Goal: Transaction & Acquisition: Book appointment/travel/reservation

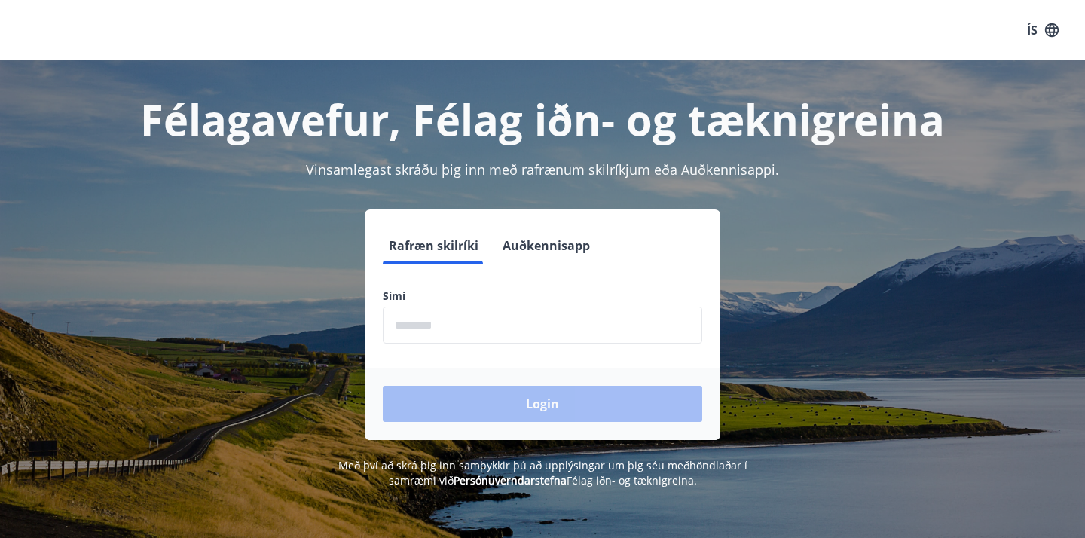
click at [411, 328] on input "phone" at bounding box center [542, 325] width 319 height 37
type input "********"
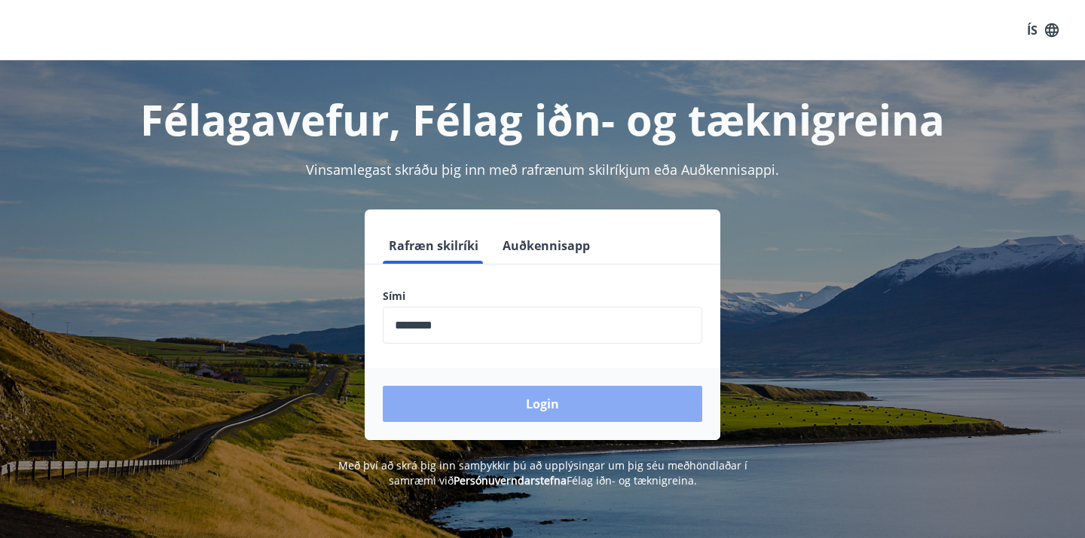
click at [529, 401] on button "Login" at bounding box center [542, 404] width 319 height 36
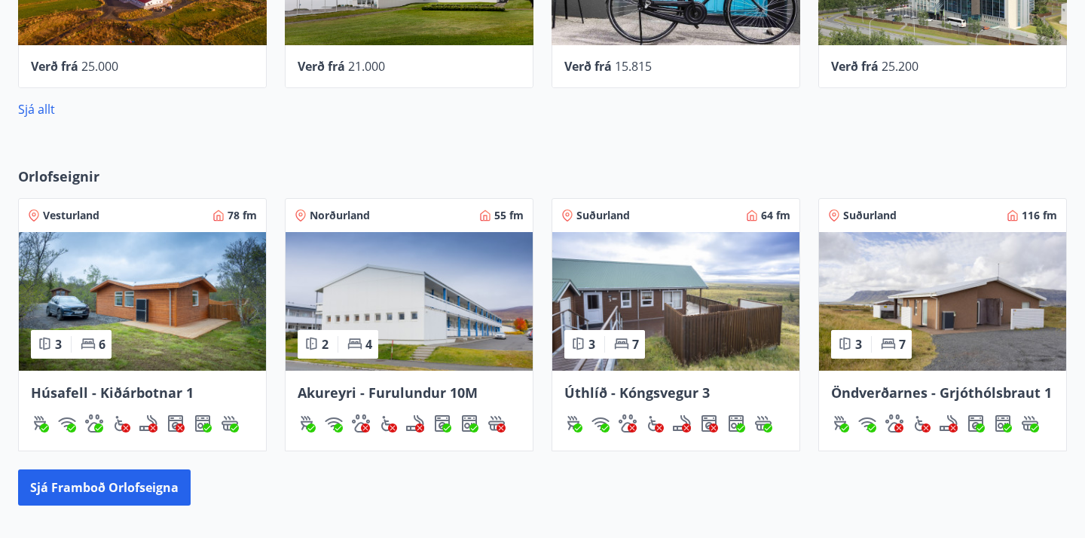
scroll to position [961, 0]
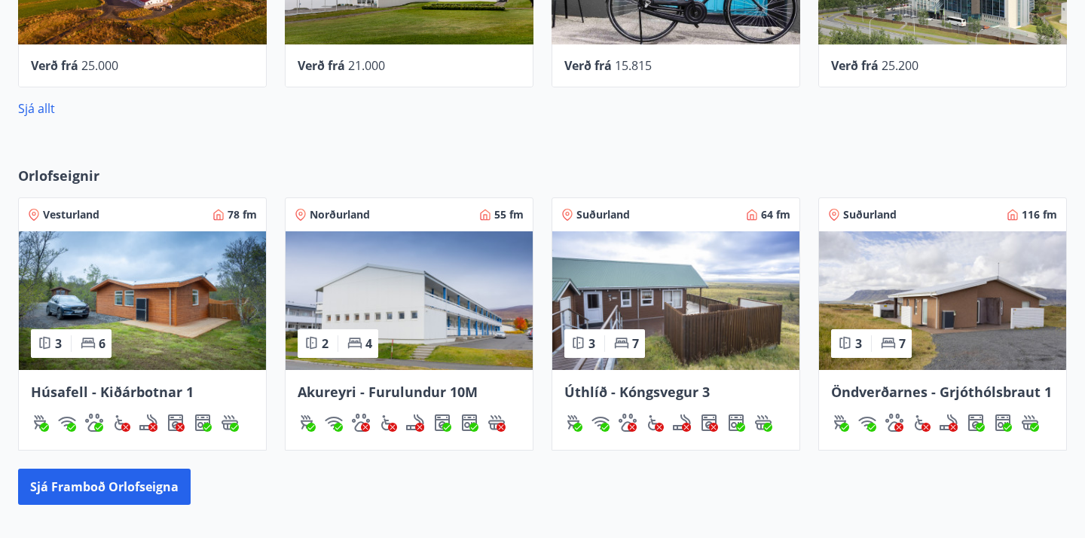
click at [105, 275] on img at bounding box center [142, 300] width 247 height 139
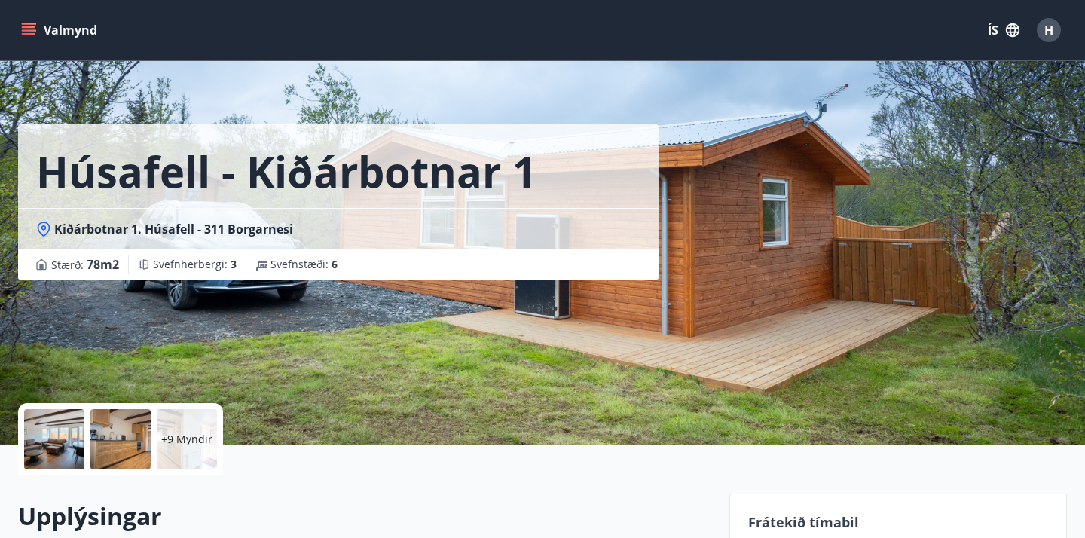
scroll to position [6, 0]
click at [49, 434] on div at bounding box center [54, 440] width 60 height 60
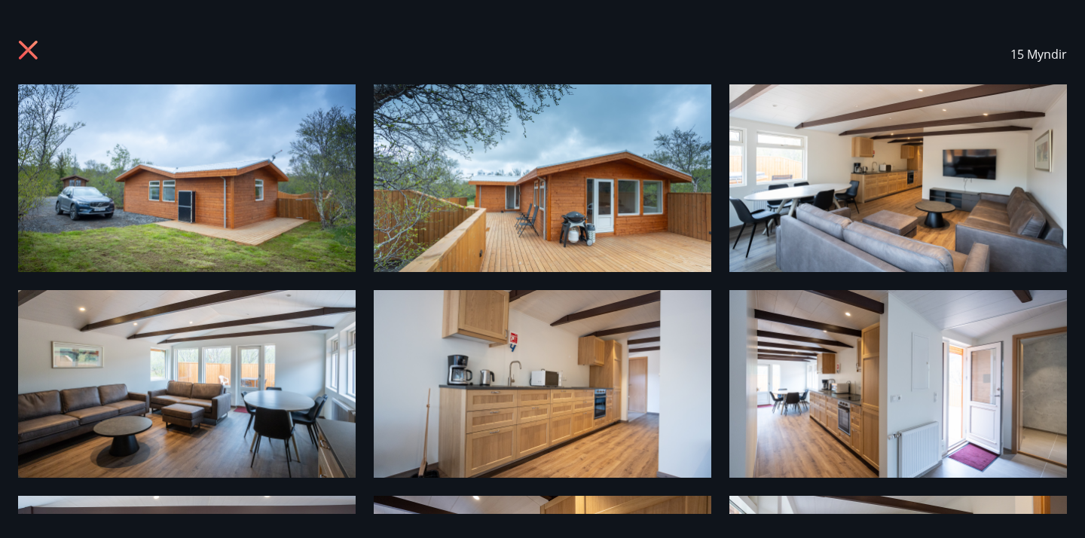
click at [277, 197] on img at bounding box center [186, 178] width 337 height 188
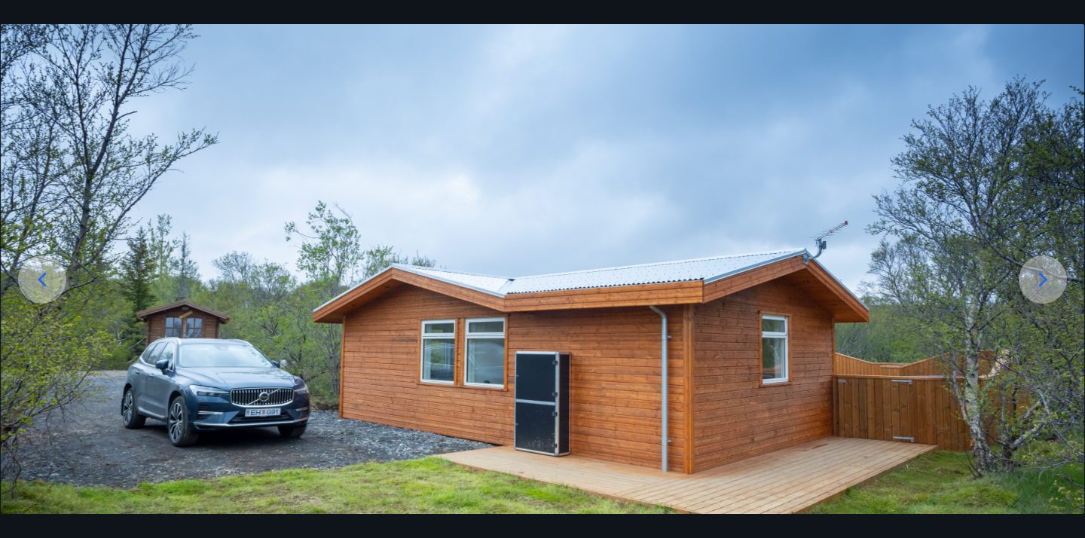
scroll to position [100, 0]
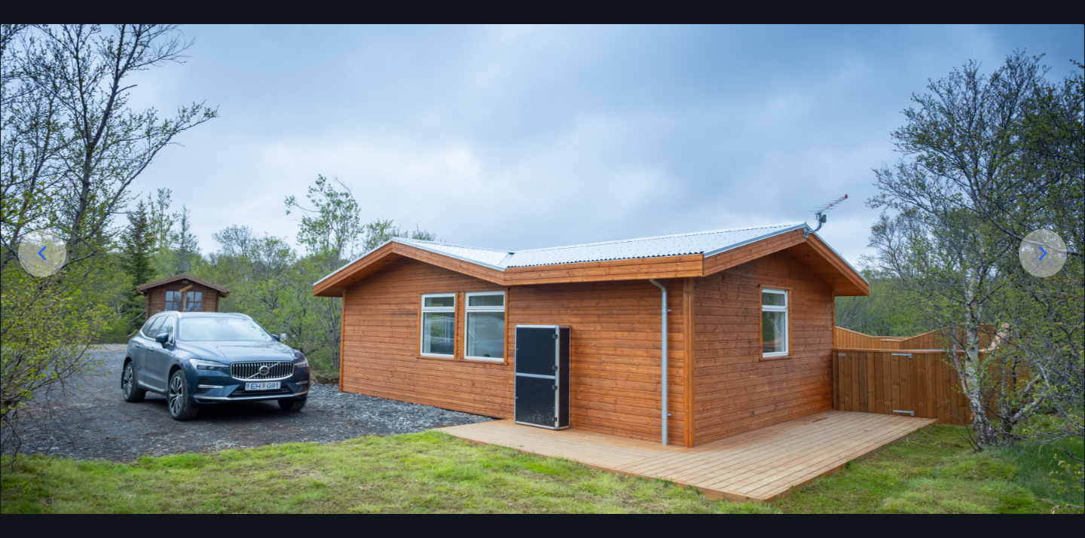
click at [1043, 248] on icon at bounding box center [1043, 253] width 24 height 24
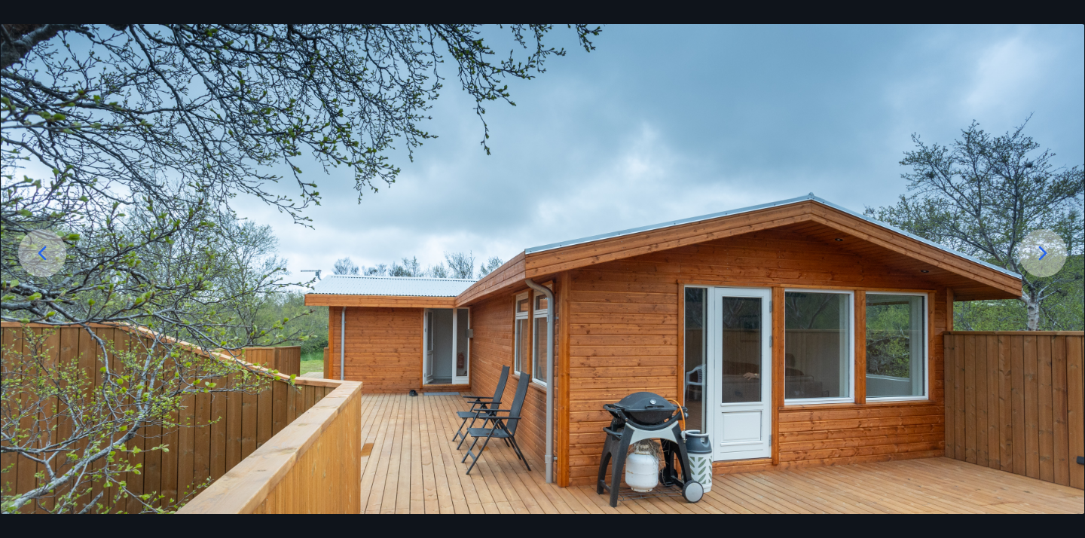
click at [1044, 252] on icon at bounding box center [1043, 253] width 8 height 14
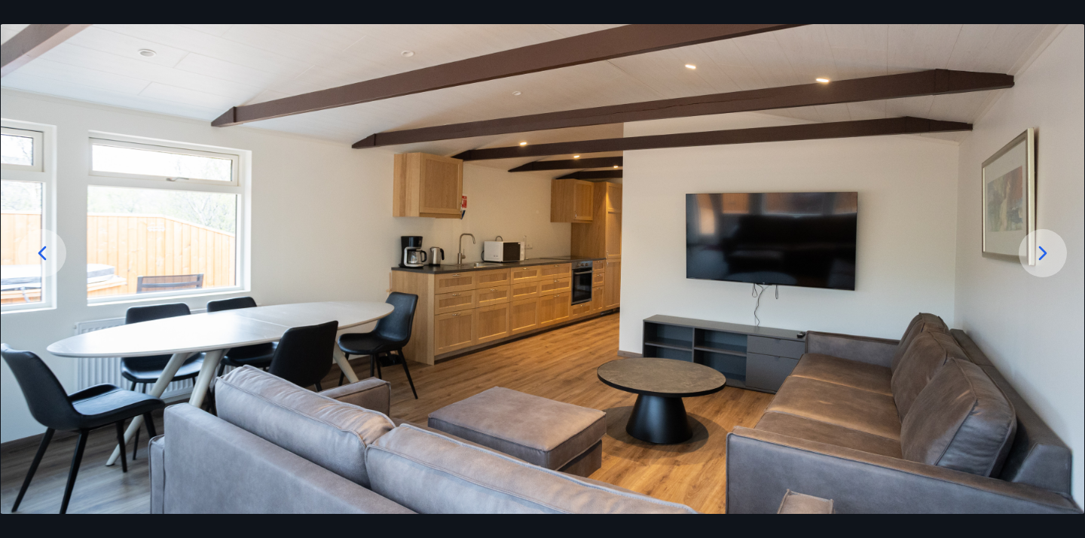
click at [1043, 254] on icon at bounding box center [1043, 253] width 8 height 14
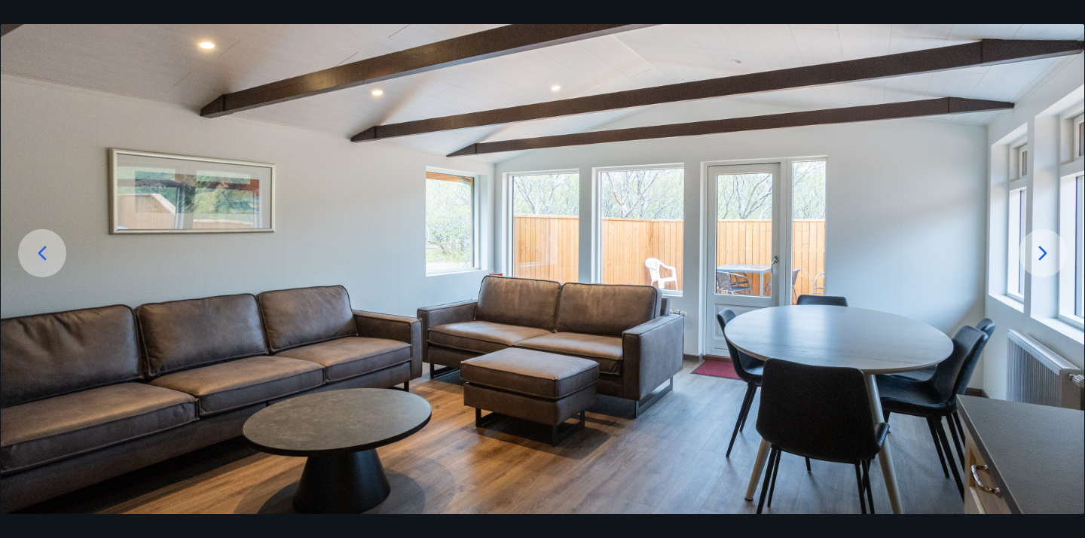
click at [1044, 255] on icon at bounding box center [1043, 253] width 8 height 14
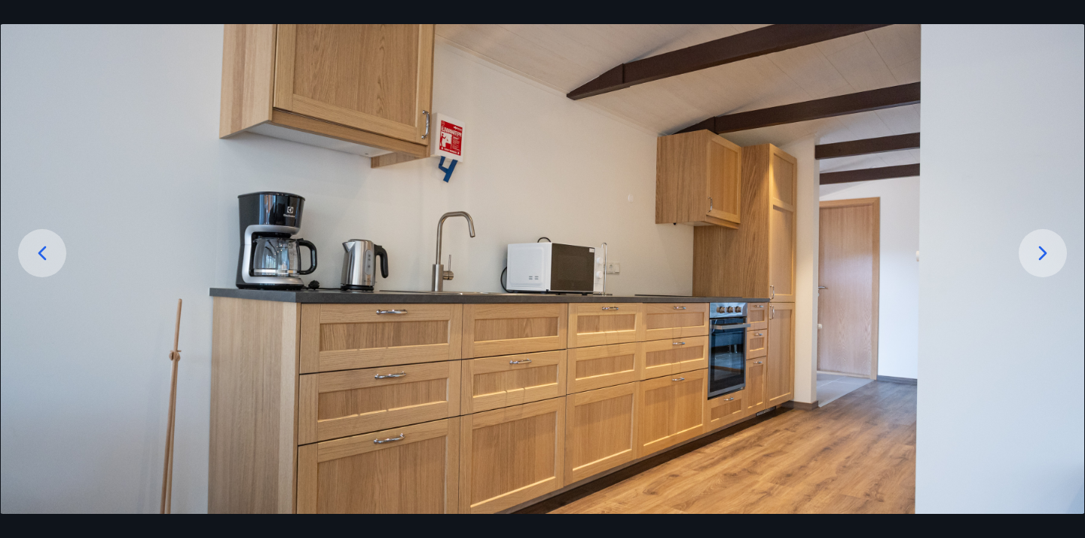
click at [1045, 255] on icon at bounding box center [1043, 253] width 24 height 24
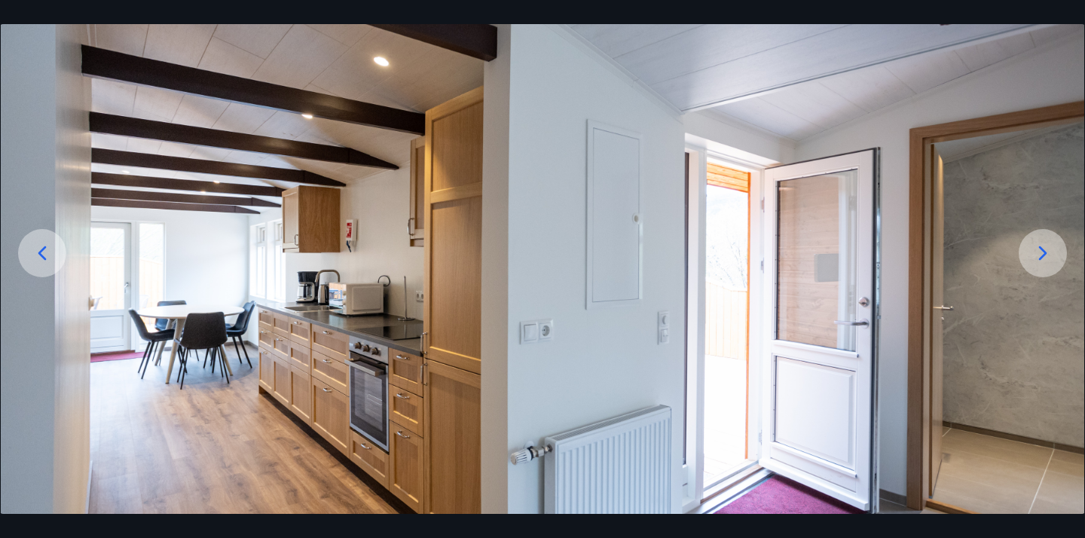
click at [1046, 257] on icon at bounding box center [1043, 253] width 24 height 24
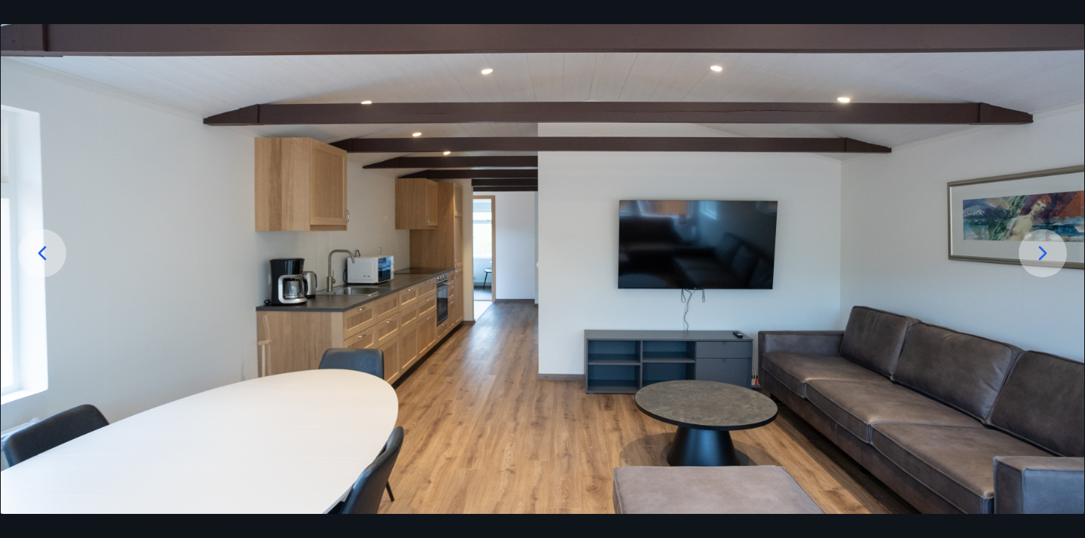
click at [1047, 259] on icon at bounding box center [1043, 253] width 24 height 24
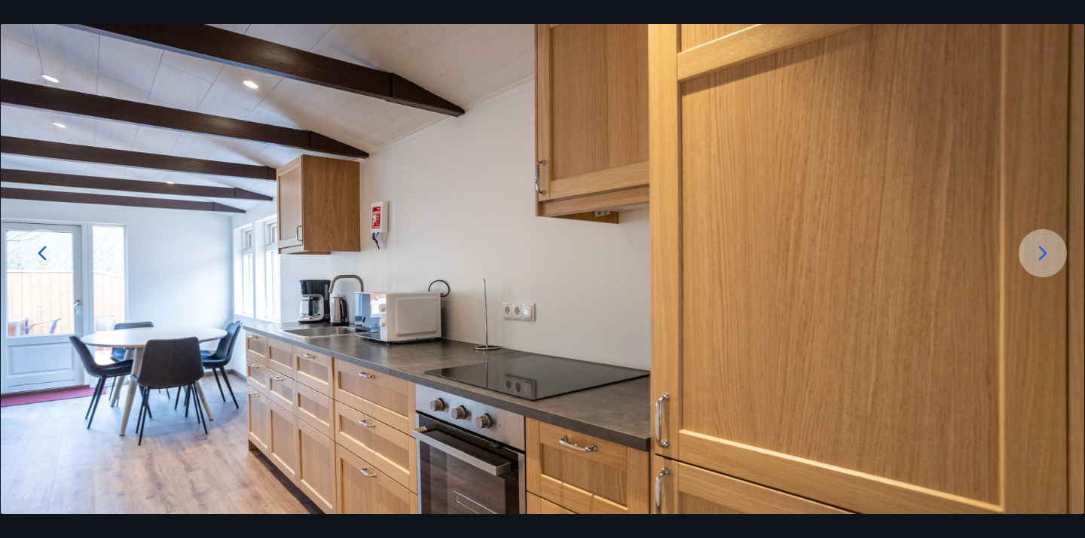
click at [1048, 260] on icon at bounding box center [1043, 253] width 24 height 24
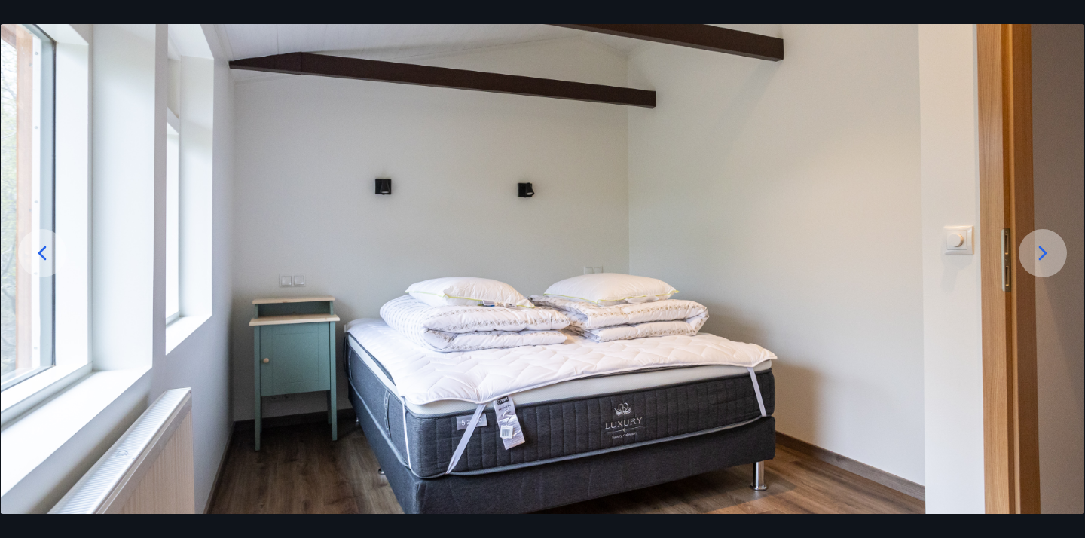
click at [1049, 261] on icon at bounding box center [1043, 253] width 24 height 24
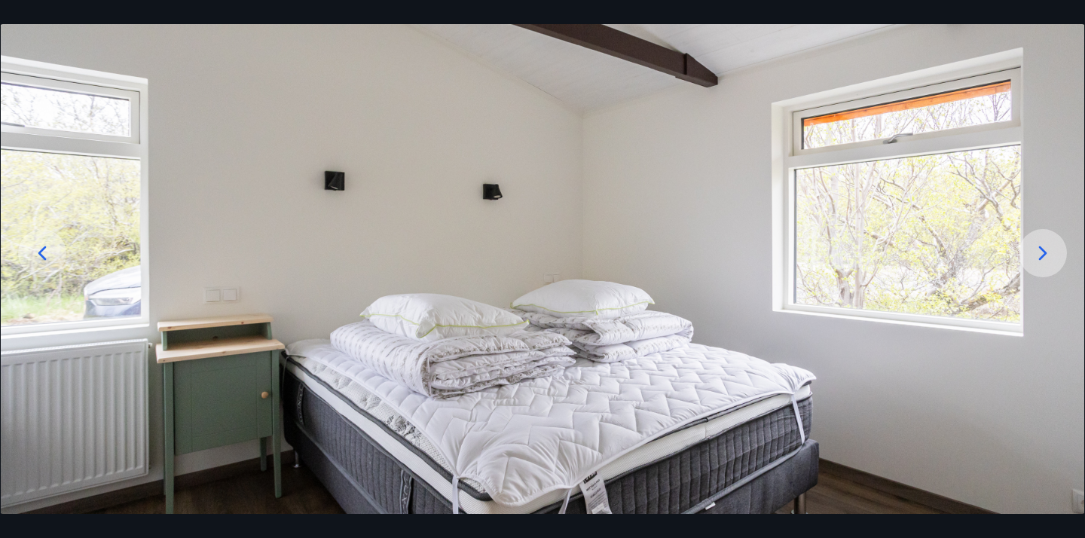
click at [1050, 261] on icon at bounding box center [1043, 253] width 24 height 24
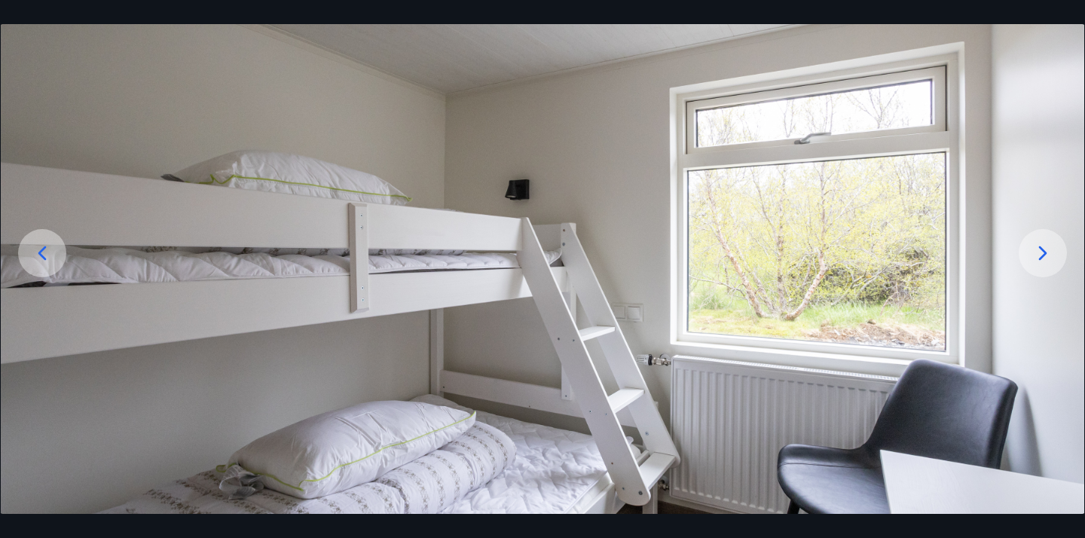
click at [1052, 264] on icon at bounding box center [1043, 253] width 24 height 24
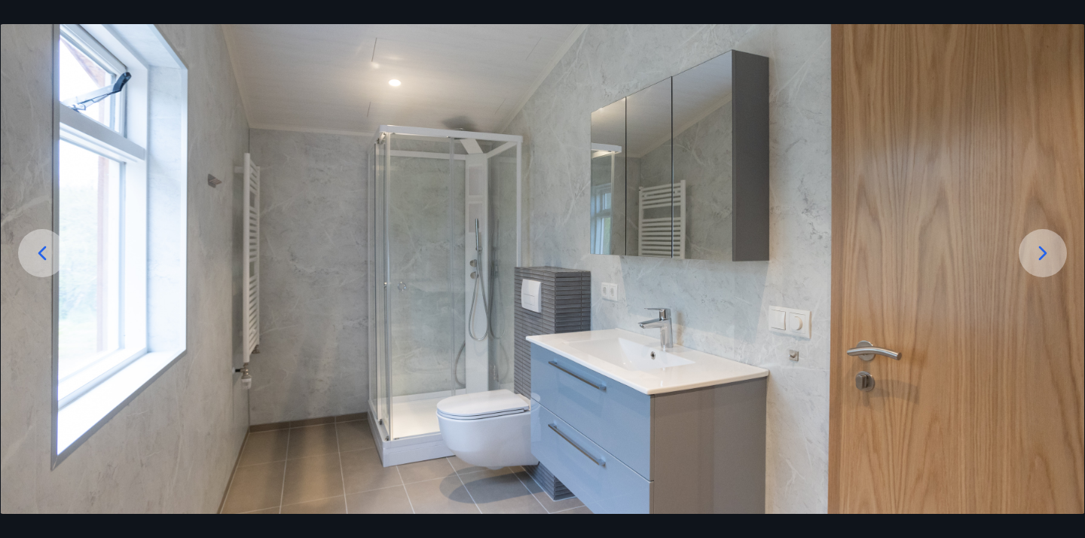
click at [1053, 265] on div at bounding box center [1042, 253] width 48 height 48
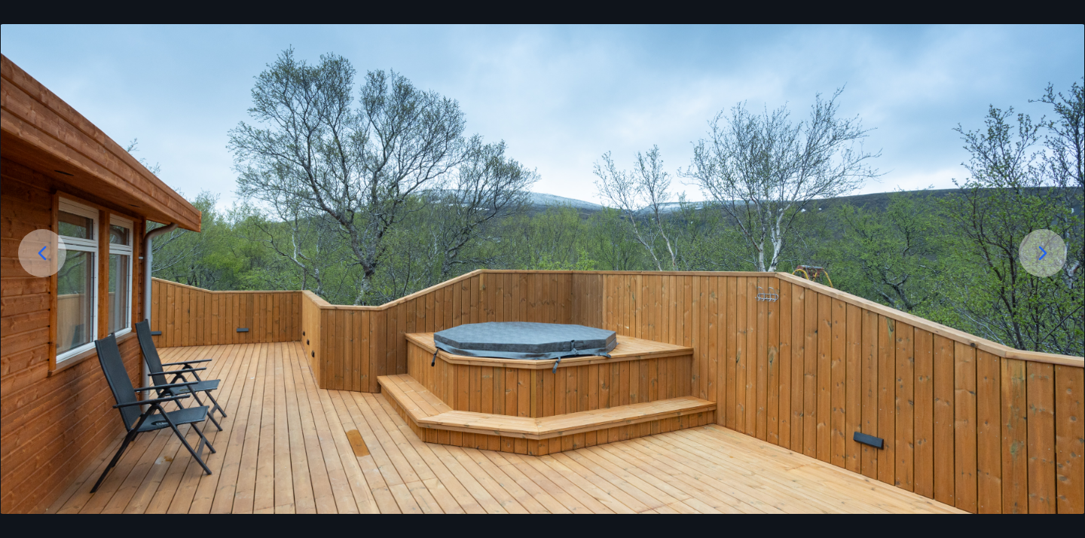
click at [1043, 259] on icon at bounding box center [1043, 253] width 24 height 24
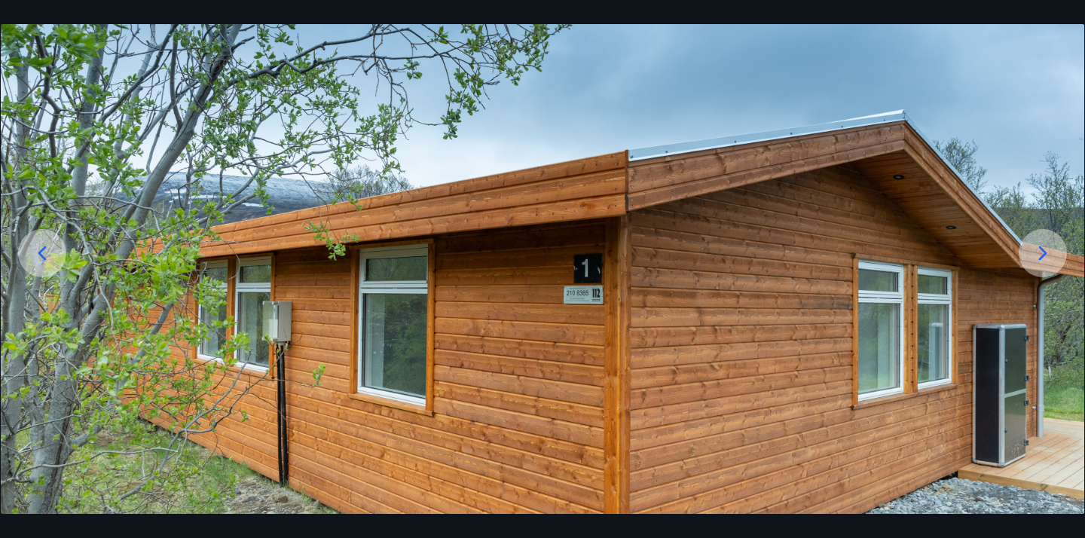
click at [1043, 259] on icon at bounding box center [1043, 253] width 24 height 24
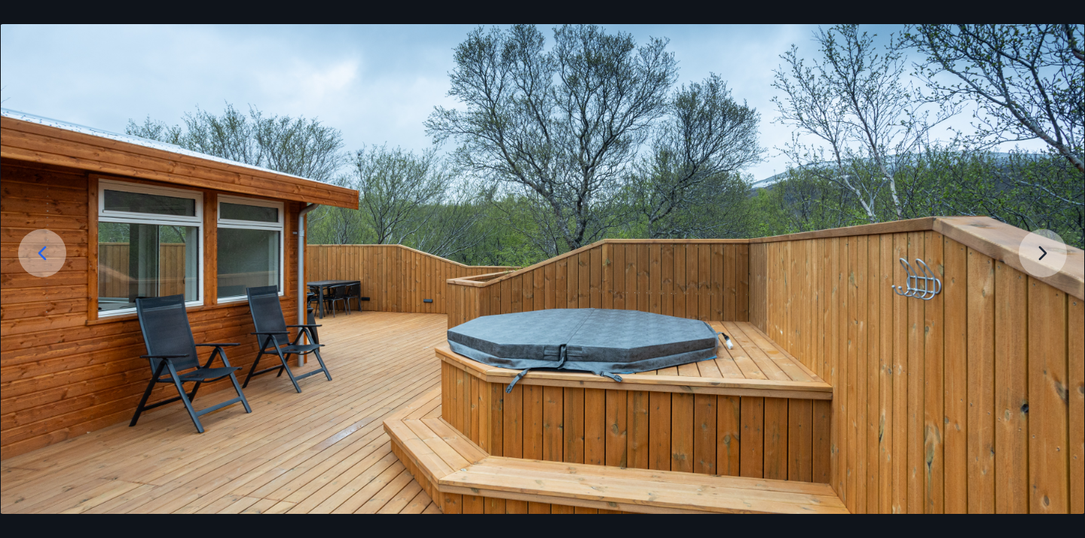
click at [1043, 261] on img at bounding box center [542, 285] width 1083 height 602
click at [1042, 255] on img at bounding box center [542, 285] width 1083 height 602
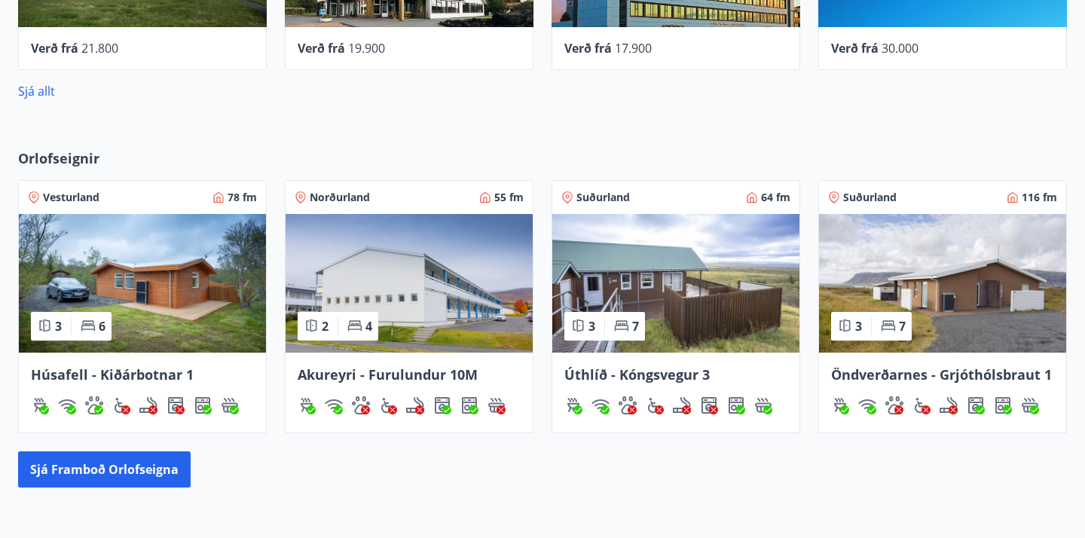
scroll to position [982, 0]
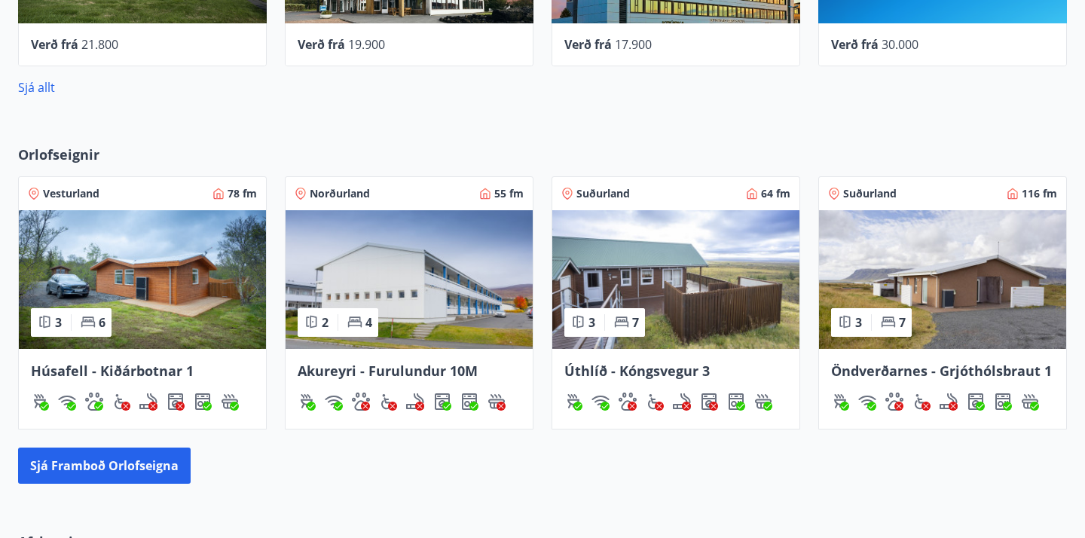
click at [135, 286] on img at bounding box center [142, 279] width 247 height 139
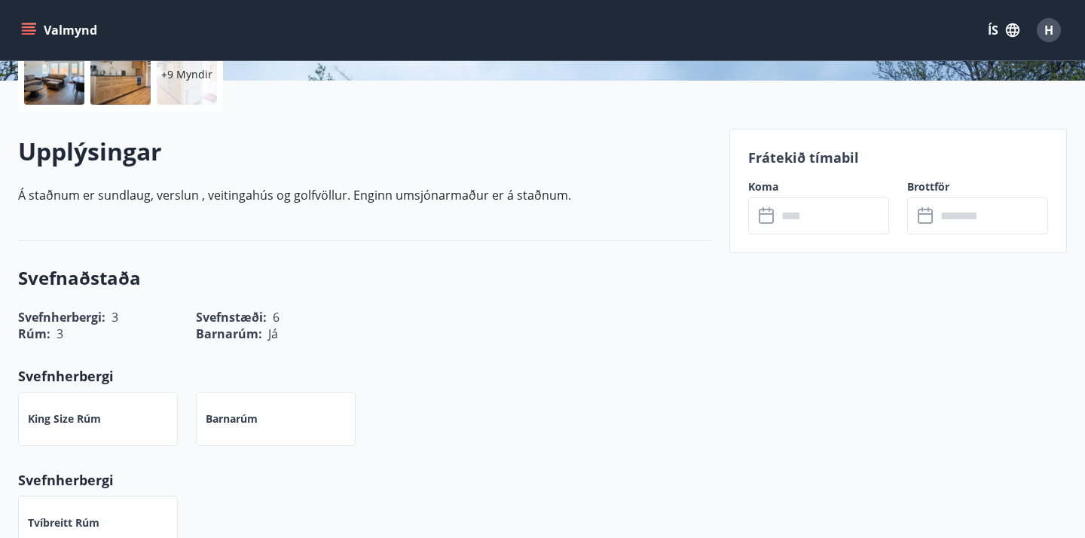
scroll to position [385, 0]
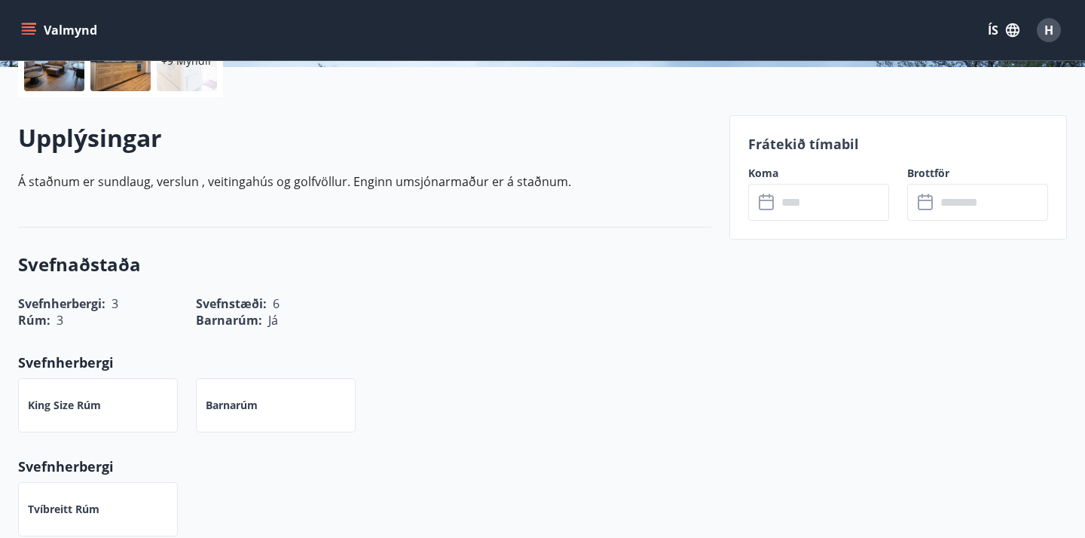
click at [771, 208] on icon at bounding box center [766, 202] width 15 height 15
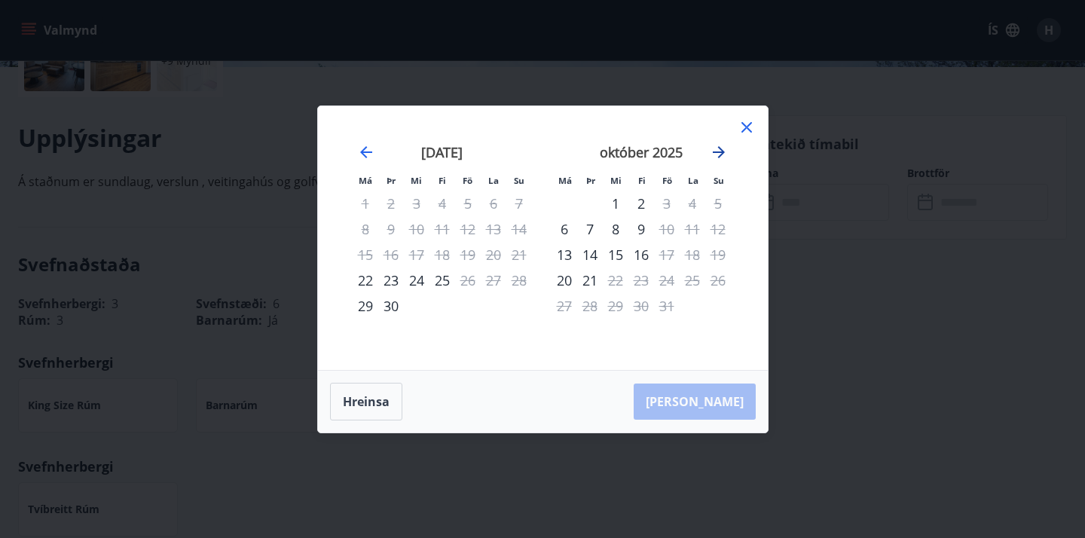
click at [722, 151] on icon "Move forward to switch to the next month." at bounding box center [719, 152] width 12 height 12
click at [751, 127] on icon at bounding box center [746, 127] width 18 height 18
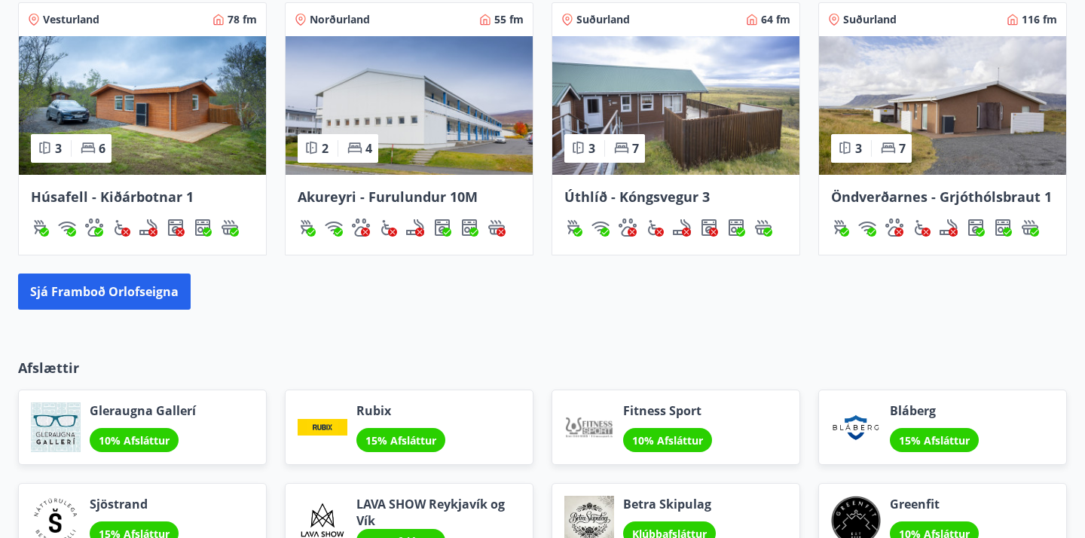
scroll to position [1199, 0]
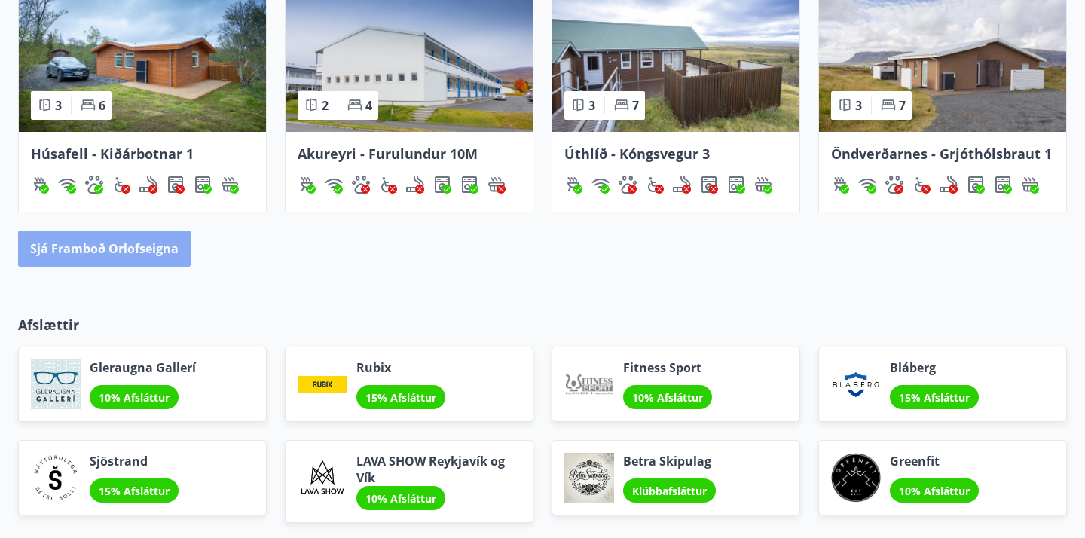
click at [93, 247] on button "Sjá framboð orlofseigna" at bounding box center [104, 249] width 173 height 36
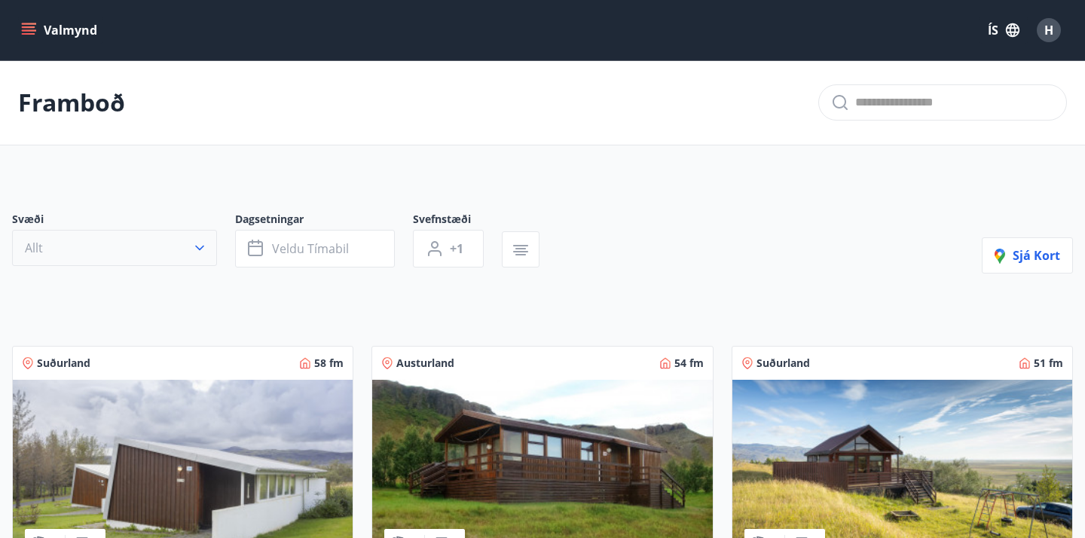
click at [203, 251] on icon "button" at bounding box center [199, 247] width 15 height 15
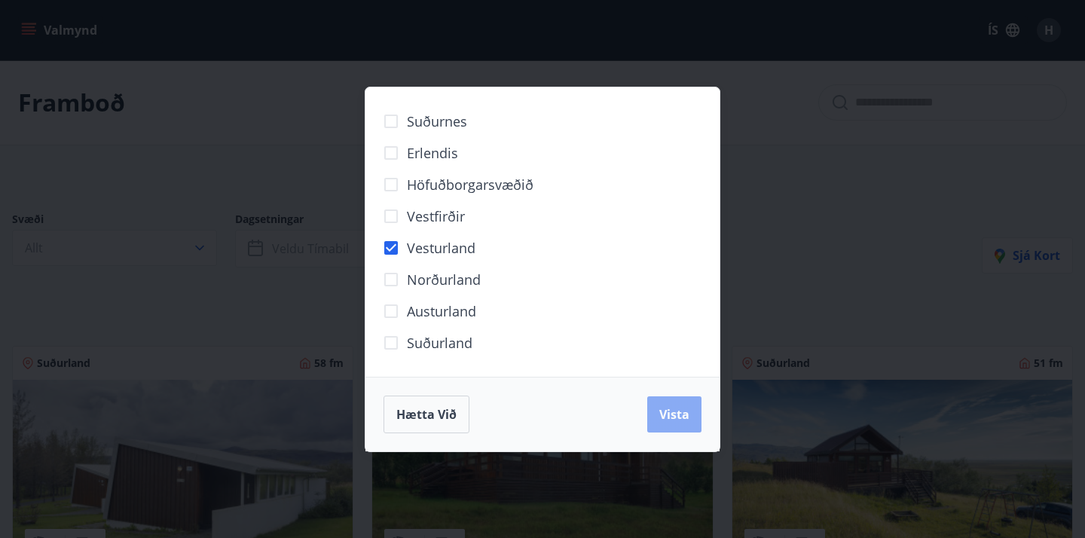
click at [675, 419] on span "Vista" at bounding box center [674, 414] width 30 height 17
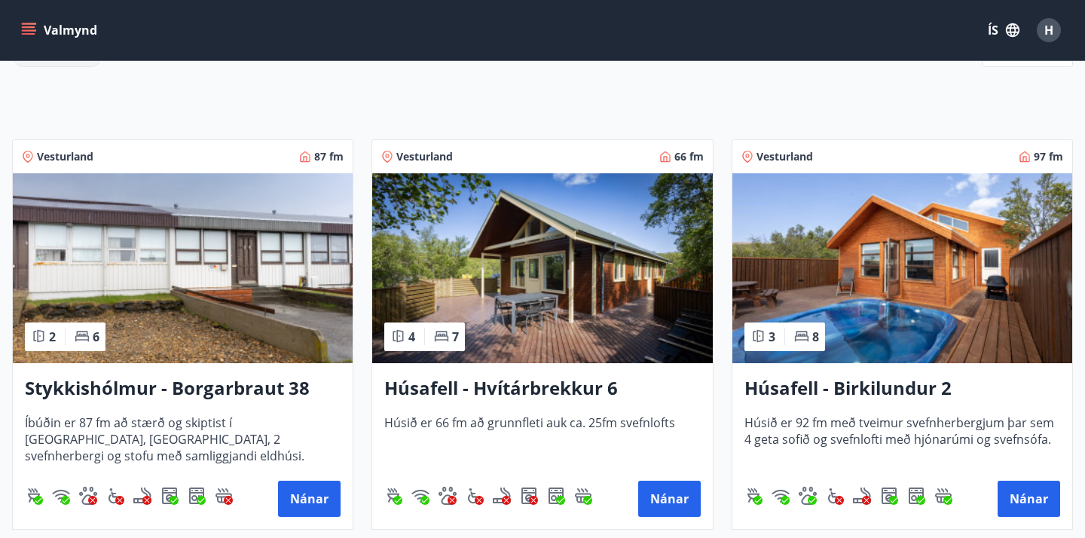
scroll to position [248, 0]
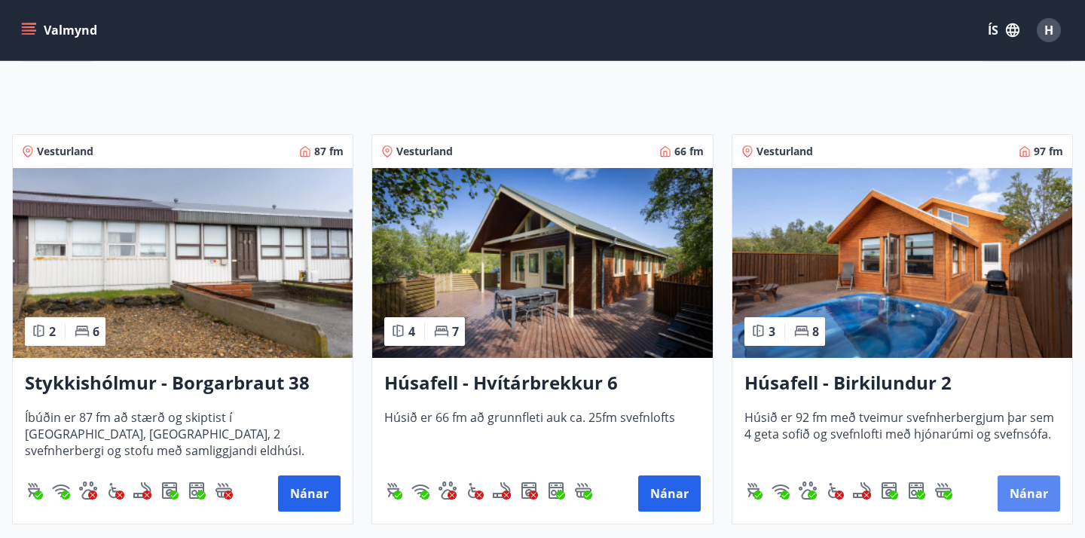
click at [1030, 493] on button "Nánar" at bounding box center [1028, 493] width 63 height 36
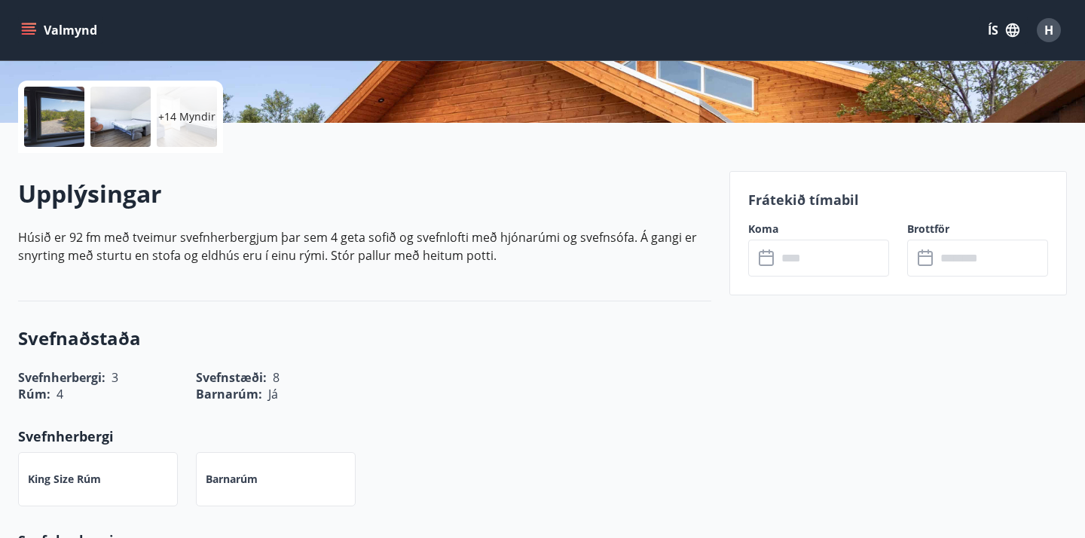
scroll to position [334, 0]
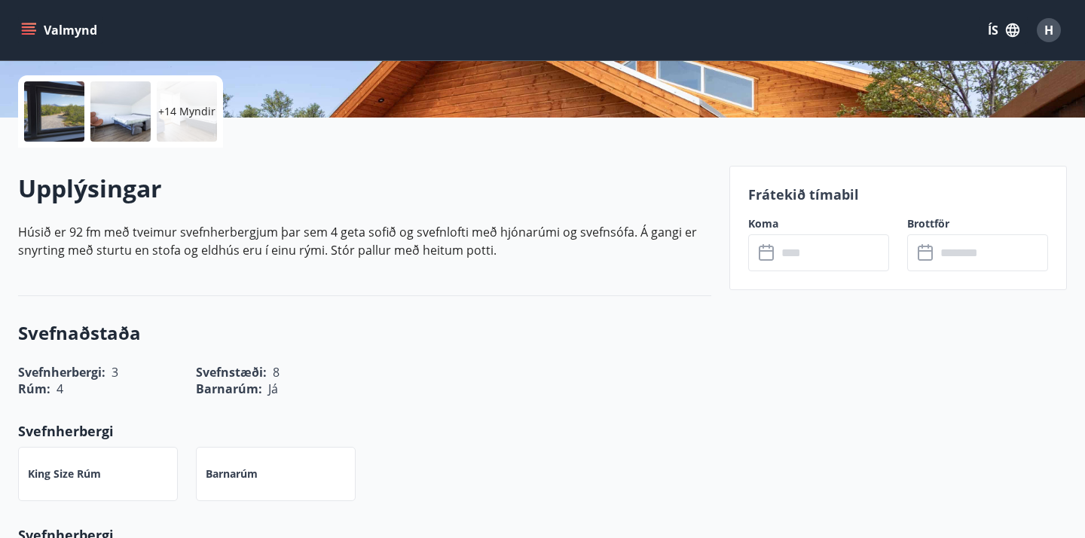
click at [774, 256] on icon at bounding box center [768, 253] width 18 height 18
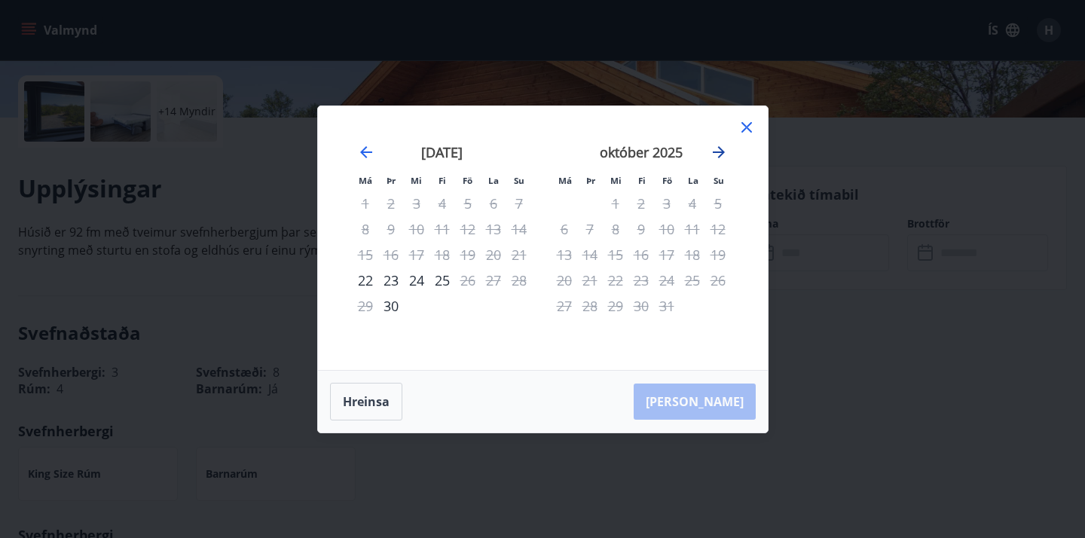
click at [721, 154] on icon "Move forward to switch to the next month." at bounding box center [719, 152] width 12 height 12
click at [750, 131] on icon at bounding box center [746, 127] width 11 height 11
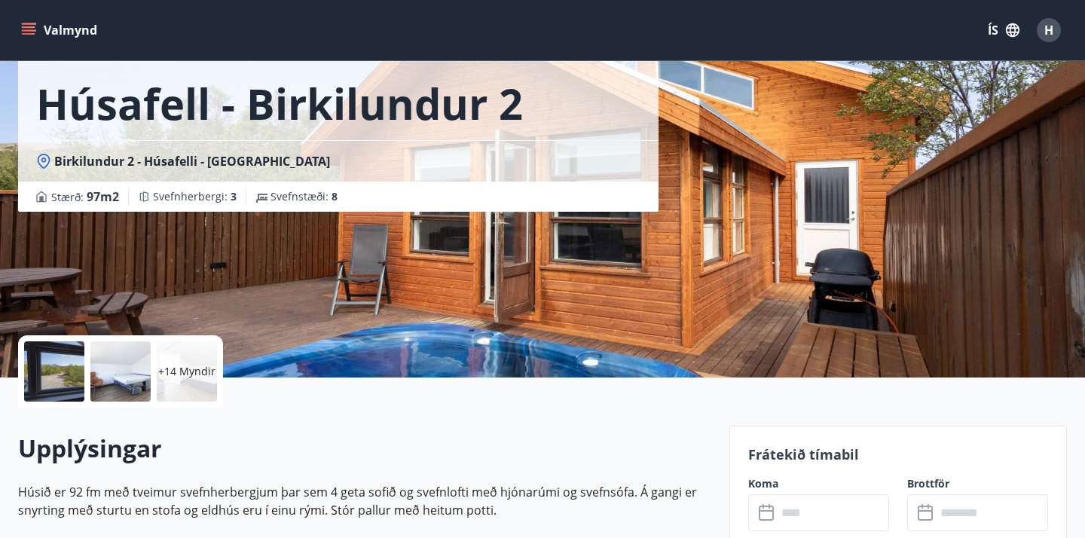
scroll to position [0, 0]
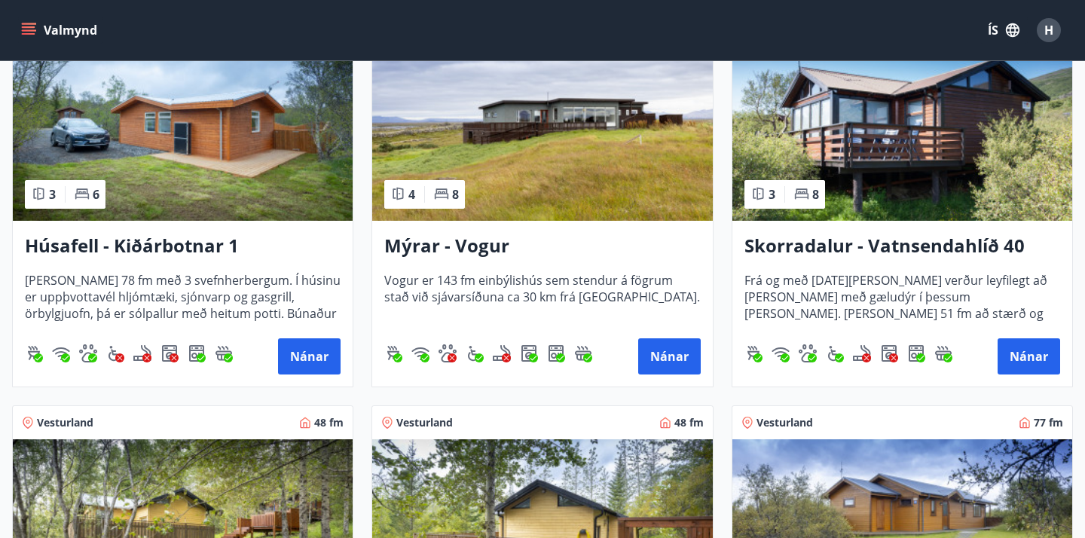
scroll to position [796, 0]
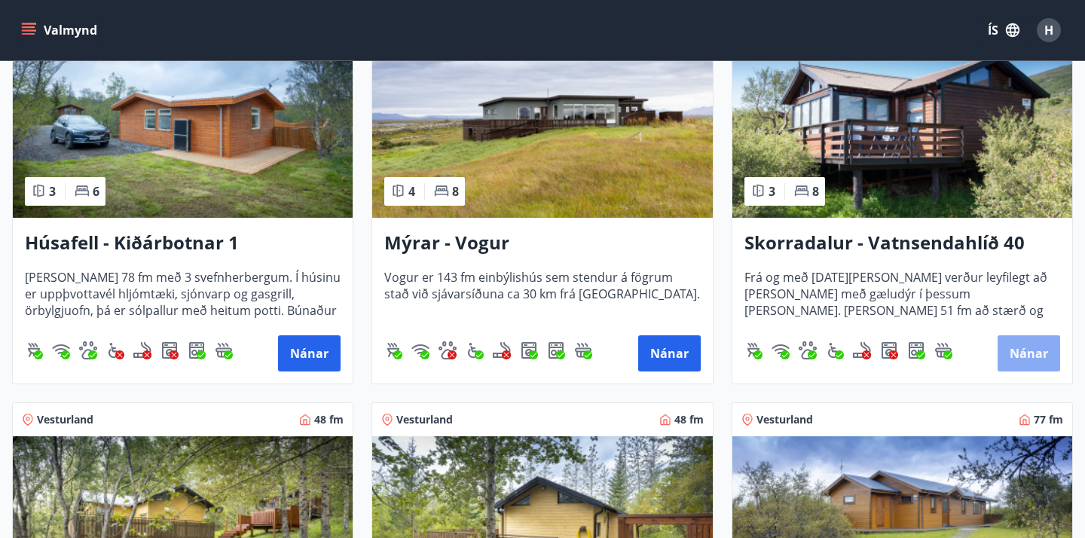
click at [1044, 353] on button "Nánar" at bounding box center [1028, 353] width 63 height 36
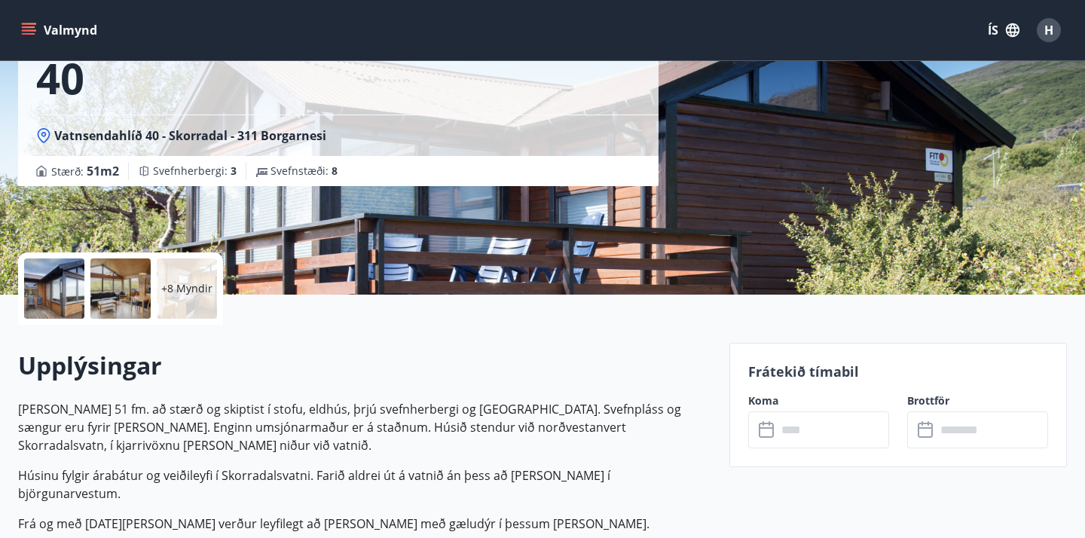
scroll to position [197, 0]
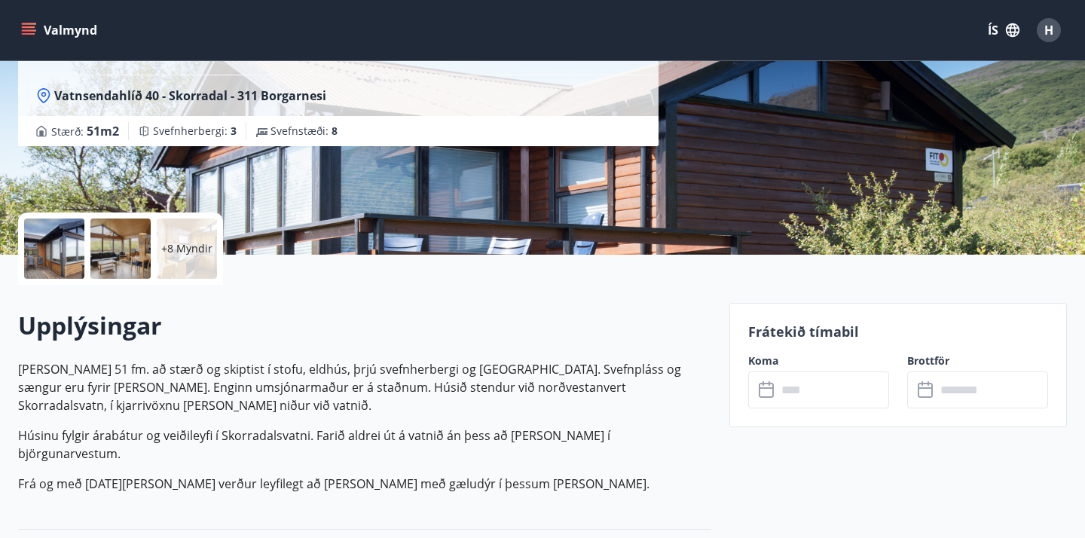
click at [771, 391] on icon at bounding box center [768, 390] width 18 height 18
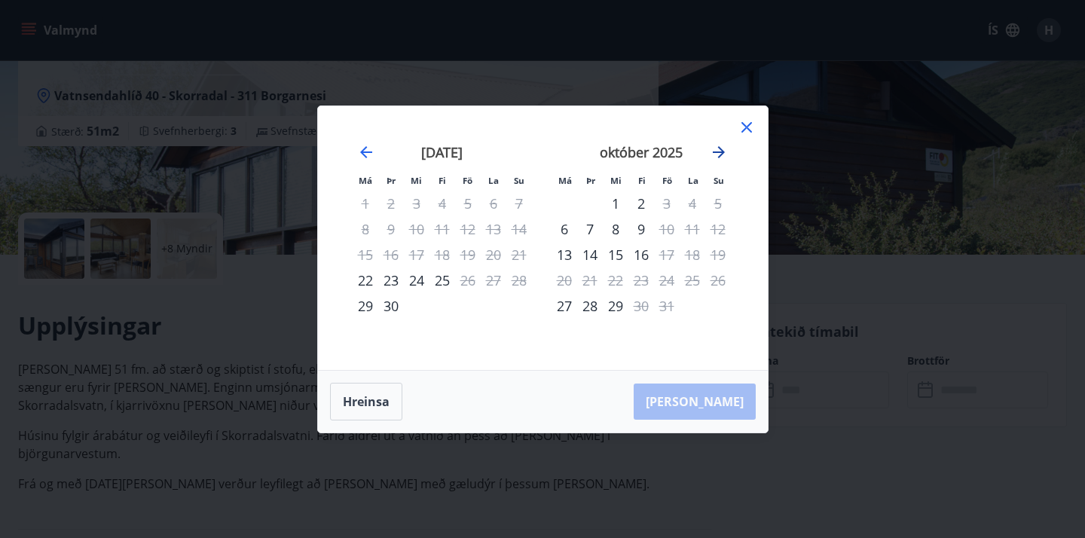
click at [725, 150] on icon "Move forward to switch to the next month." at bounding box center [719, 152] width 18 height 18
click at [745, 124] on icon at bounding box center [746, 127] width 18 height 18
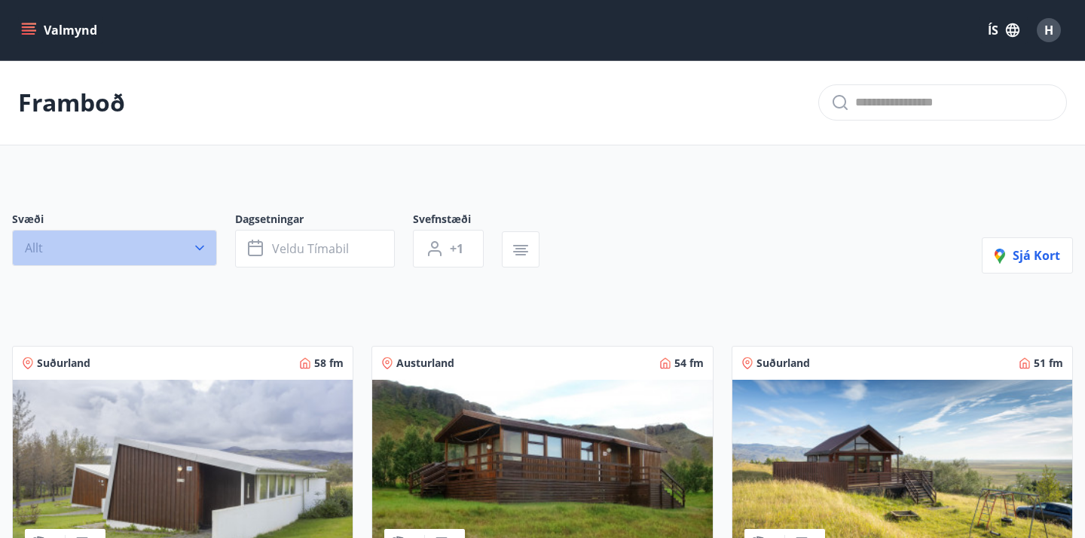
click at [202, 247] on icon "button" at bounding box center [199, 247] width 15 height 15
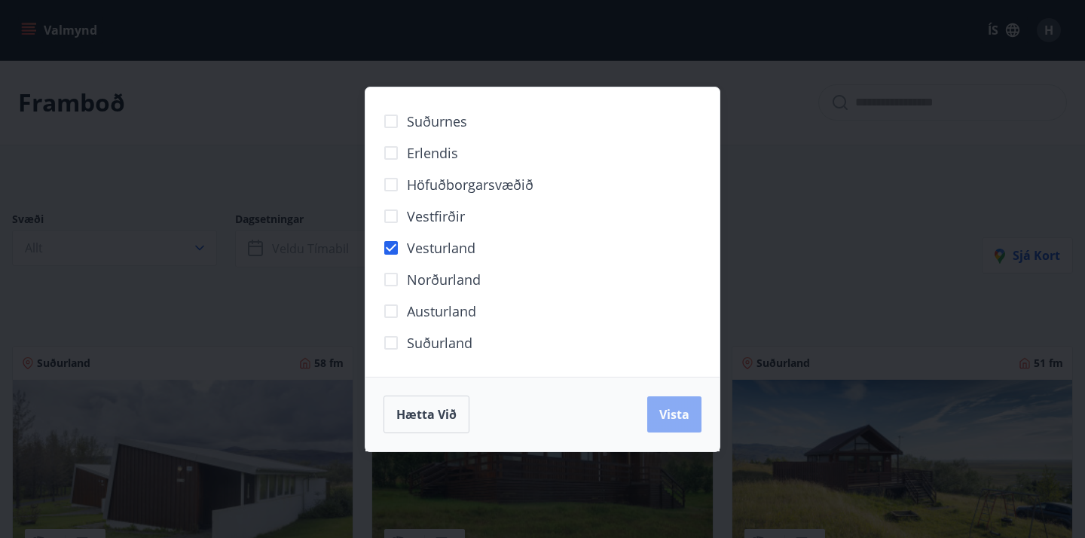
click at [674, 415] on span "Vista" at bounding box center [674, 414] width 30 height 17
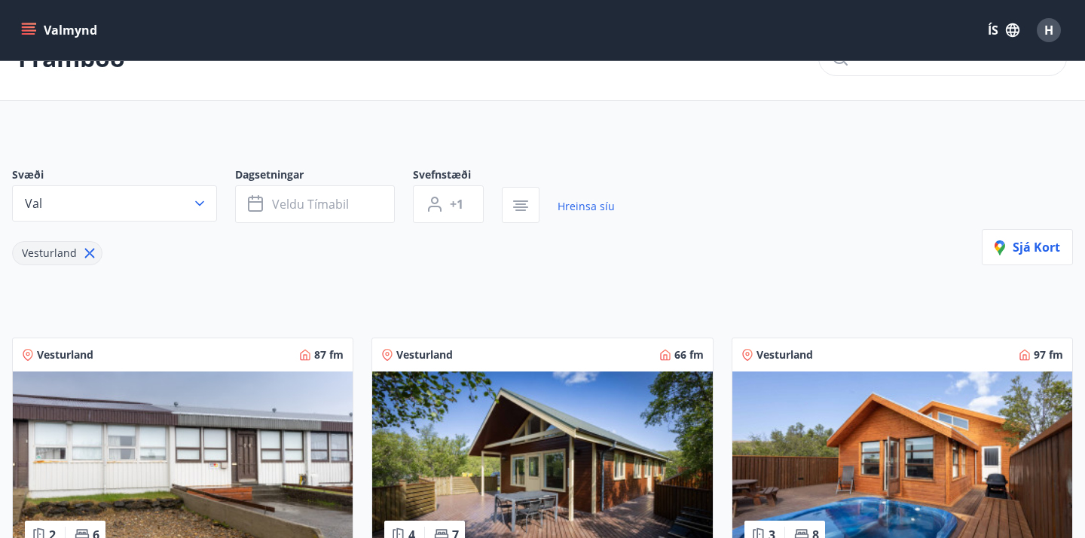
scroll to position [43, 0]
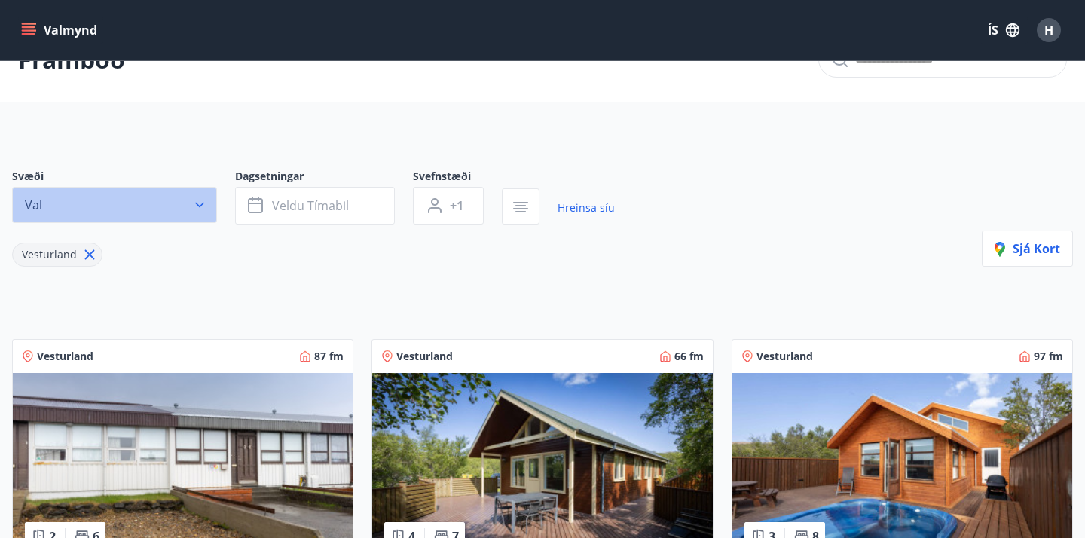
click at [203, 205] on icon "button" at bounding box center [199, 204] width 15 height 15
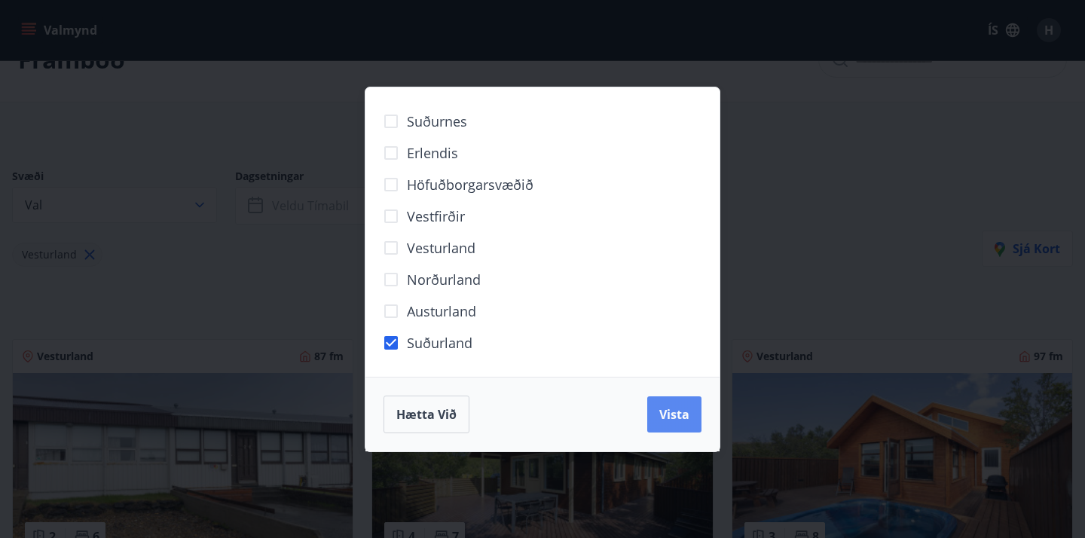
click at [676, 411] on span "Vista" at bounding box center [674, 414] width 30 height 17
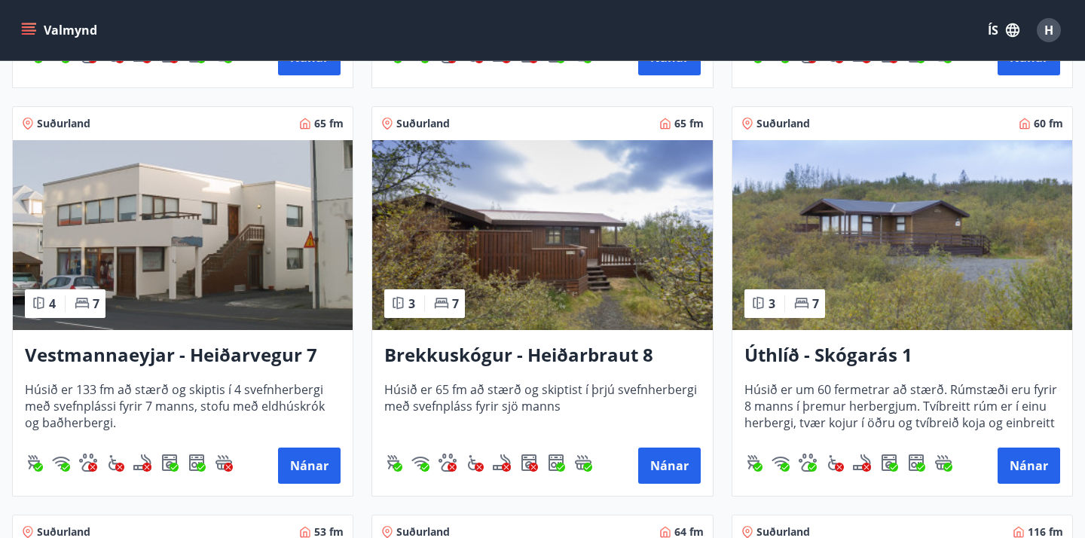
scroll to position [679, 0]
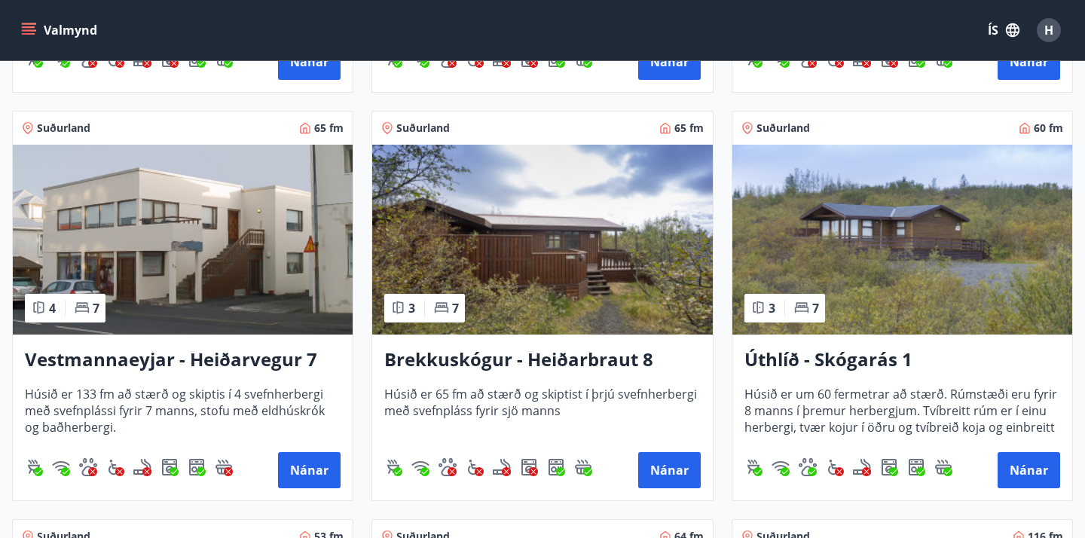
click at [891, 242] on img at bounding box center [902, 240] width 340 height 190
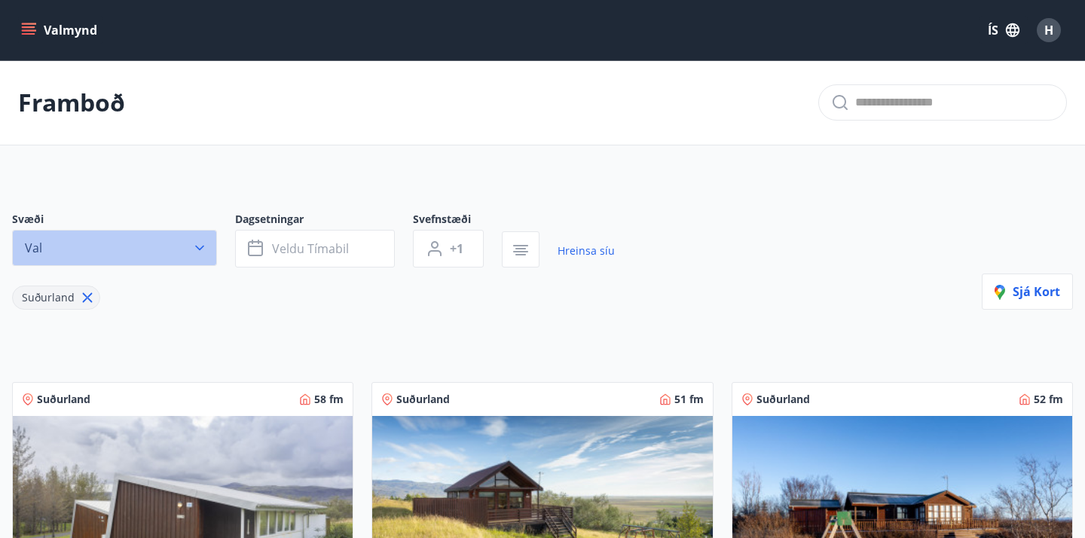
click at [200, 248] on icon "button" at bounding box center [199, 247] width 15 height 15
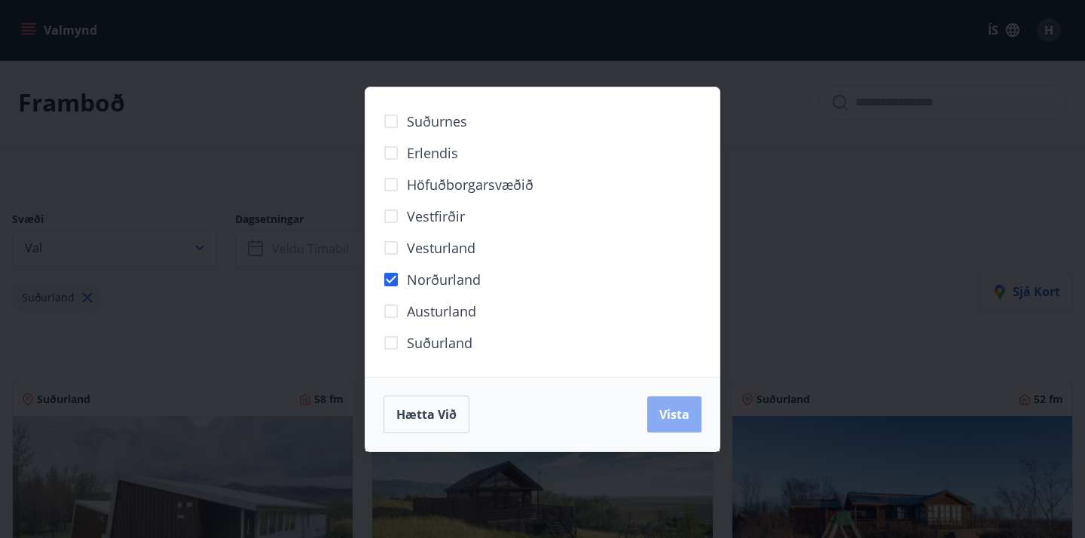
click at [667, 412] on span "Vista" at bounding box center [674, 414] width 30 height 17
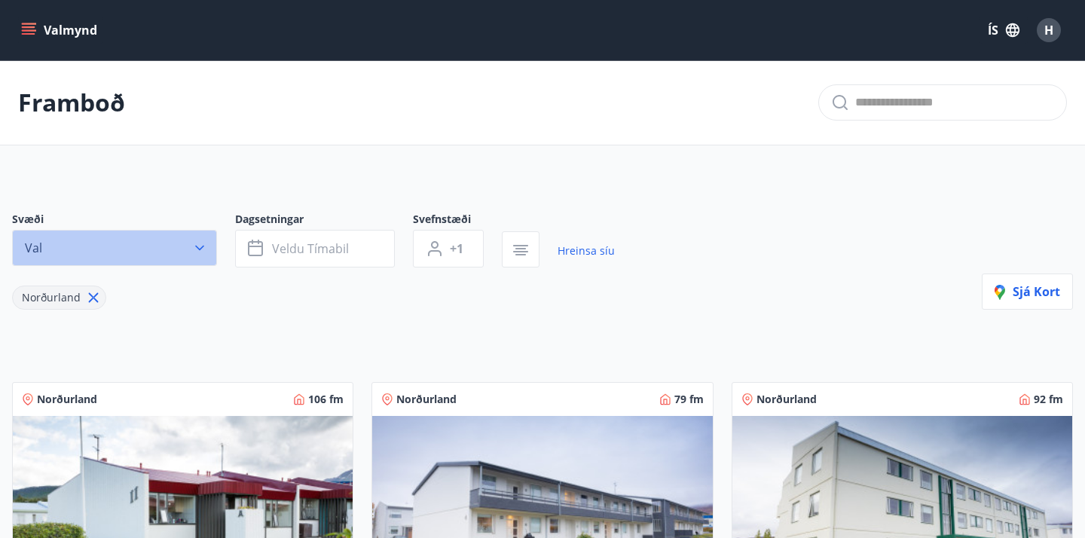
click at [203, 245] on icon "button" at bounding box center [199, 247] width 15 height 15
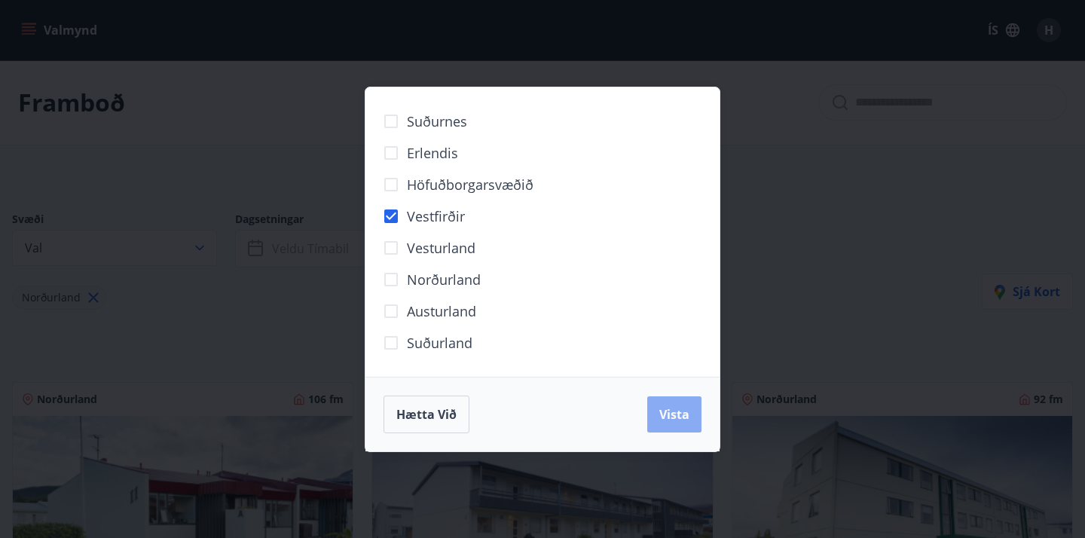
click at [679, 408] on span "Vista" at bounding box center [674, 414] width 30 height 17
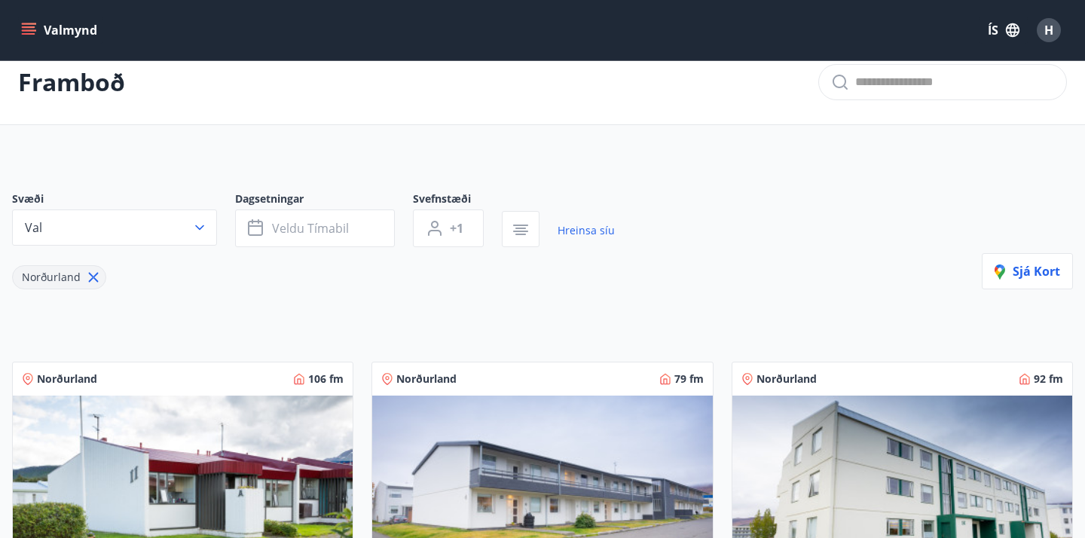
scroll to position [29, 0]
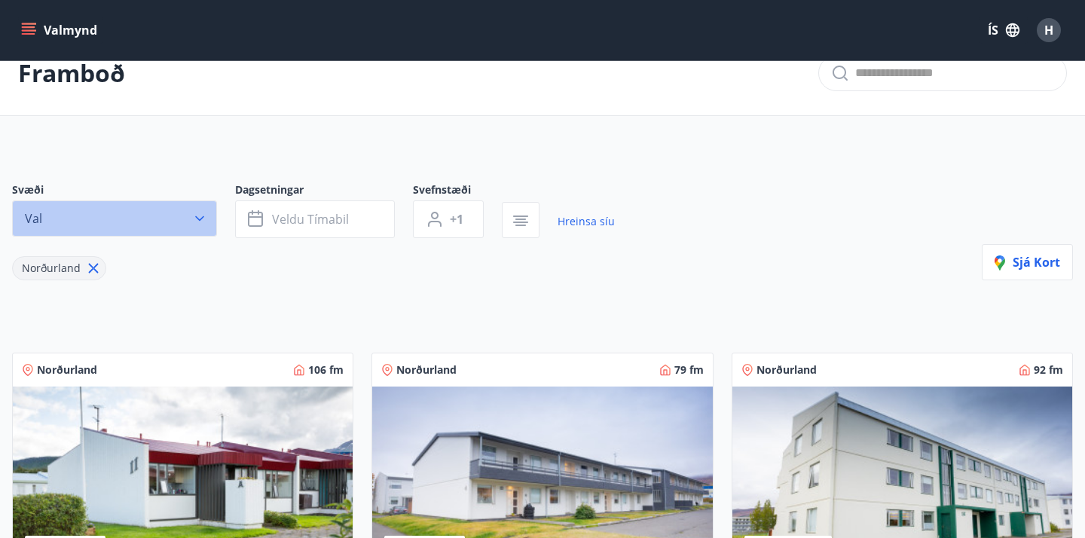
click at [204, 218] on icon "button" at bounding box center [199, 218] width 15 height 15
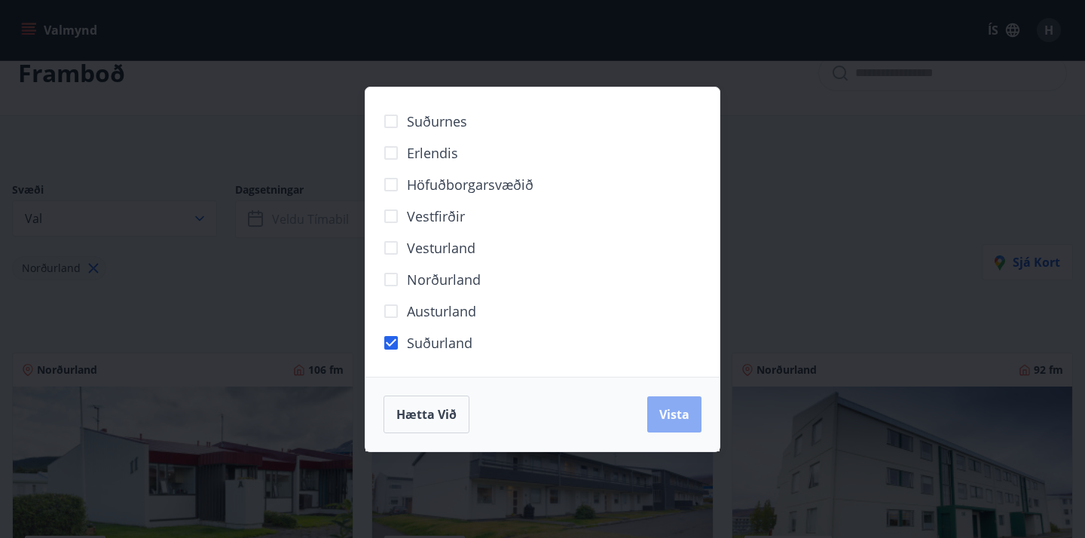
click at [676, 412] on span "Vista" at bounding box center [674, 414] width 30 height 17
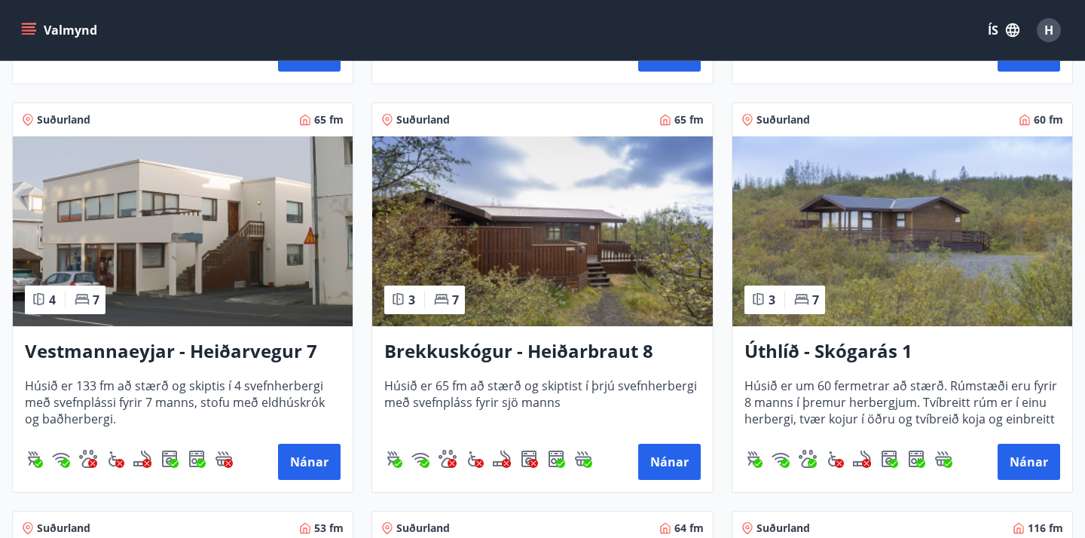
scroll to position [689, 0]
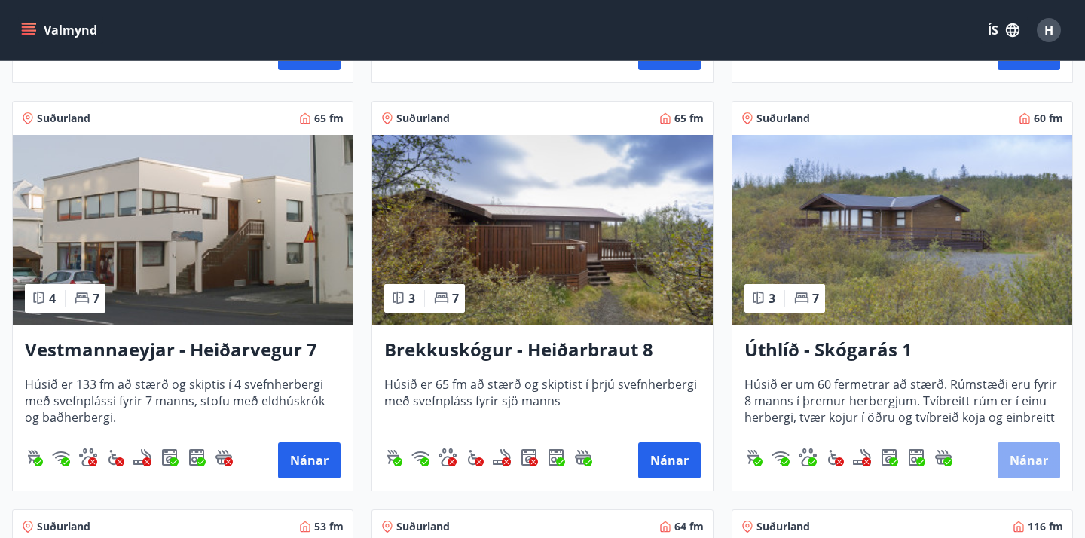
click at [1022, 456] on button "Nánar" at bounding box center [1028, 460] width 63 height 36
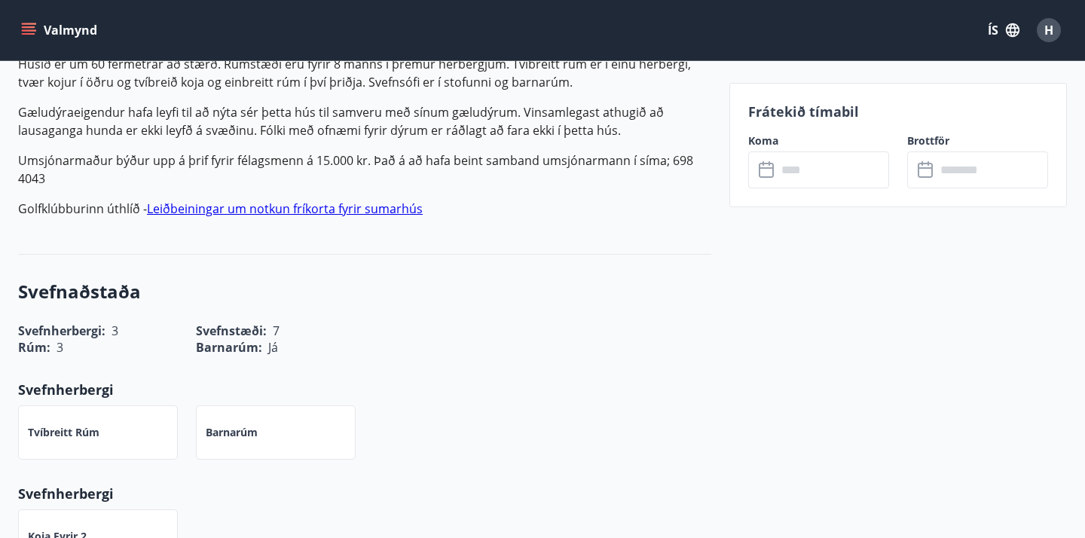
scroll to position [512, 0]
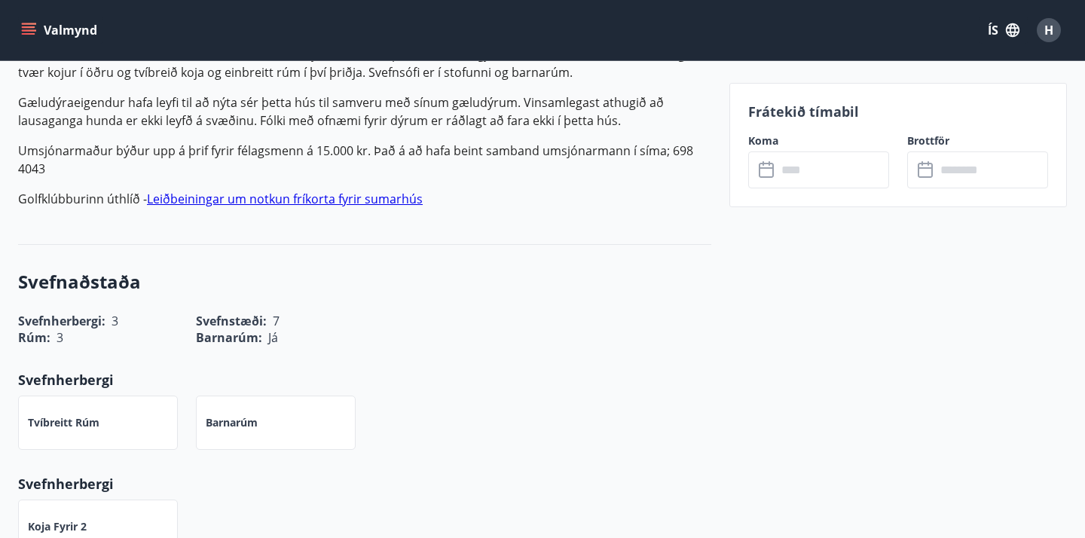
click at [772, 175] on icon at bounding box center [766, 170] width 15 height 15
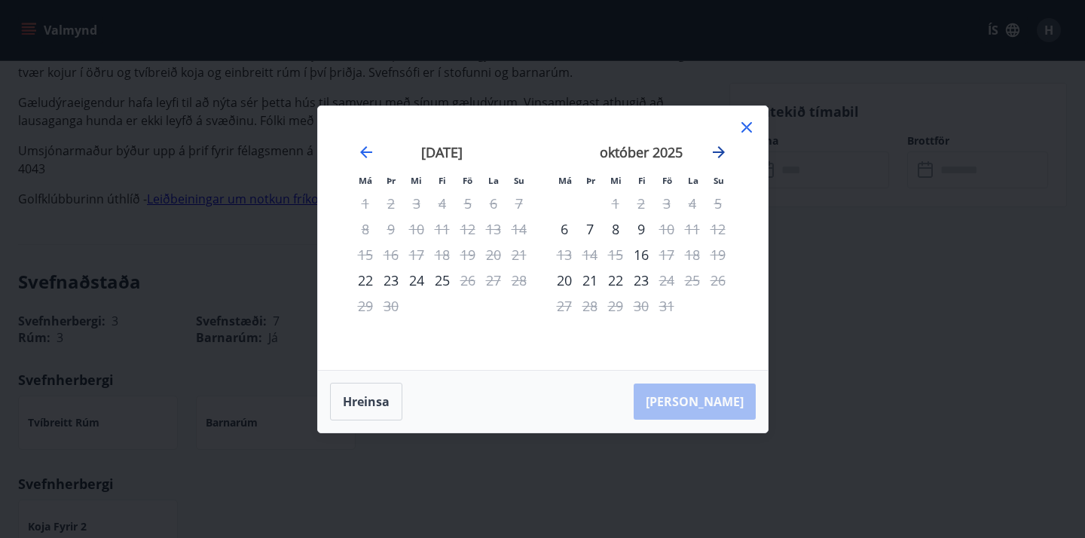
click at [722, 149] on icon "Move forward to switch to the next month." at bounding box center [719, 152] width 18 height 18
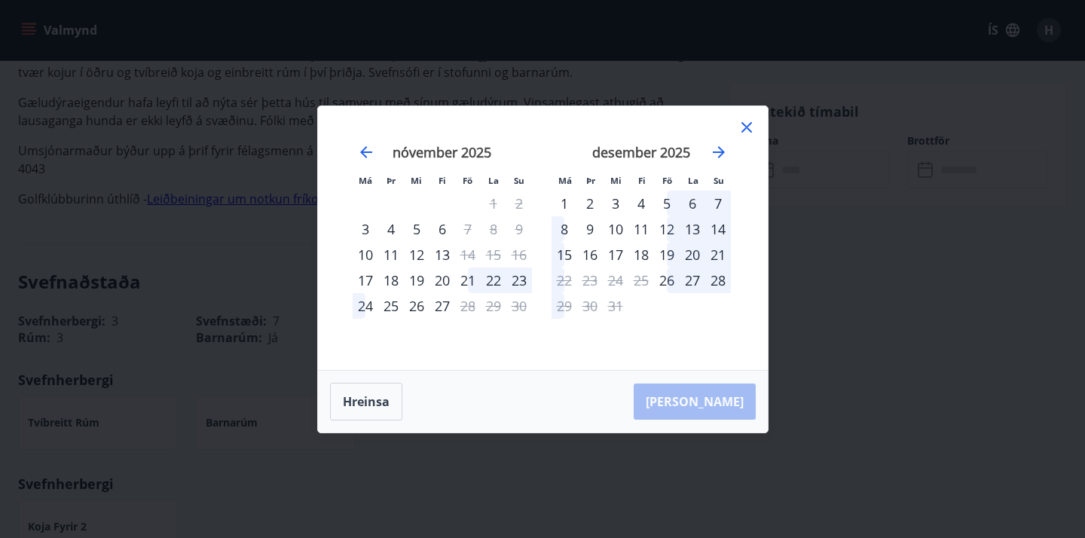
click at [745, 130] on icon at bounding box center [746, 127] width 18 height 18
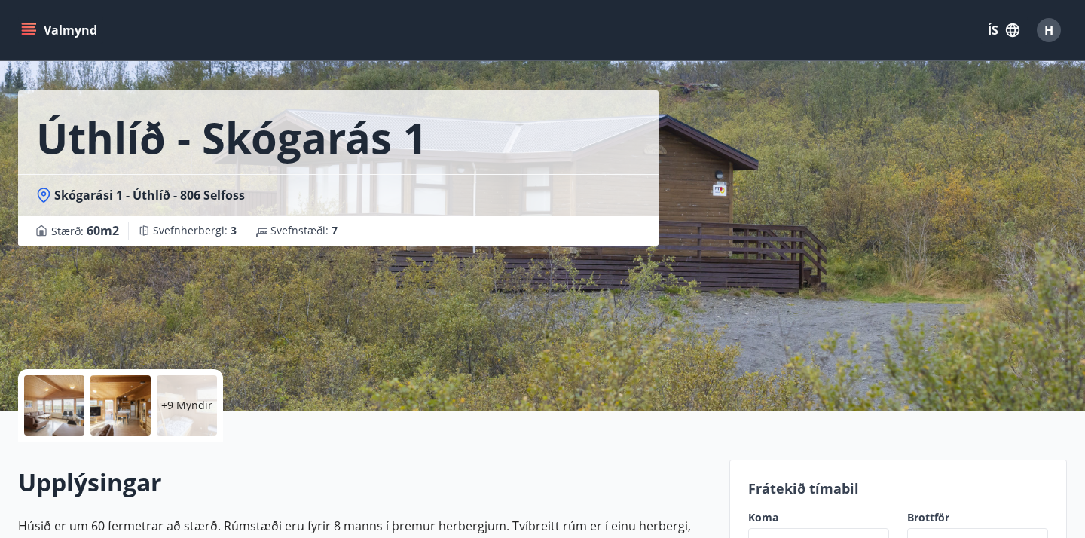
scroll to position [45, 0]
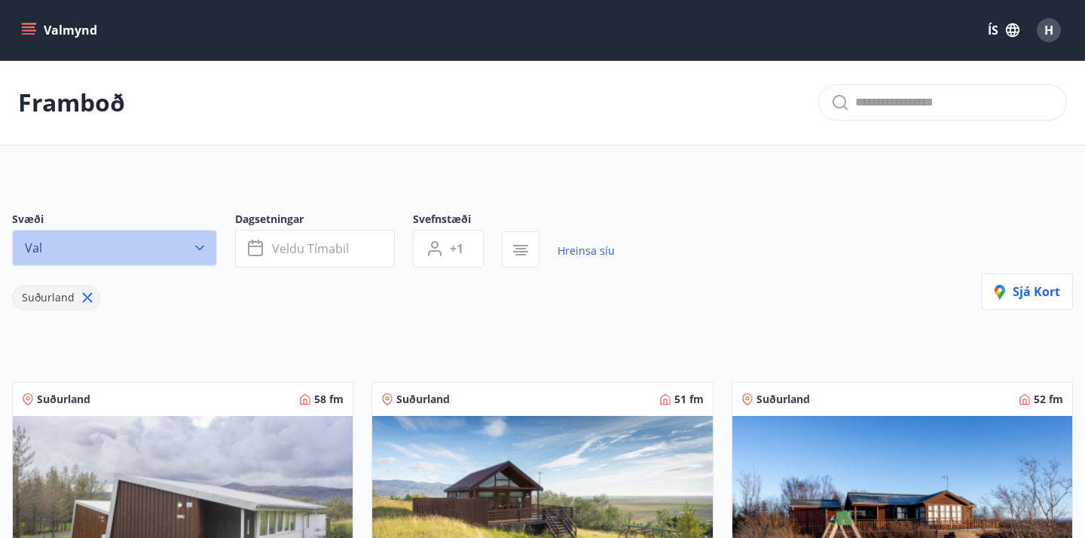
click at [204, 252] on icon "button" at bounding box center [199, 247] width 15 height 15
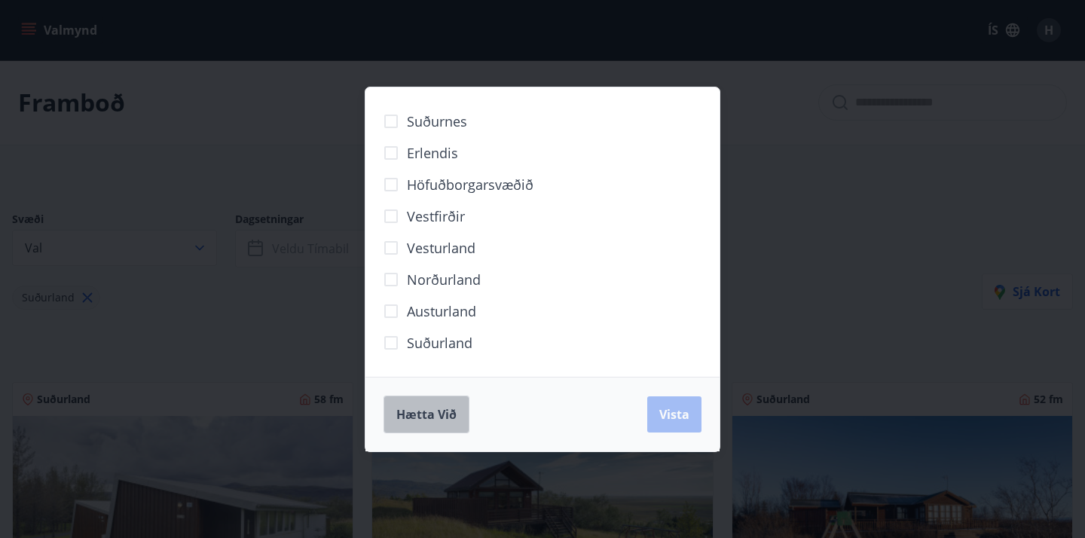
click at [428, 419] on span "Hætta við" at bounding box center [426, 414] width 60 height 17
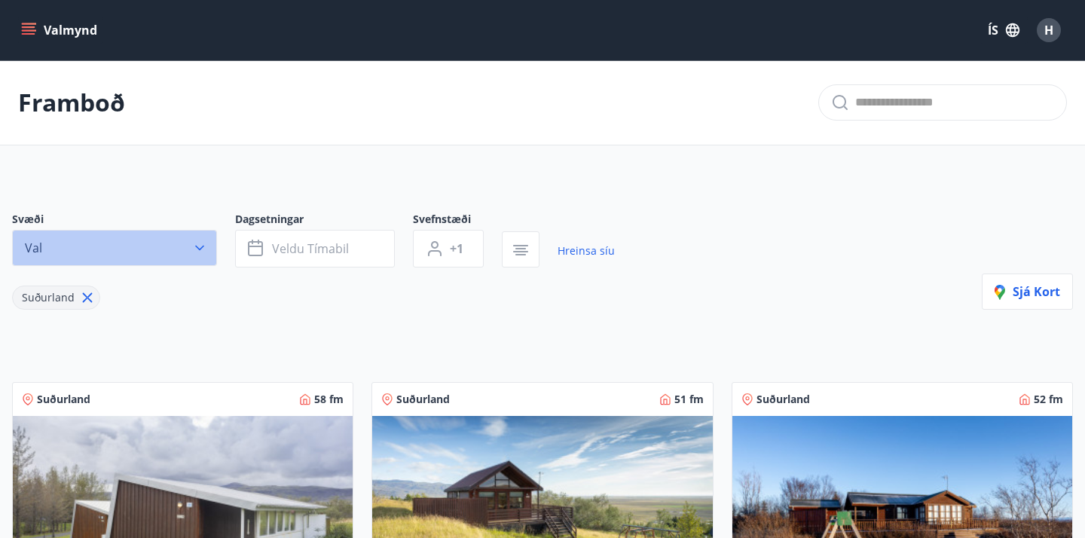
click at [205, 244] on icon "button" at bounding box center [199, 247] width 15 height 15
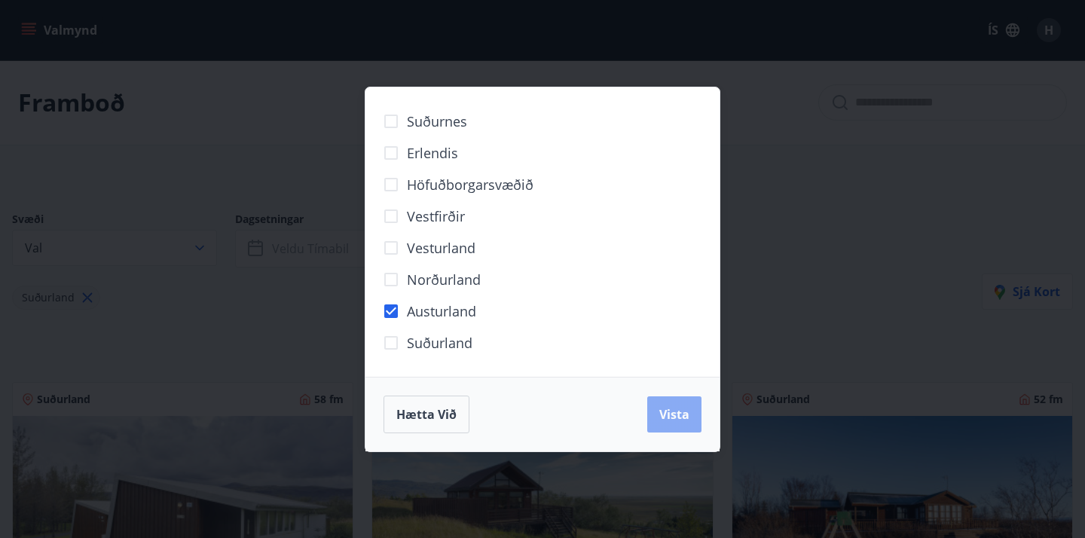
click at [670, 413] on span "Vista" at bounding box center [674, 414] width 30 height 17
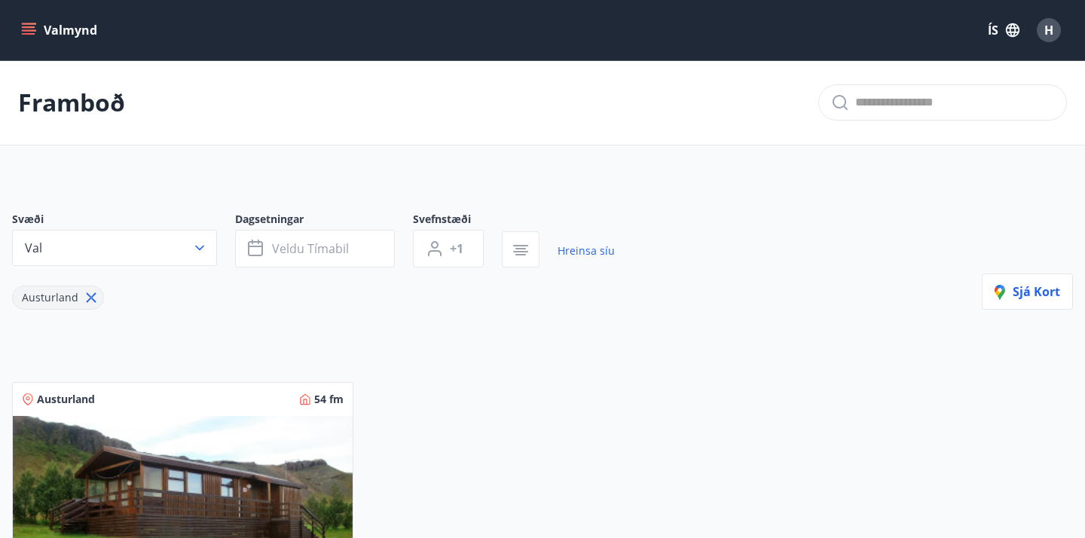
click at [1049, 32] on span "H" at bounding box center [1048, 30] width 9 height 17
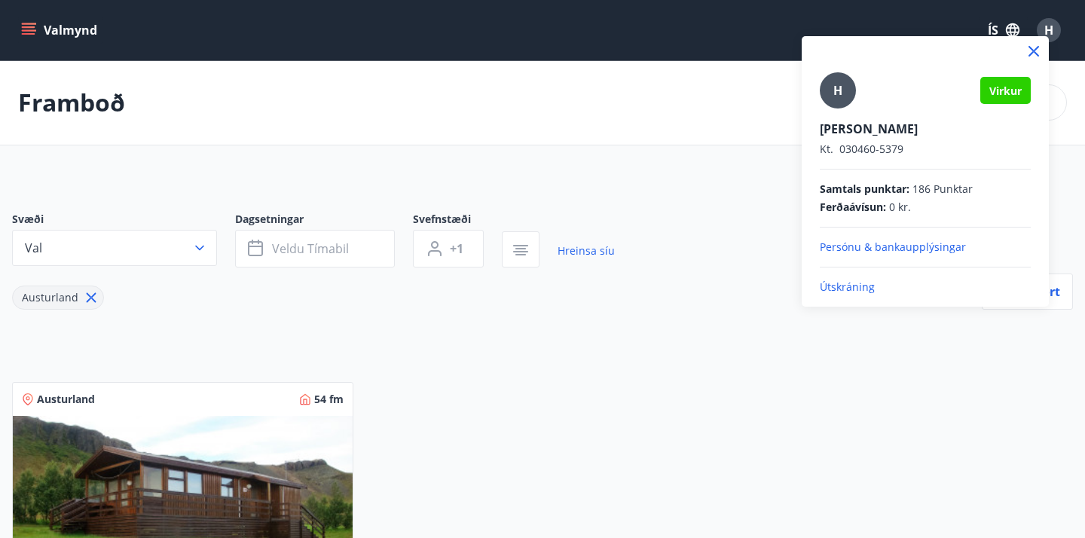
click at [857, 284] on p "Útskráning" at bounding box center [925, 286] width 211 height 15
click at [840, 290] on p "Útskráning" at bounding box center [925, 286] width 211 height 15
click at [835, 285] on p "Útskráning" at bounding box center [925, 286] width 211 height 15
click at [833, 285] on p "Útskráning" at bounding box center [925, 286] width 211 height 15
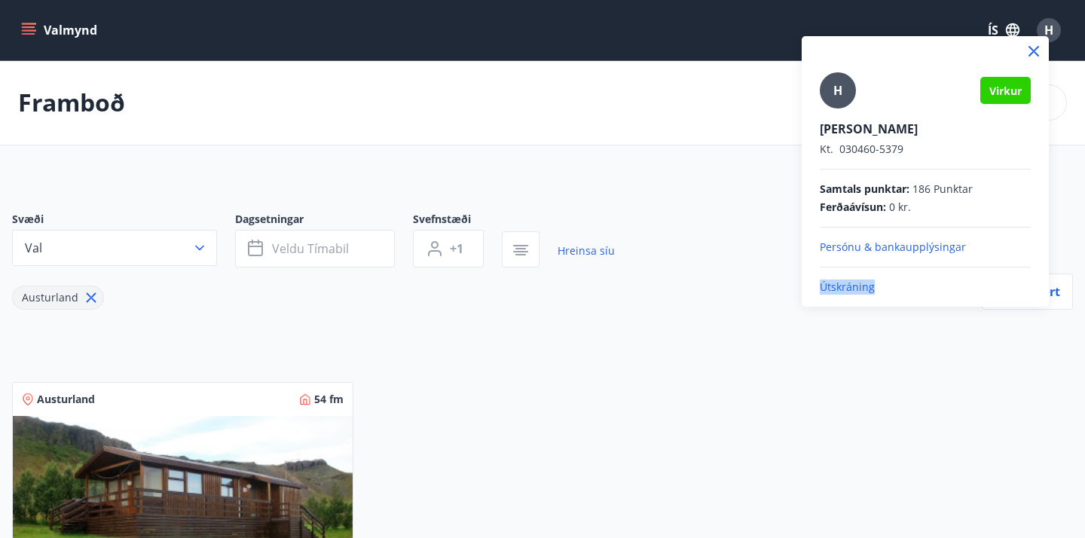
click at [1037, 45] on icon at bounding box center [1033, 51] width 18 height 18
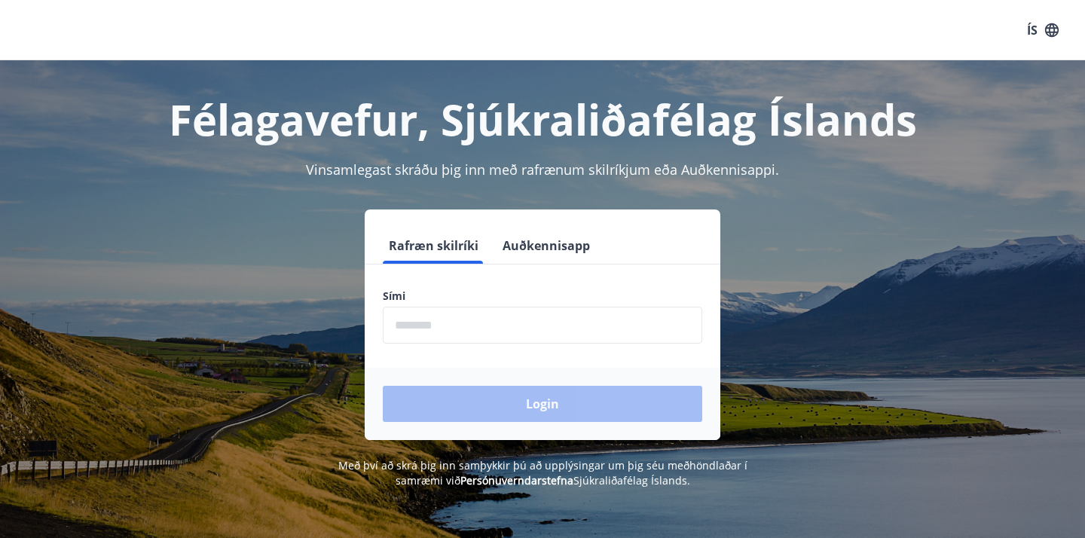
click at [395, 331] on input "phone" at bounding box center [542, 325] width 319 height 37
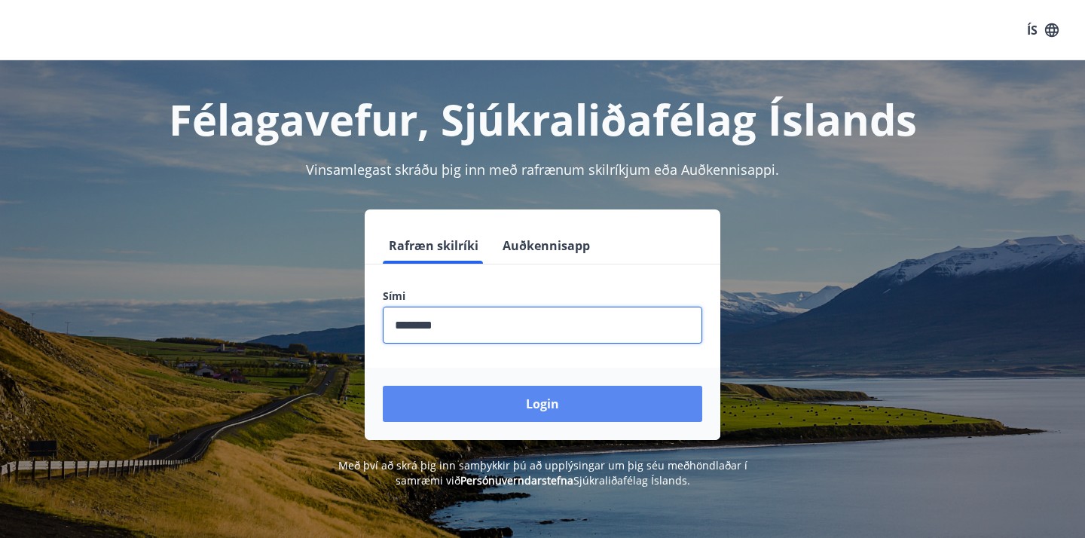
type input "********"
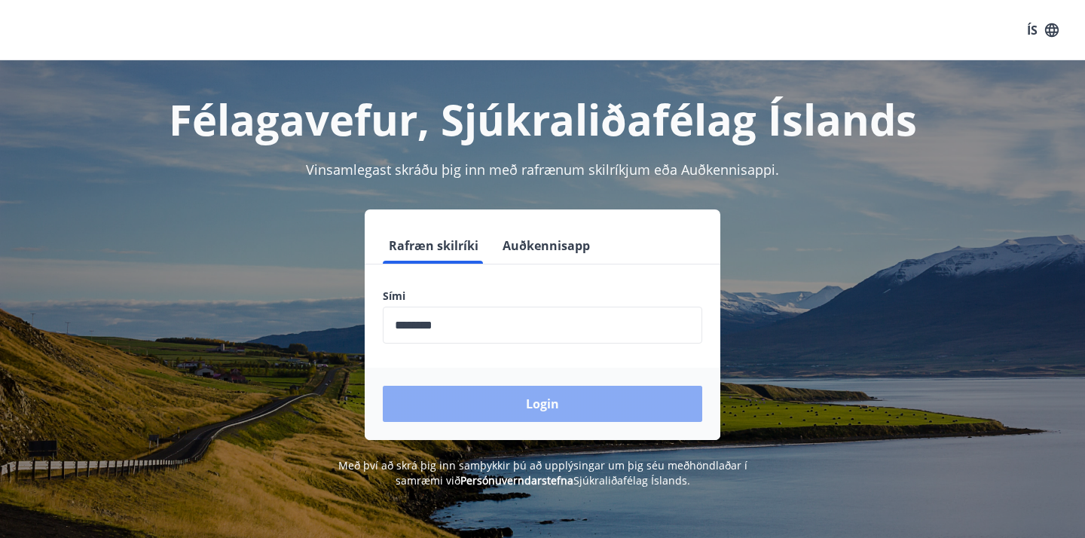
click at [531, 408] on button "Login" at bounding box center [542, 404] width 319 height 36
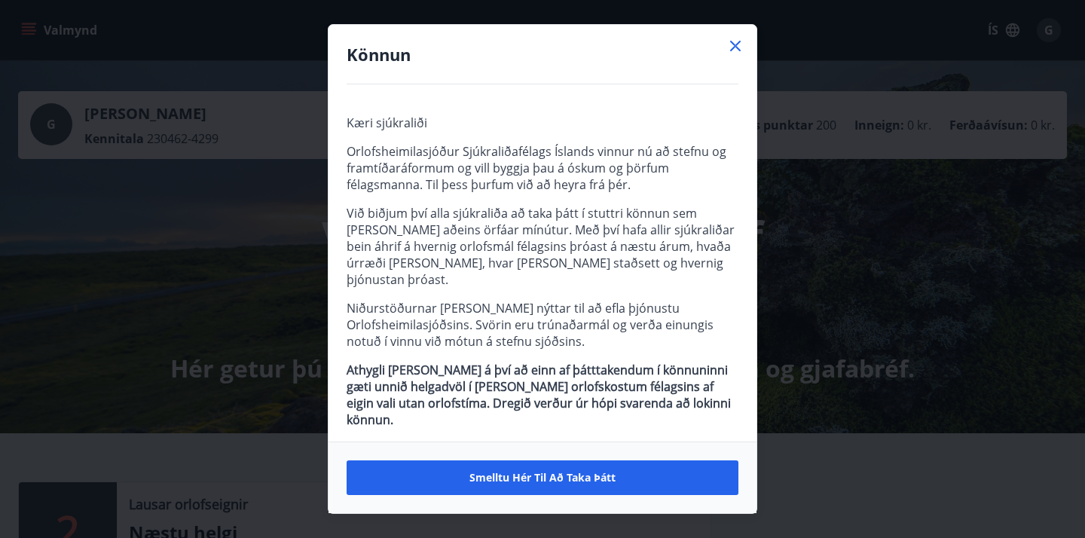
click at [735, 47] on icon at bounding box center [735, 46] width 2 height 2
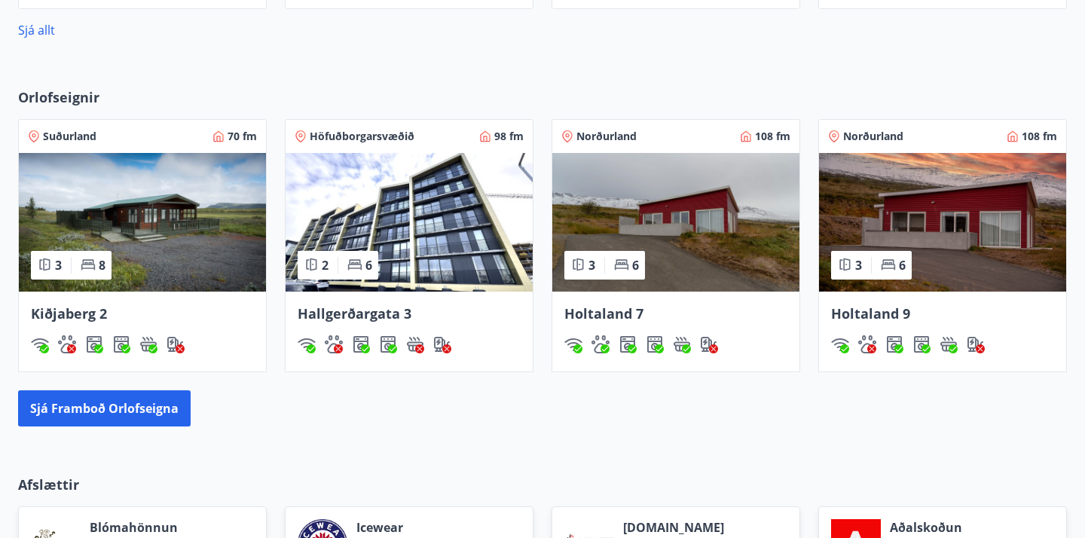
scroll to position [959, 0]
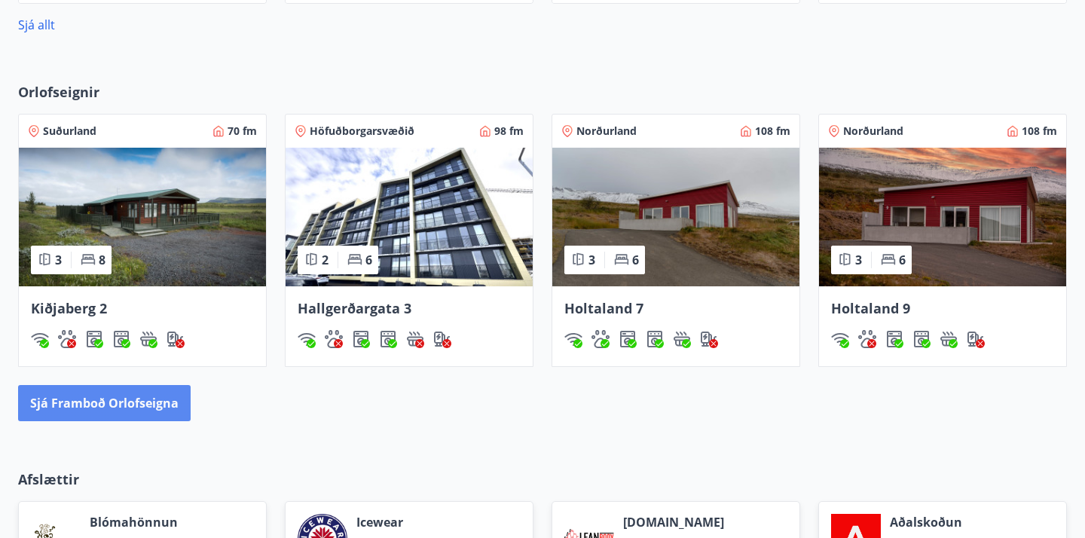
click at [108, 406] on button "Sjá framboð orlofseigna" at bounding box center [104, 403] width 173 height 36
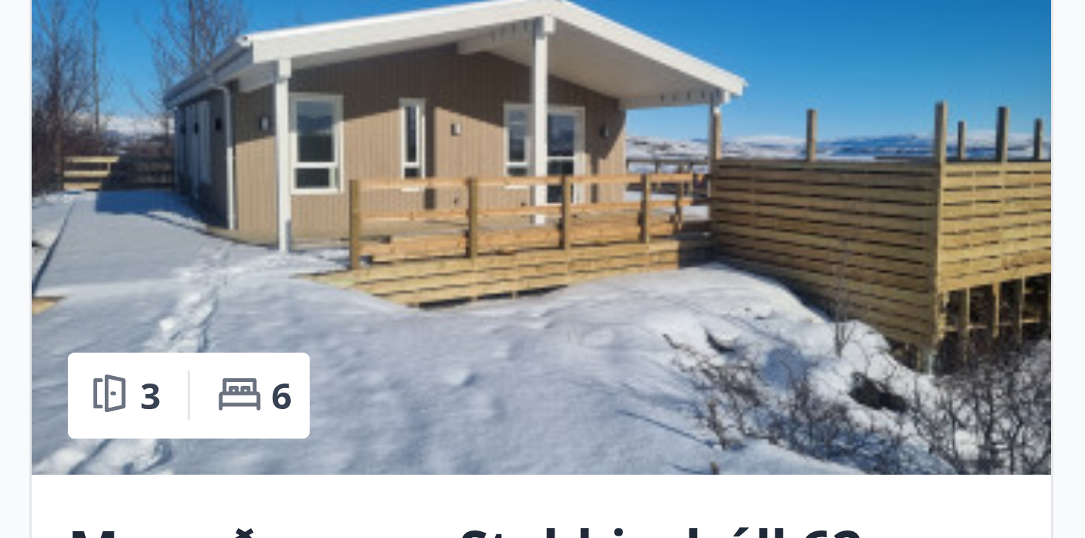
scroll to position [96, 0]
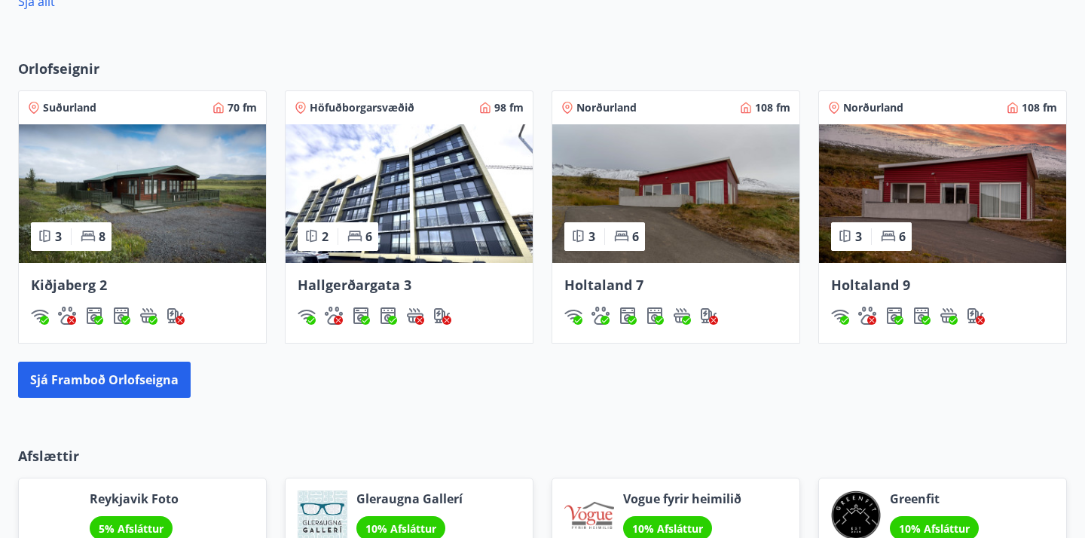
scroll to position [987, 0]
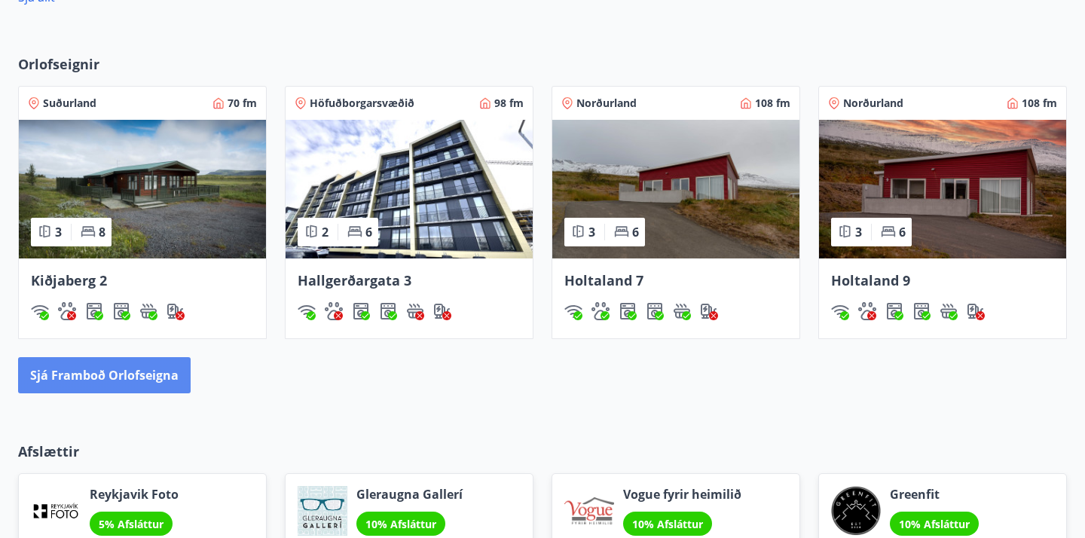
click at [104, 374] on button "Sjá framboð orlofseigna" at bounding box center [104, 375] width 173 height 36
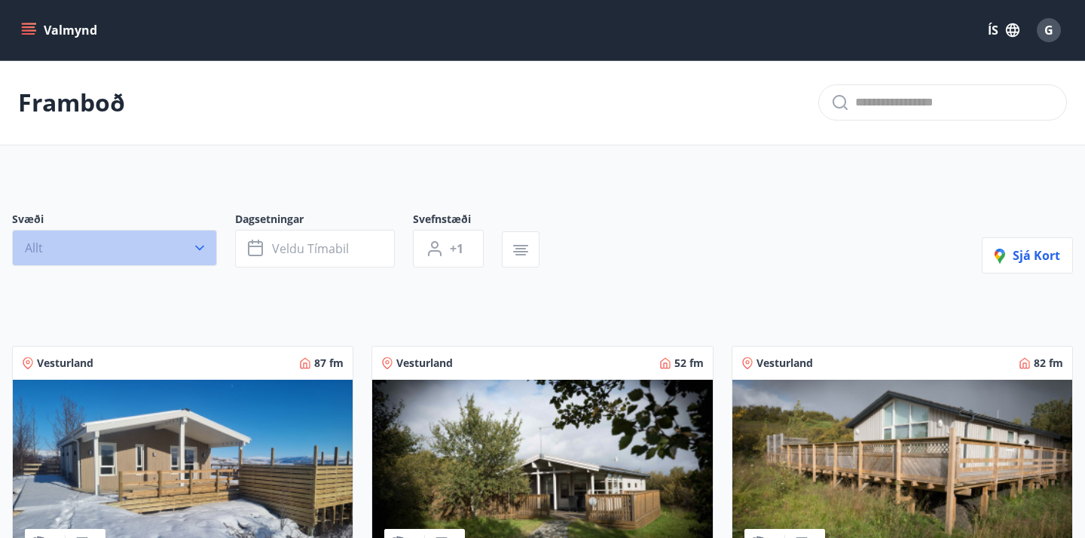
click at [200, 246] on icon "button" at bounding box center [199, 247] width 15 height 15
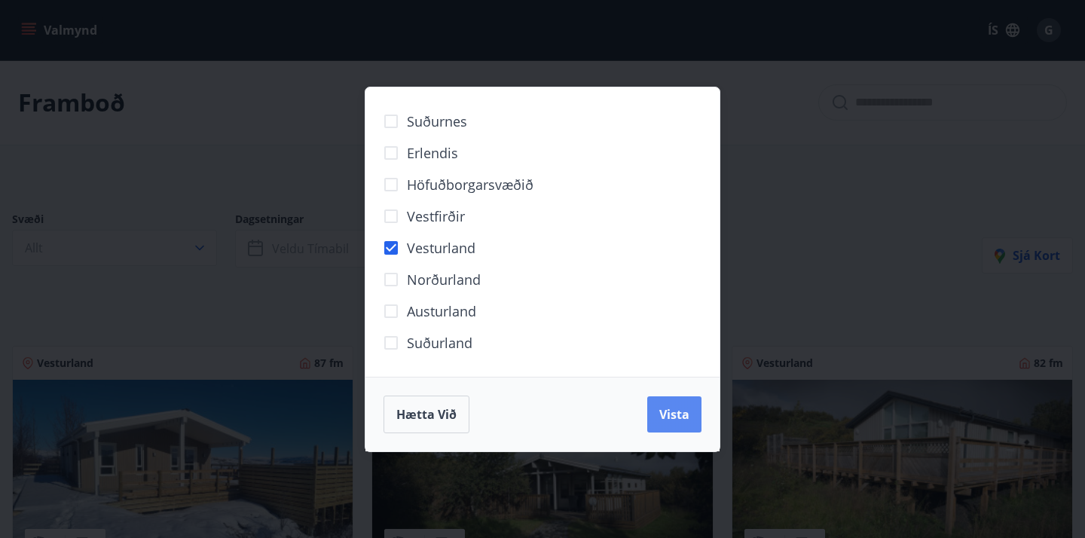
click at [679, 418] on span "Vista" at bounding box center [674, 414] width 30 height 17
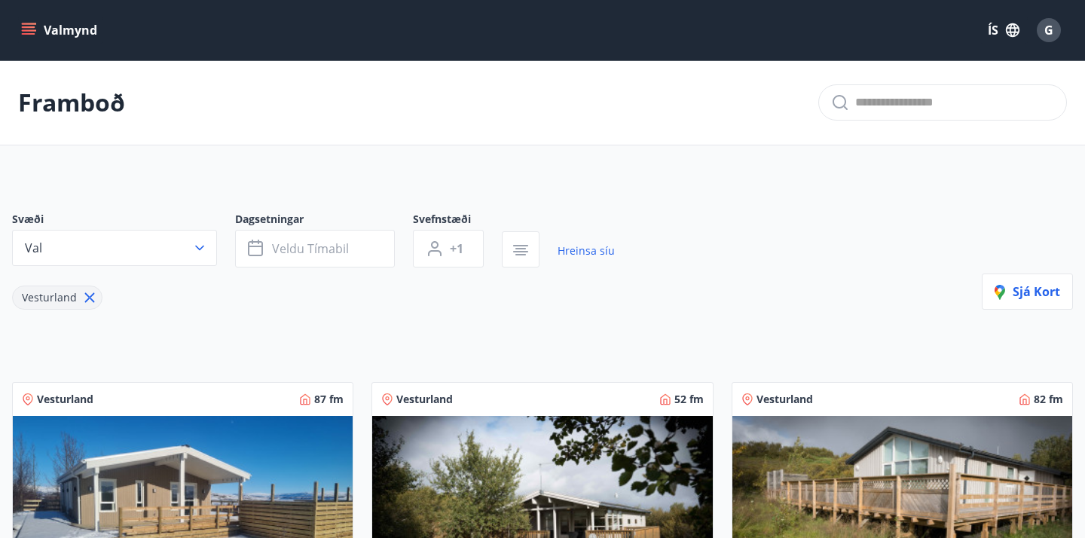
click at [201, 244] on icon "button" at bounding box center [199, 247] width 15 height 15
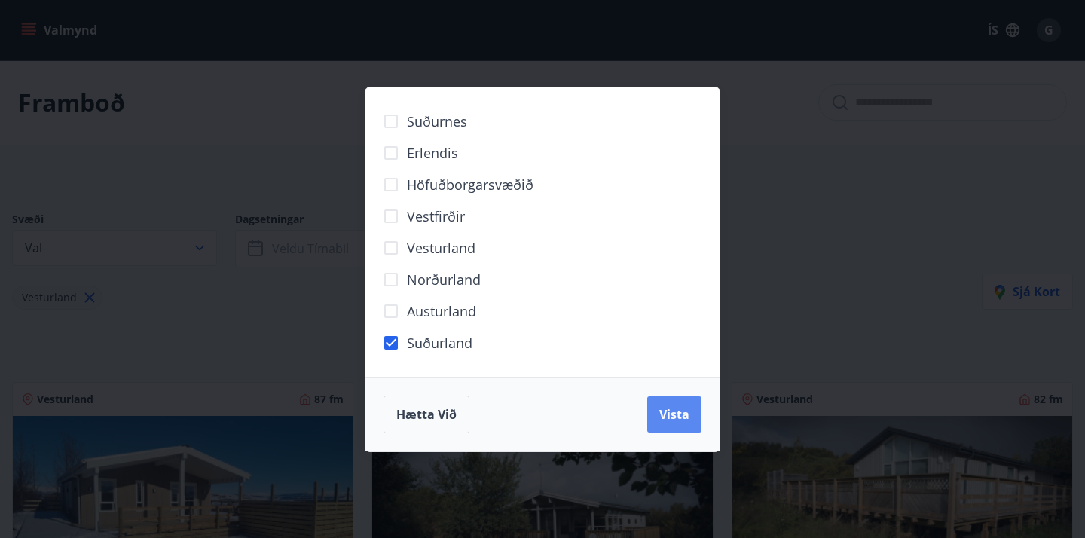
click at [677, 414] on span "Vista" at bounding box center [674, 414] width 30 height 17
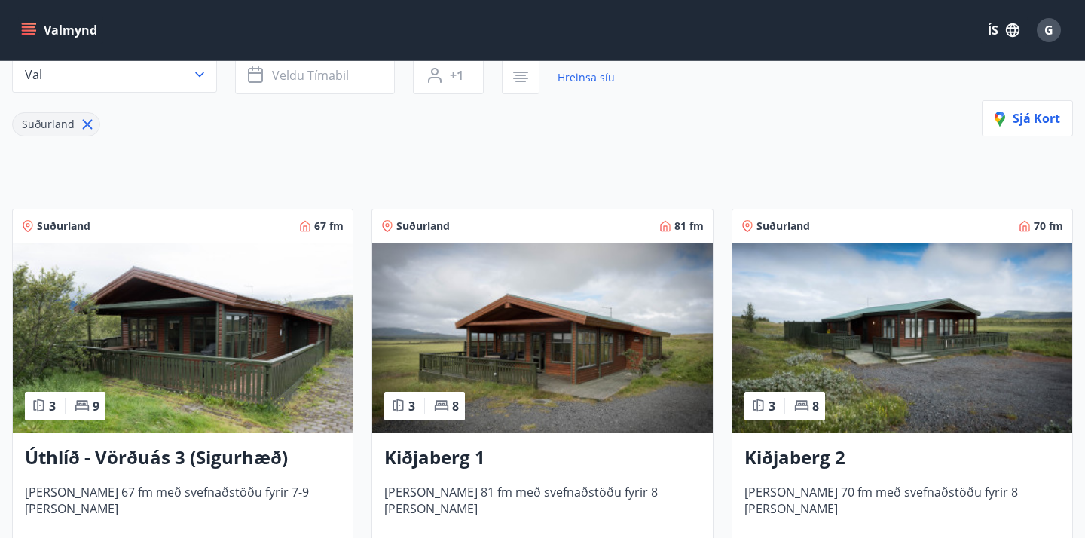
scroll to position [200, 0]
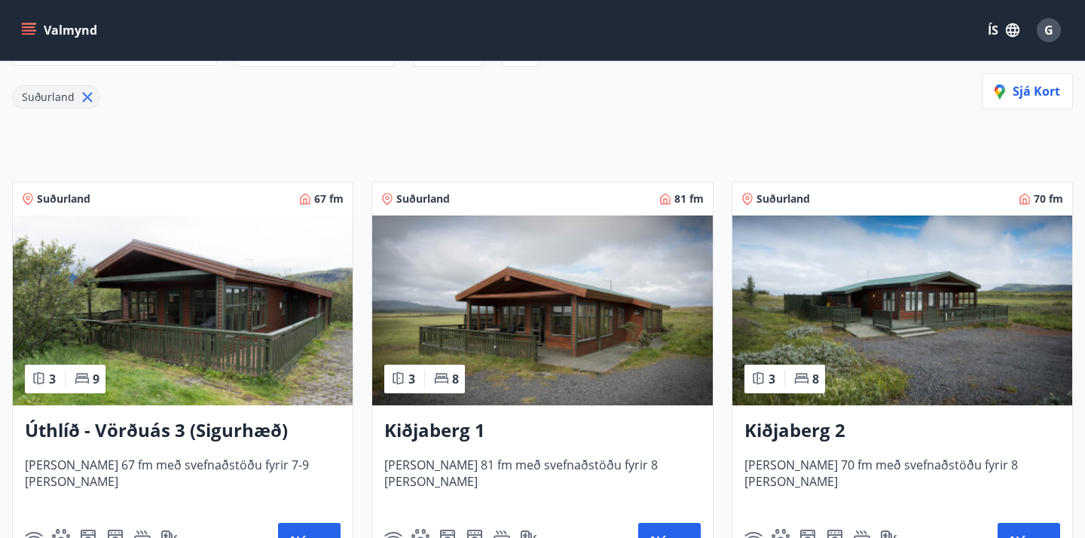
click at [240, 316] on img at bounding box center [183, 310] width 340 height 190
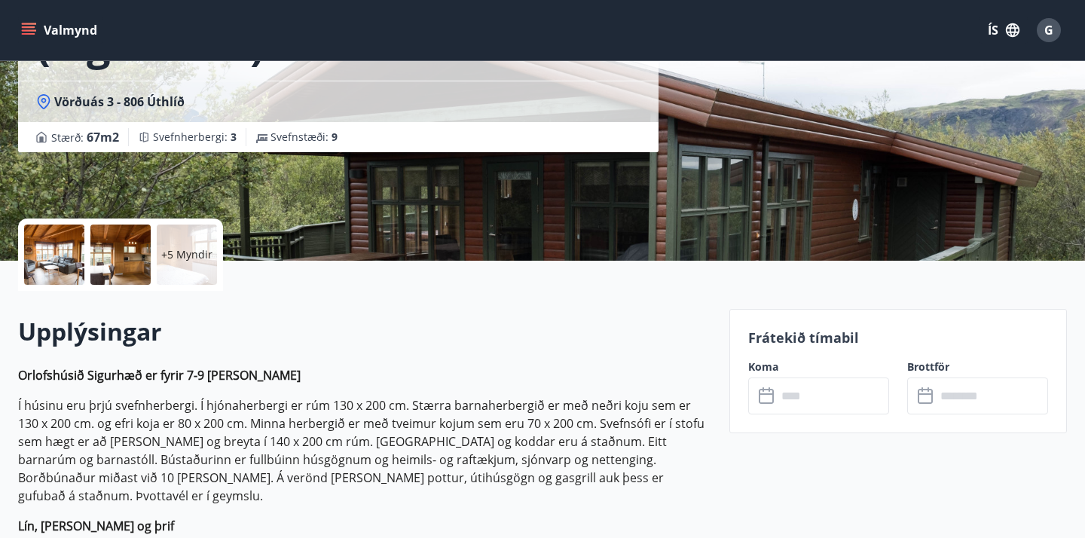
scroll to position [192, 0]
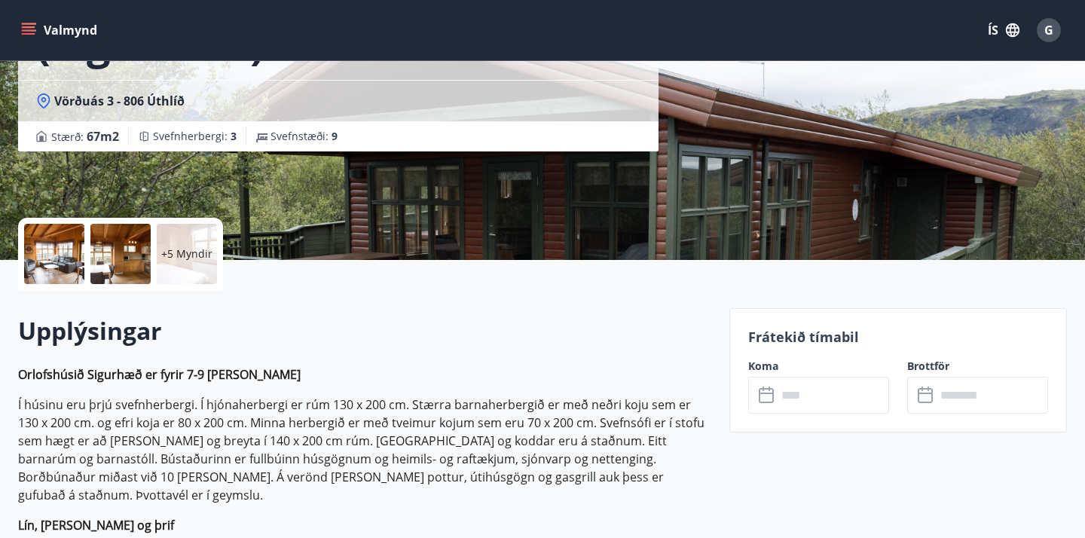
click at [774, 393] on icon at bounding box center [768, 395] width 18 height 18
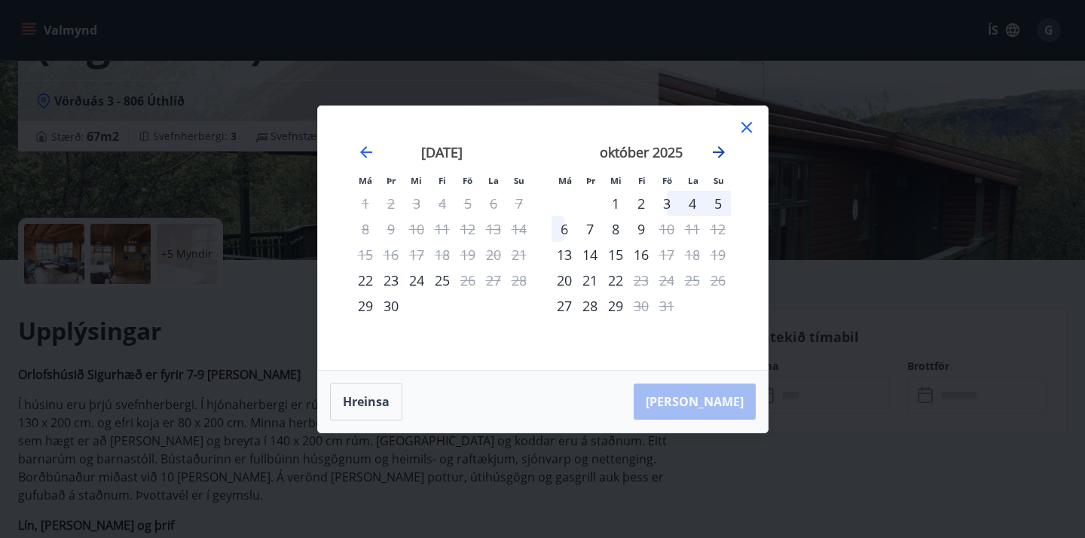
click at [723, 152] on icon "Move forward to switch to the next month." at bounding box center [719, 152] width 12 height 12
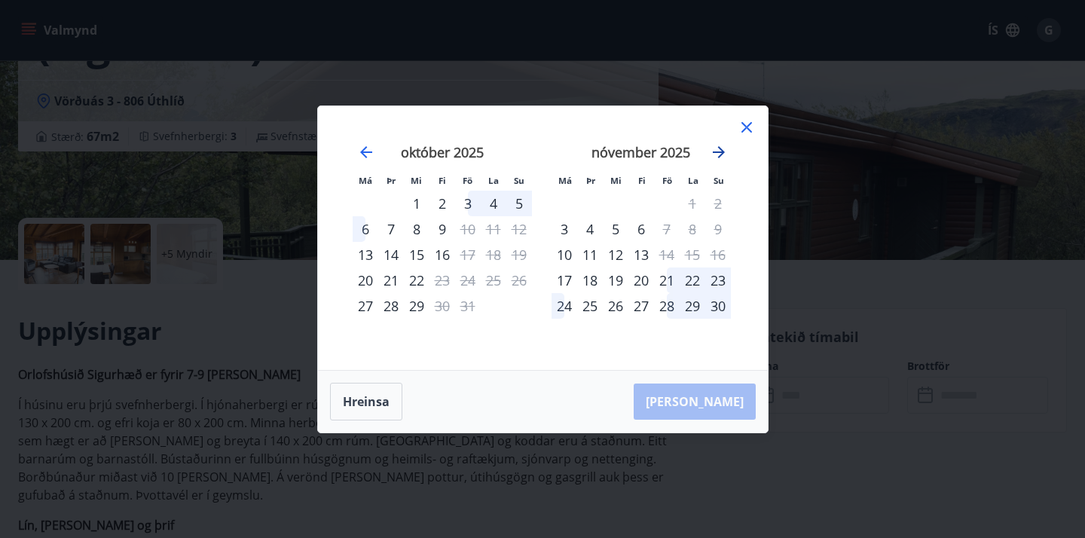
click at [723, 152] on icon "Move forward to switch to the next month." at bounding box center [719, 152] width 12 height 12
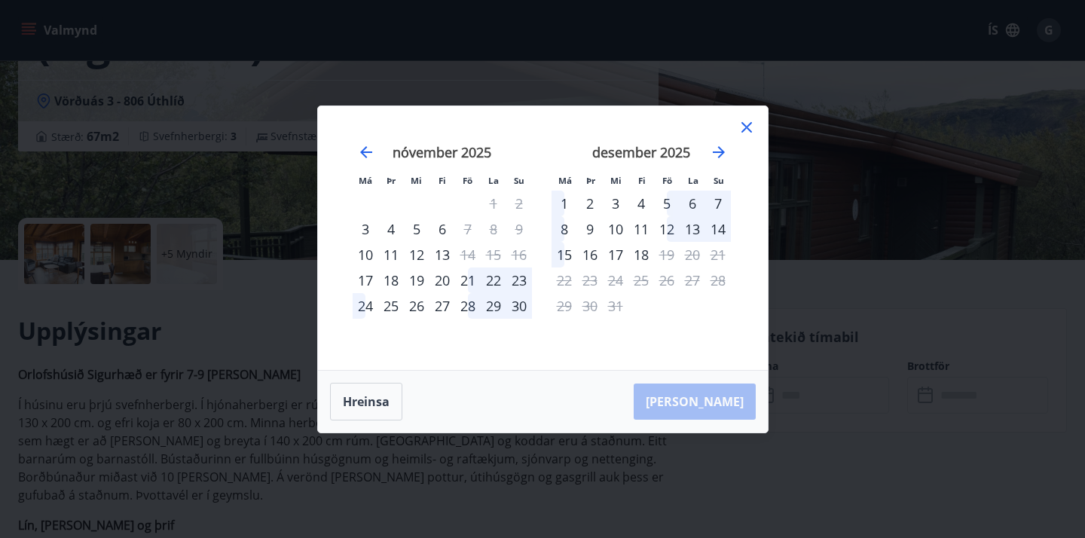
click at [744, 130] on icon at bounding box center [746, 127] width 18 height 18
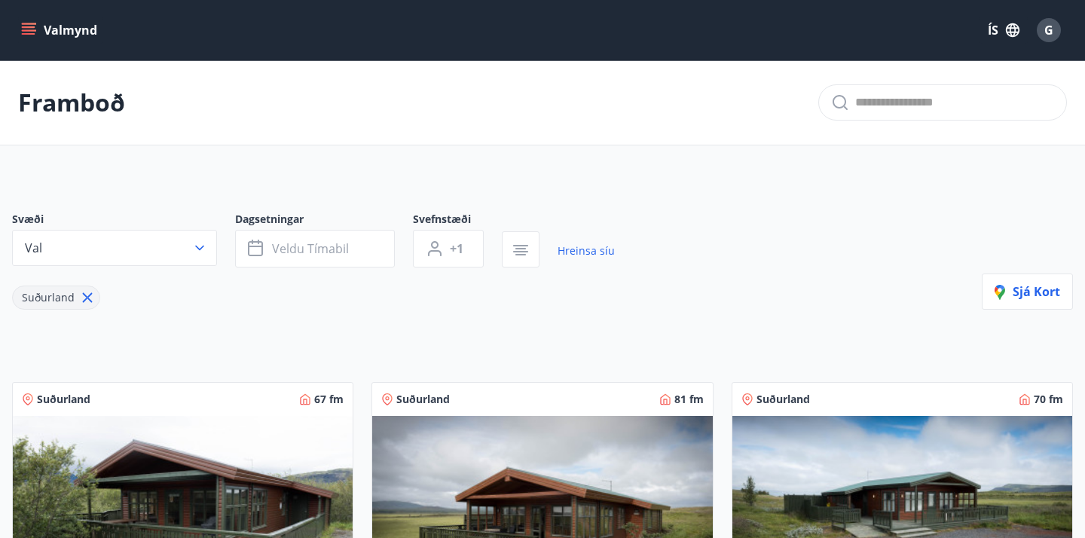
click at [200, 243] on icon "button" at bounding box center [199, 247] width 15 height 15
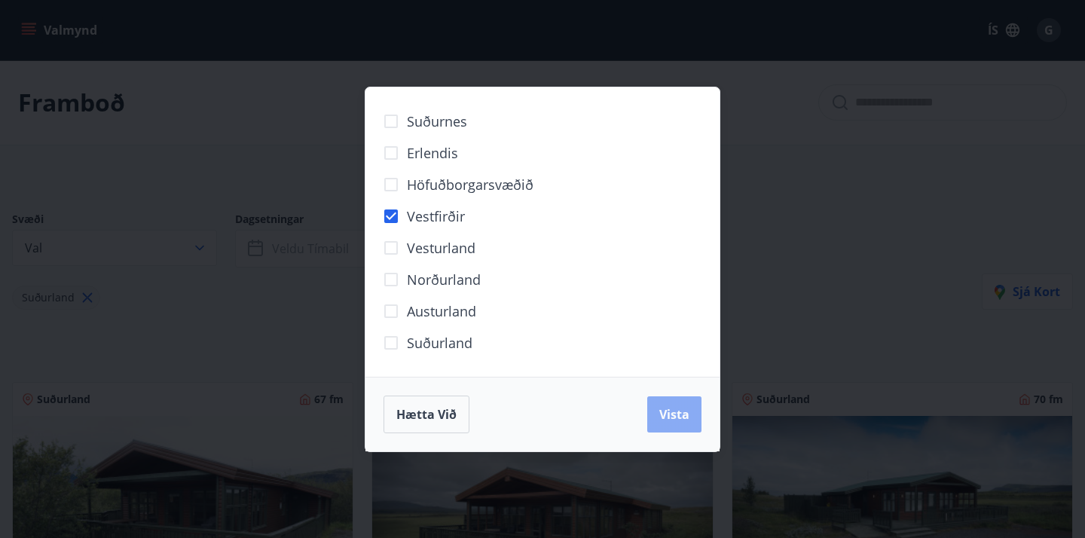
click at [658, 411] on button "Vista" at bounding box center [674, 414] width 54 height 36
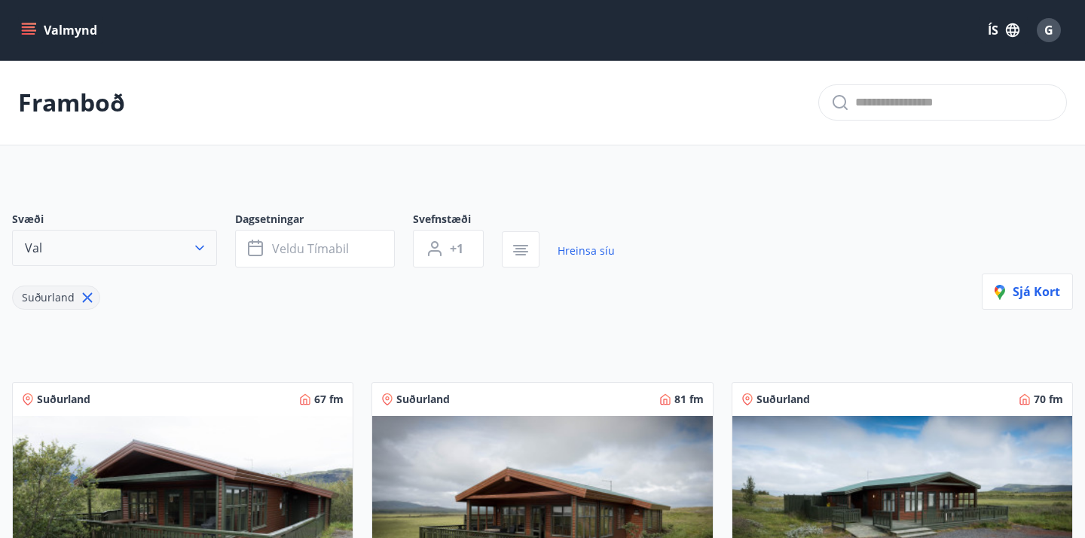
click at [203, 252] on icon "button" at bounding box center [199, 247] width 15 height 15
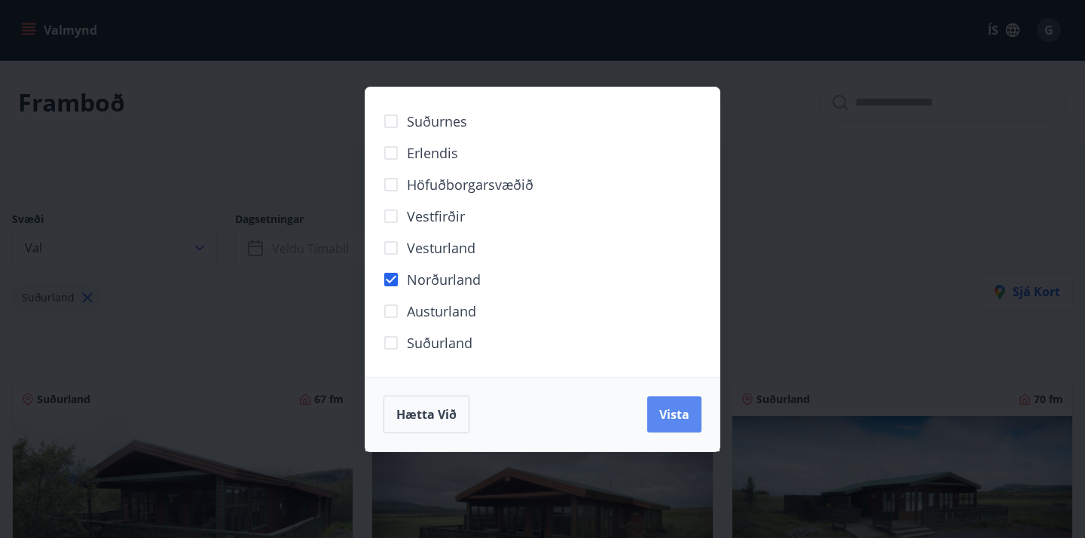
click at [668, 411] on span "Vista" at bounding box center [674, 414] width 30 height 17
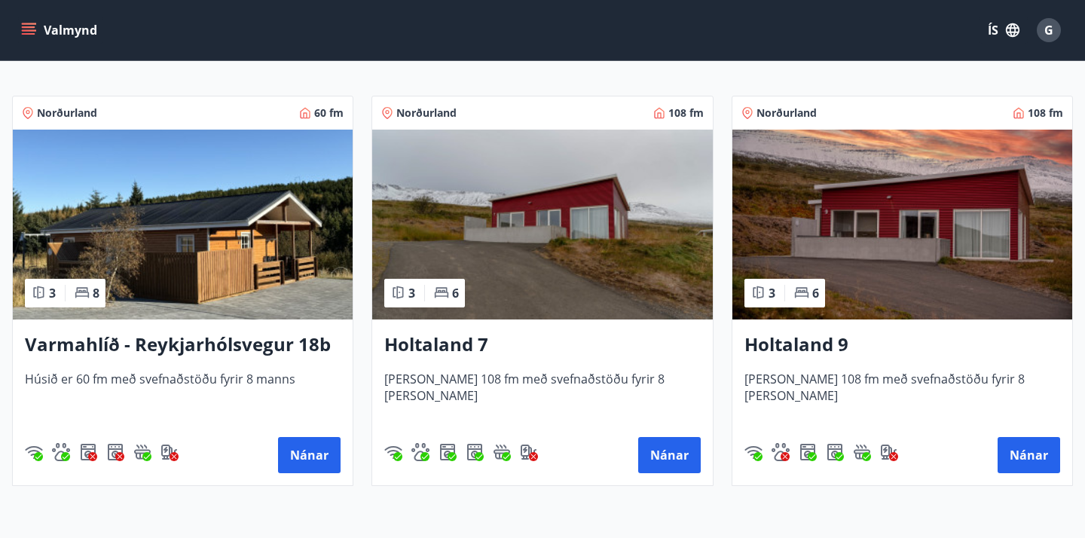
scroll to position [298, 0]
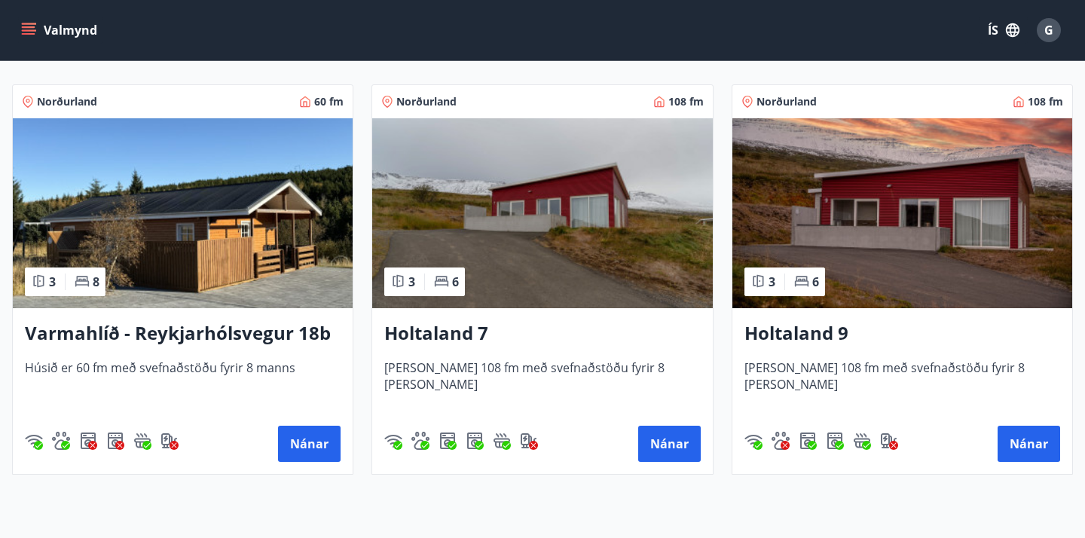
click at [255, 240] on img at bounding box center [183, 213] width 340 height 190
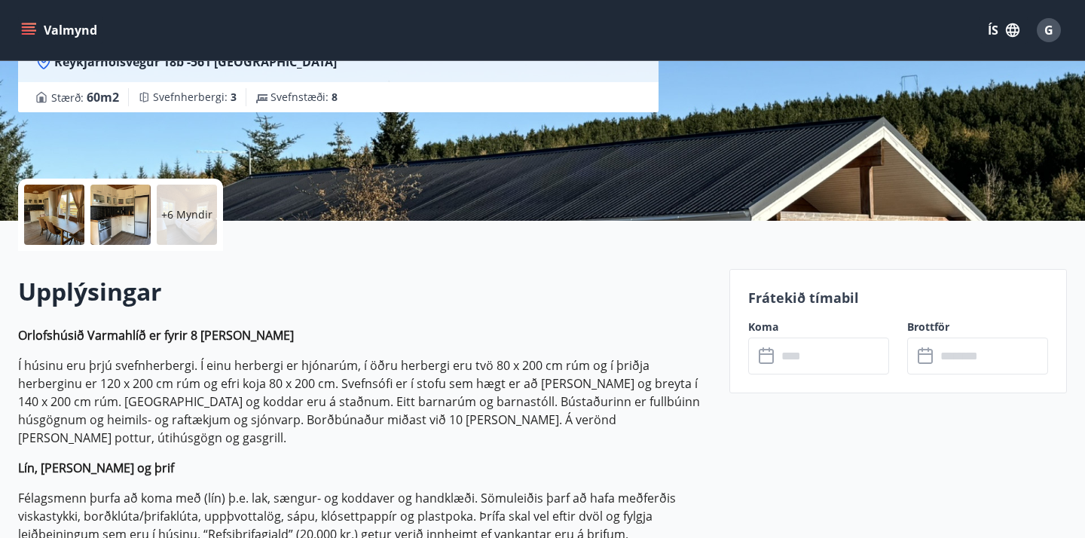
scroll to position [228, 0]
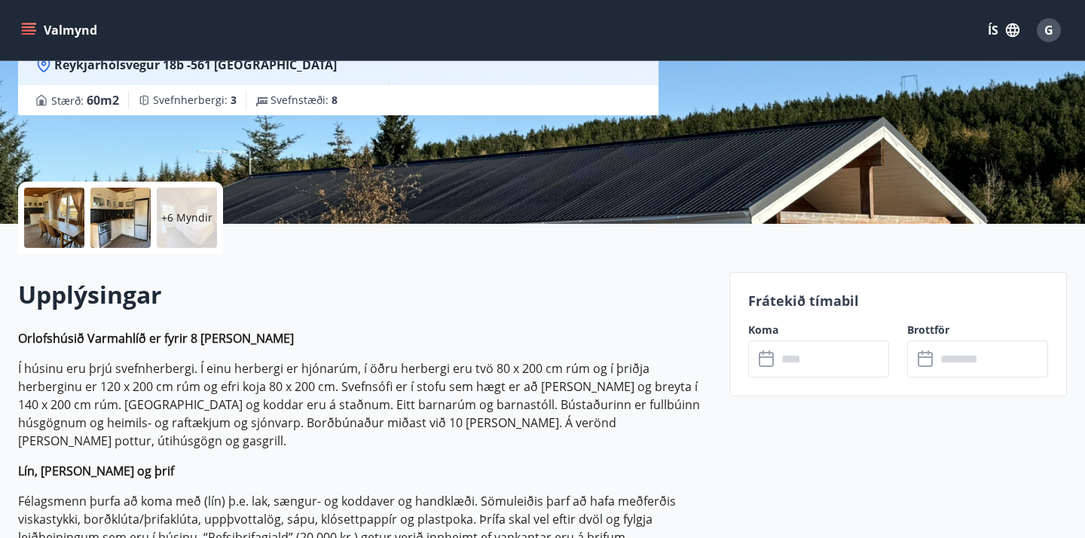
click at [71, 215] on div at bounding box center [54, 218] width 60 height 60
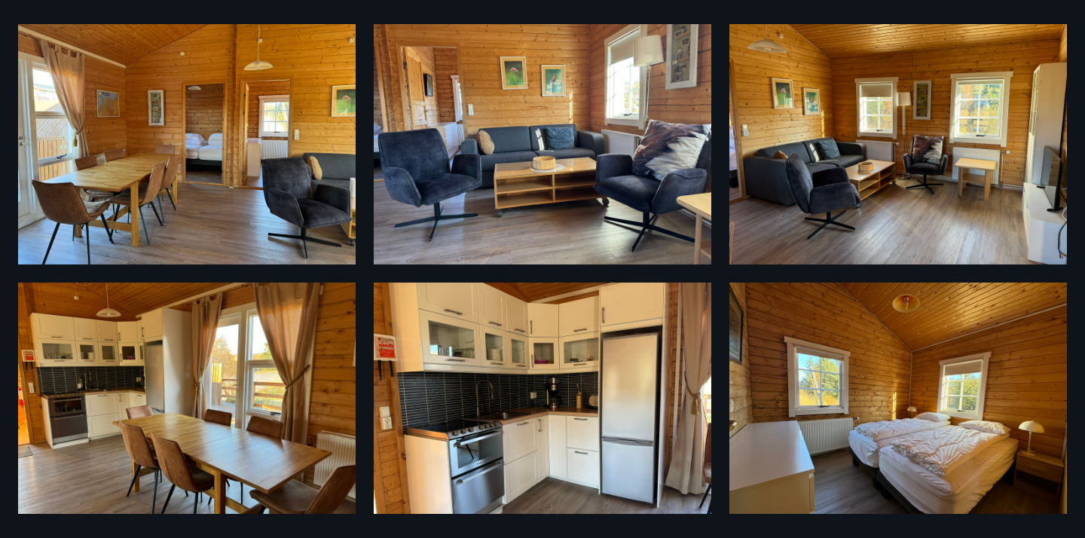
scroll to position [0, 0]
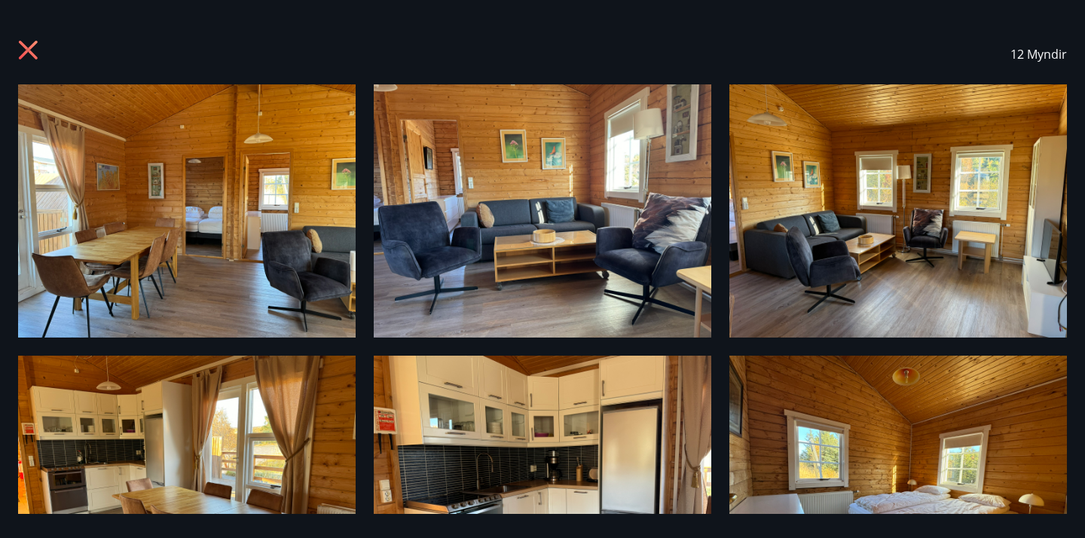
click at [36, 50] on icon at bounding box center [30, 52] width 24 height 24
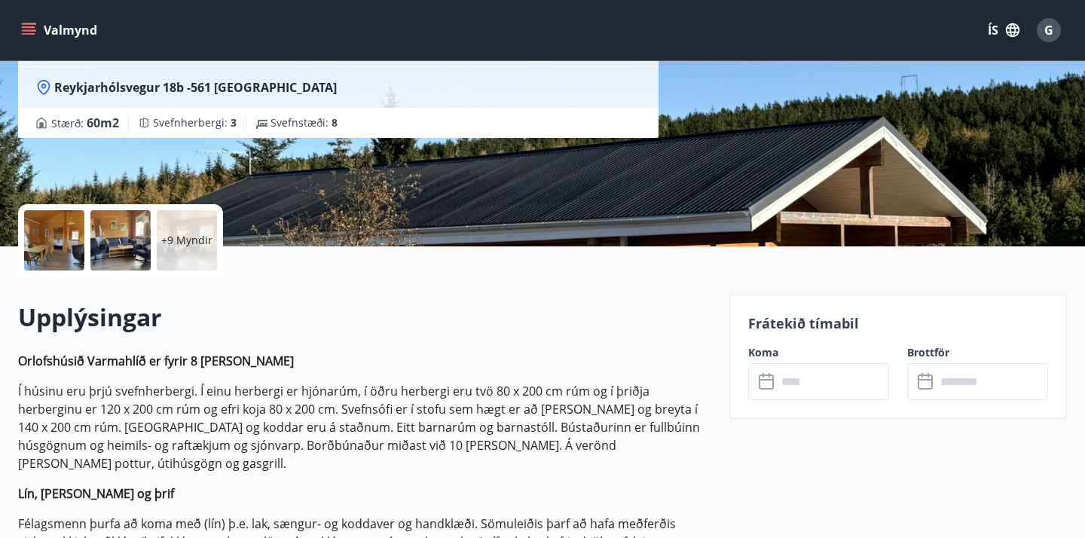
scroll to position [220, 0]
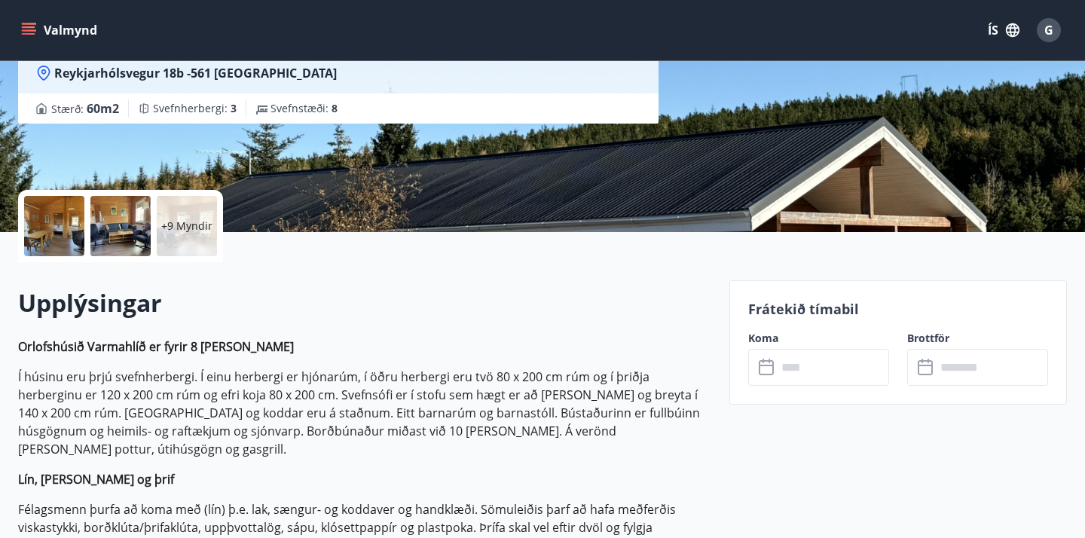
click at [771, 370] on icon at bounding box center [768, 368] width 18 height 18
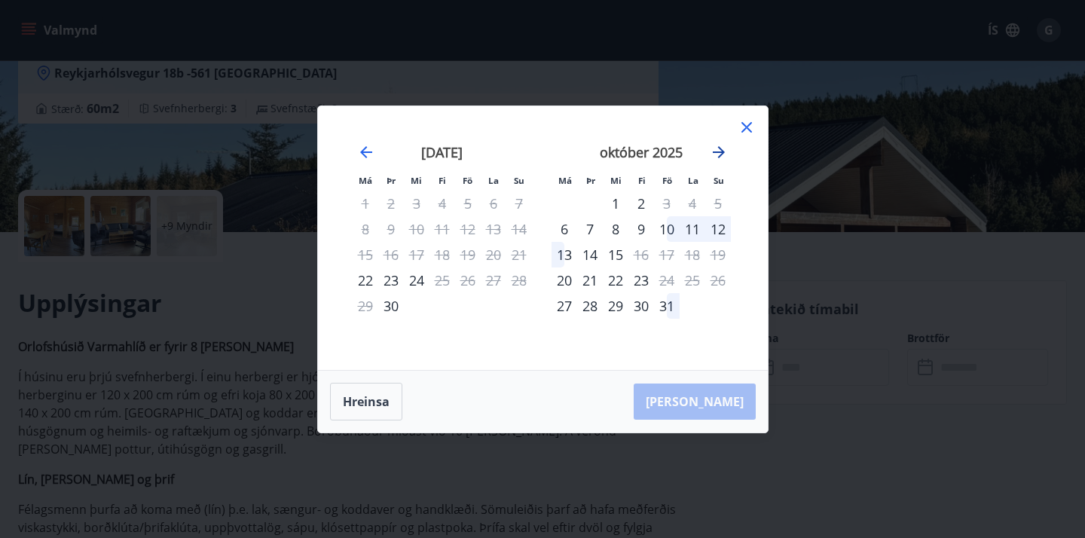
click at [722, 148] on icon "Move forward to switch to the next month." at bounding box center [719, 152] width 18 height 18
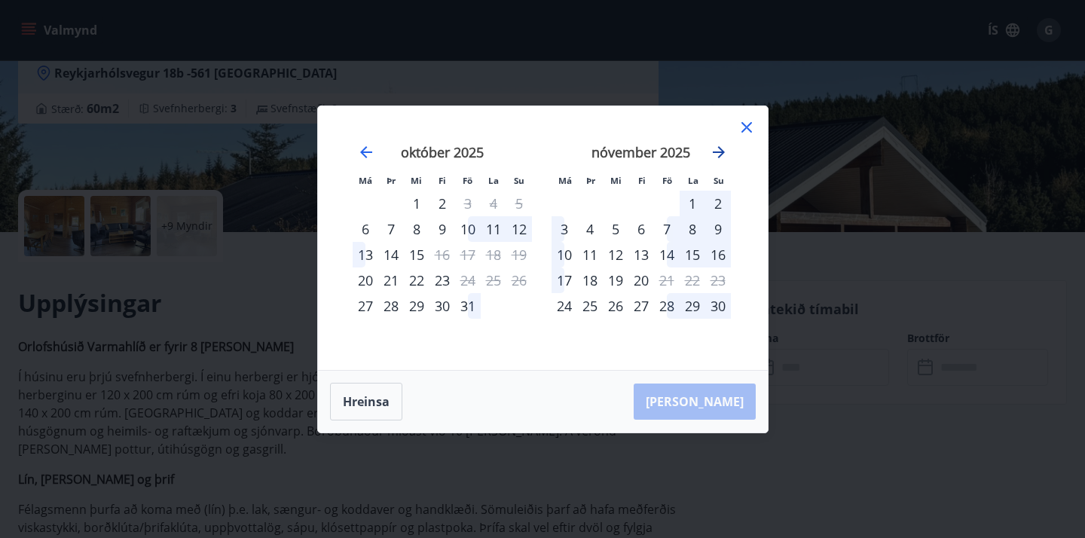
click at [722, 148] on icon "Move forward to switch to the next month." at bounding box center [719, 152] width 18 height 18
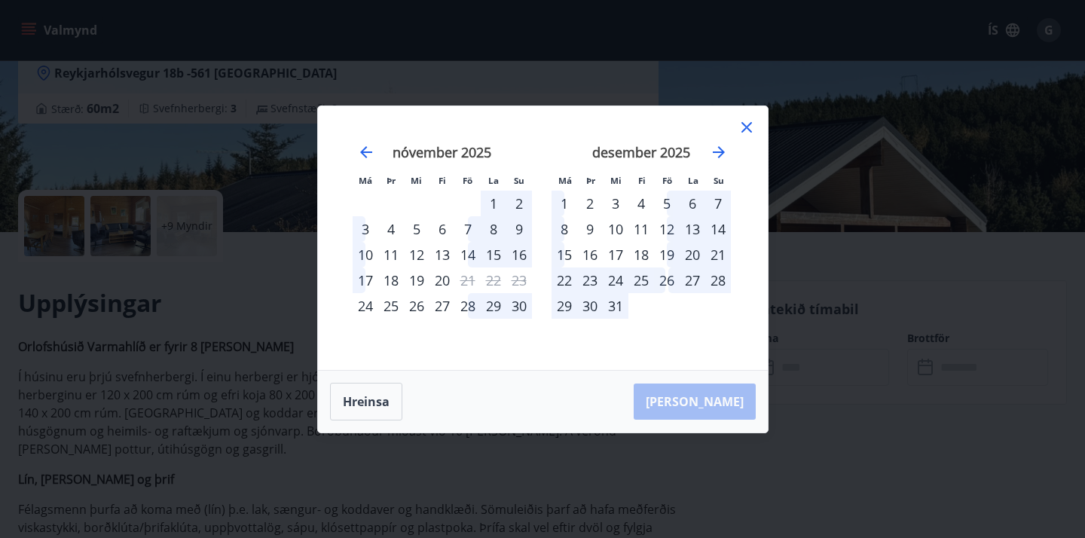
click at [749, 128] on icon at bounding box center [746, 127] width 18 height 18
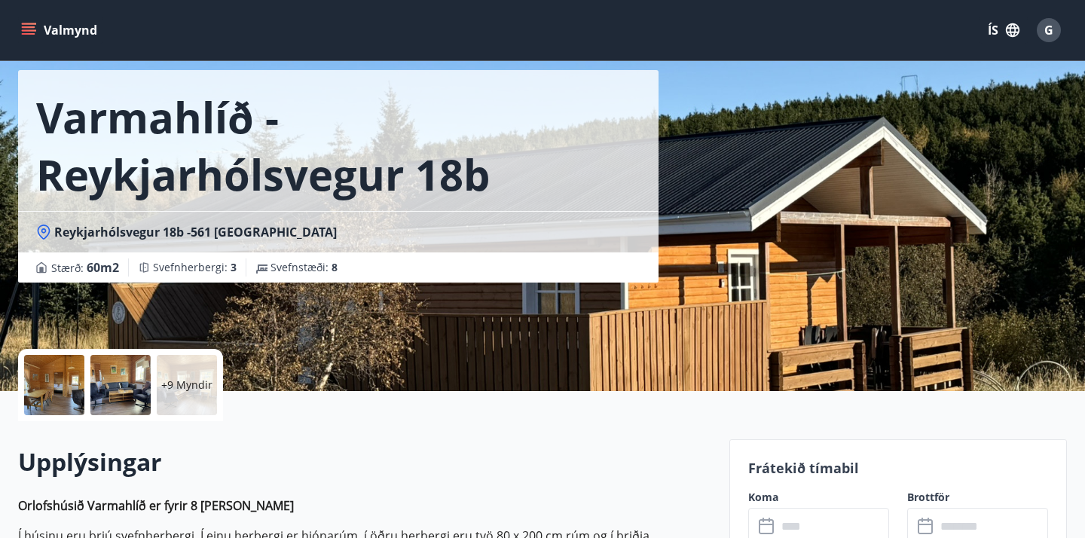
scroll to position [44, 0]
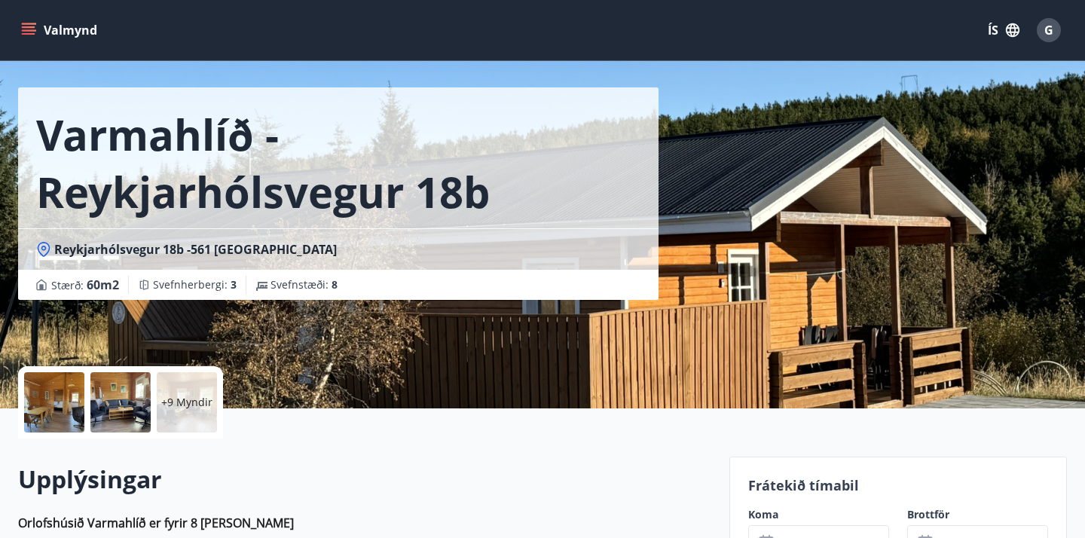
click at [652, 226] on div "Varmahlíð - Reykjarhólsvegur 18b" at bounding box center [338, 157] width 640 height 141
click at [690, 221] on div "Varmahlíð - Reykjarhólsvegur 18b Reykjarhólsvegur 18b -561 Varmahlíð Stærð : 60…" at bounding box center [367, 128] width 699 height 344
click at [50, 409] on div at bounding box center [54, 402] width 60 height 60
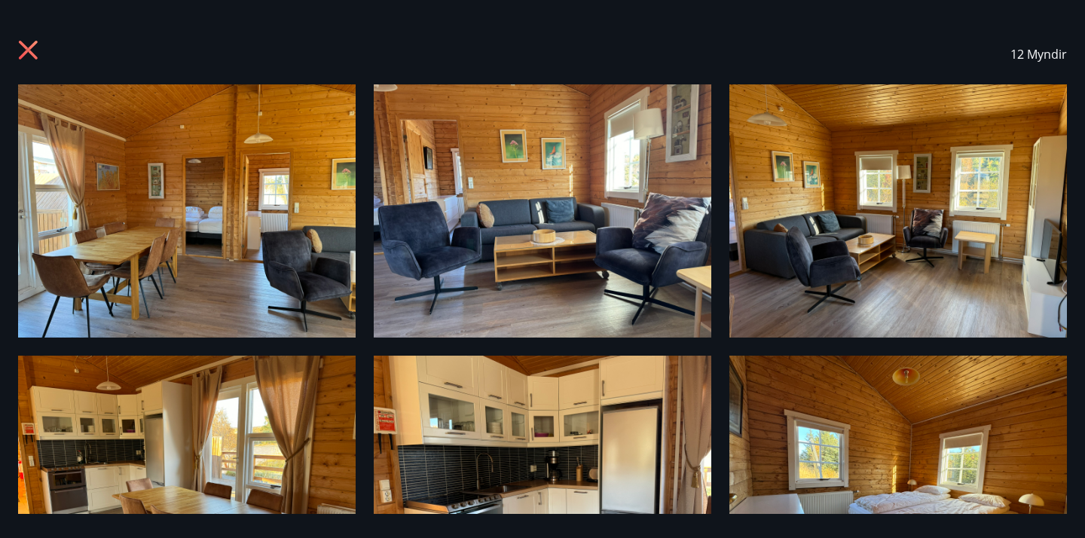
scroll to position [1, 0]
click at [298, 219] on img at bounding box center [186, 210] width 337 height 253
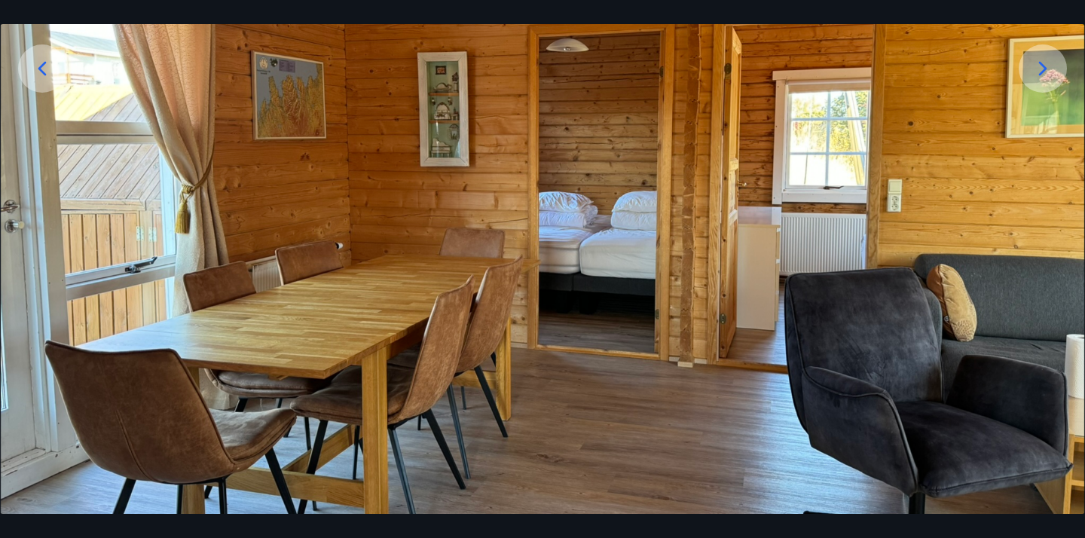
scroll to position [293, 0]
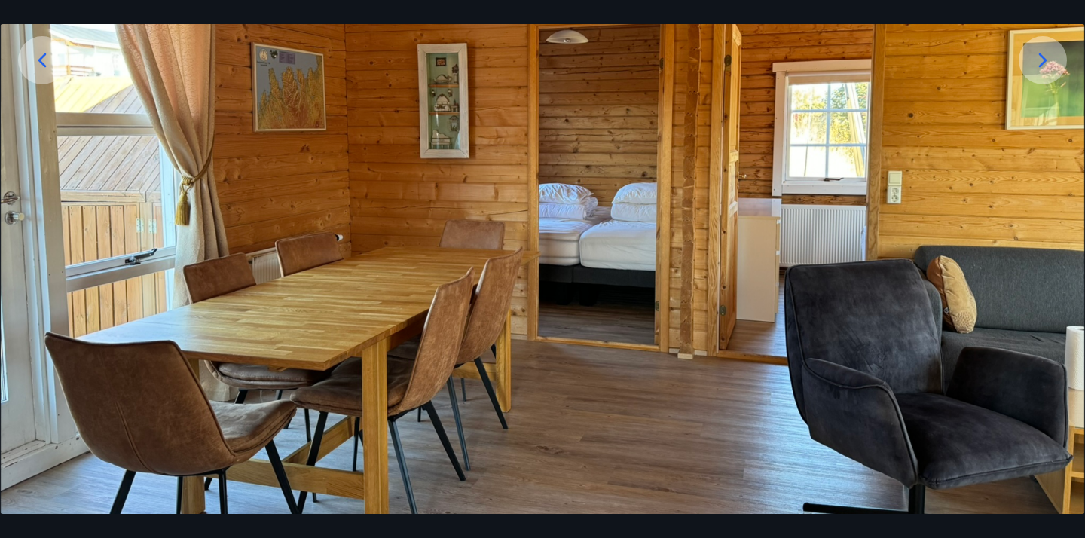
click at [1076, 253] on img at bounding box center [542, 197] width 1083 height 813
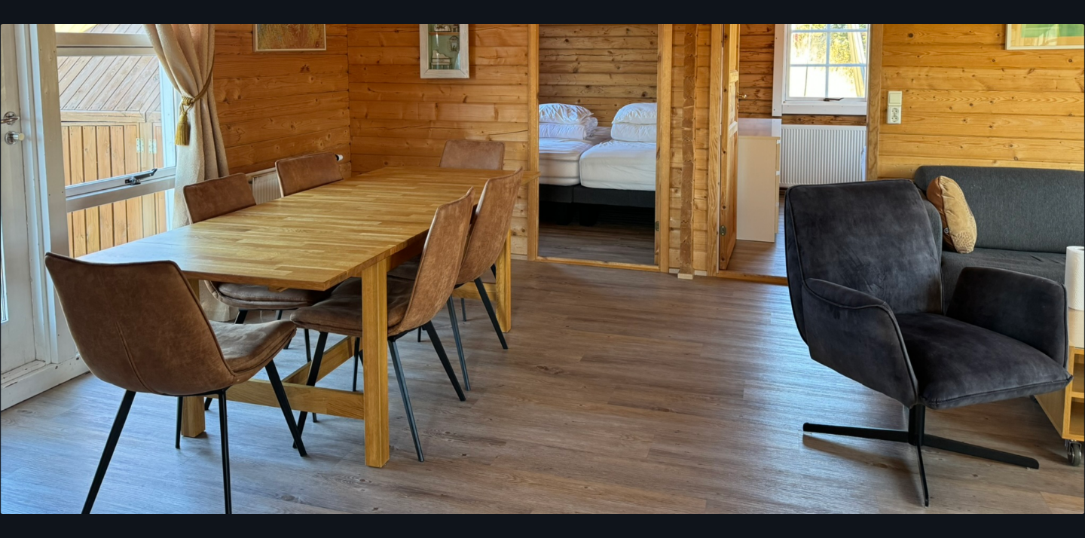
scroll to position [383, 0]
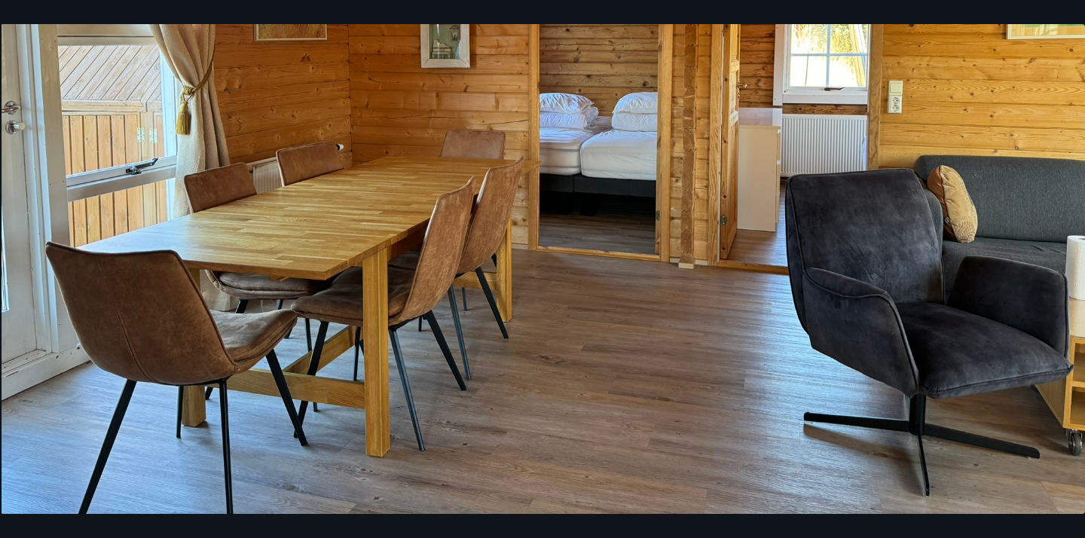
click at [1030, 243] on img at bounding box center [543, 107] width 1083 height 813
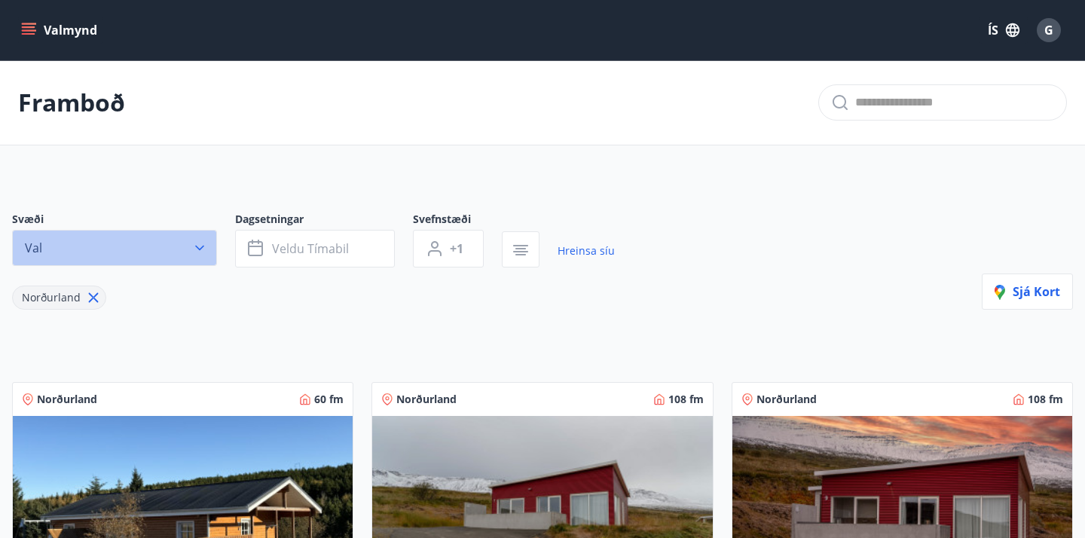
click at [203, 244] on icon "button" at bounding box center [199, 247] width 15 height 15
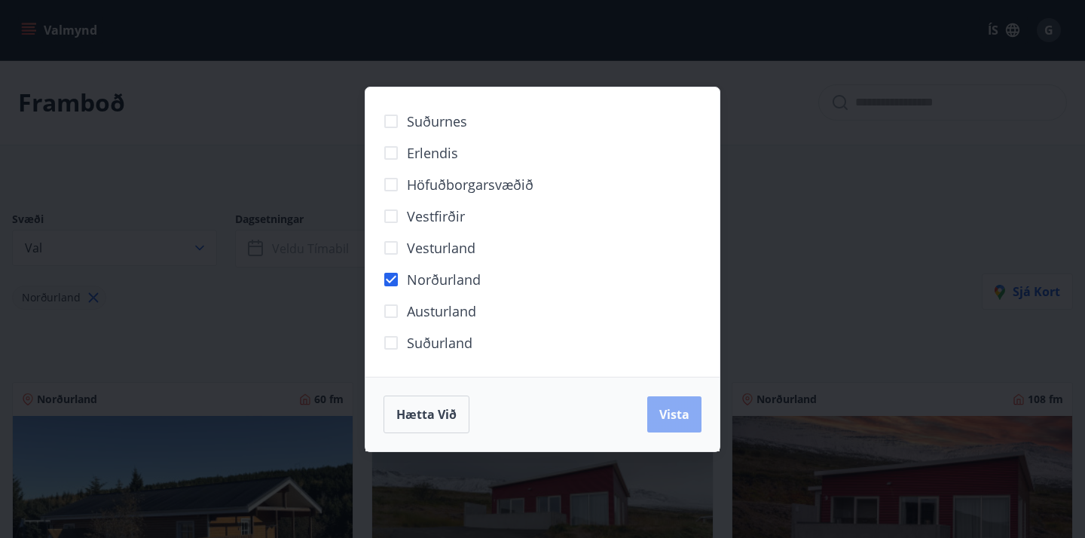
click at [682, 414] on span "Vista" at bounding box center [674, 414] width 30 height 17
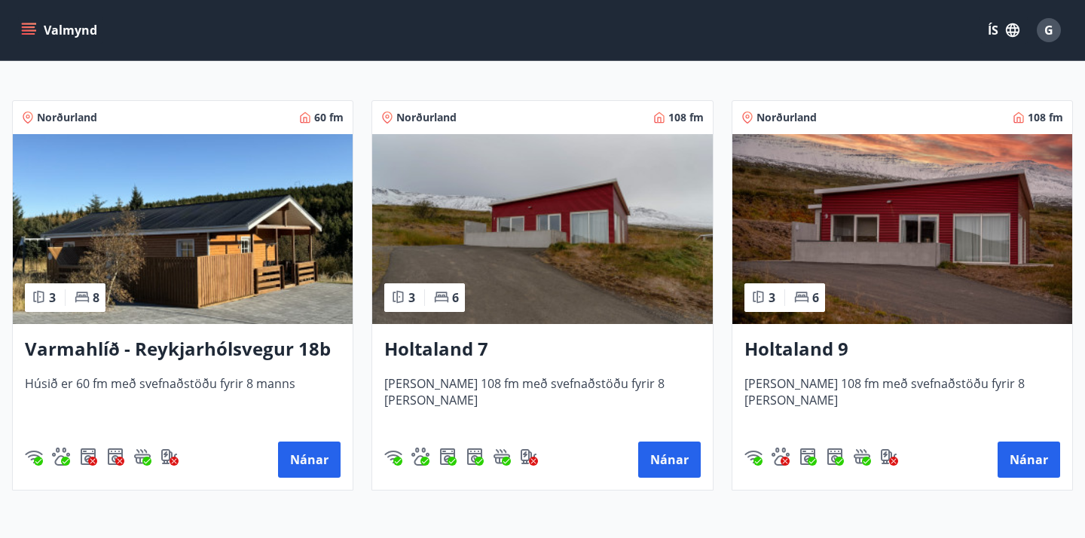
scroll to position [298, 0]
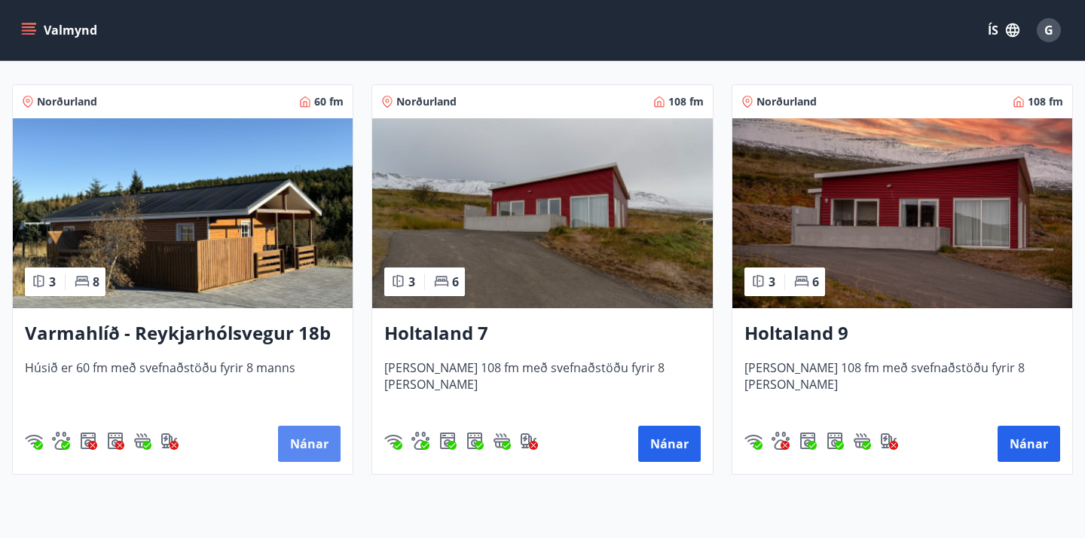
click at [311, 446] on button "Nánar" at bounding box center [309, 444] width 63 height 36
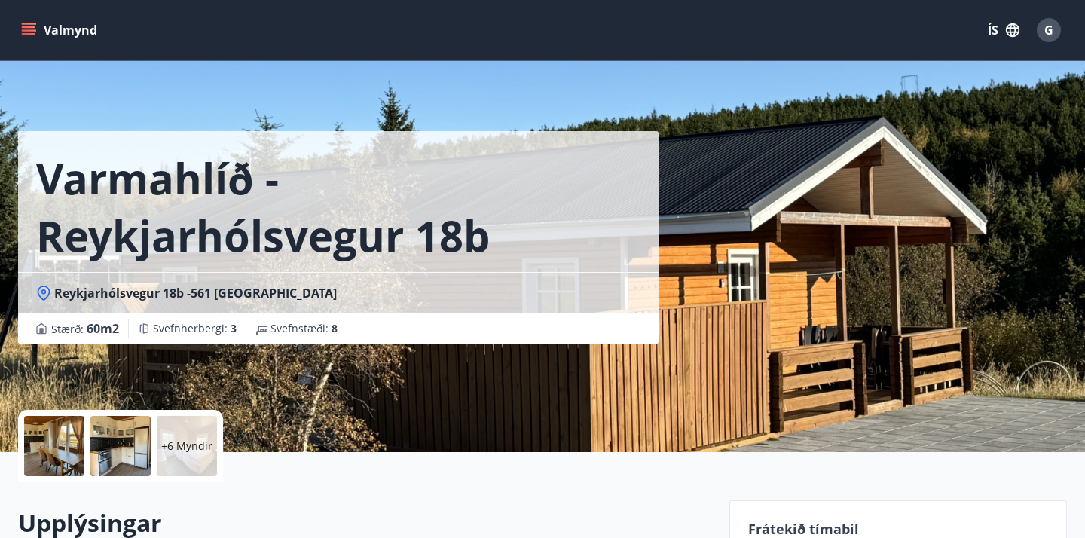
click at [68, 454] on div at bounding box center [54, 446] width 60 height 60
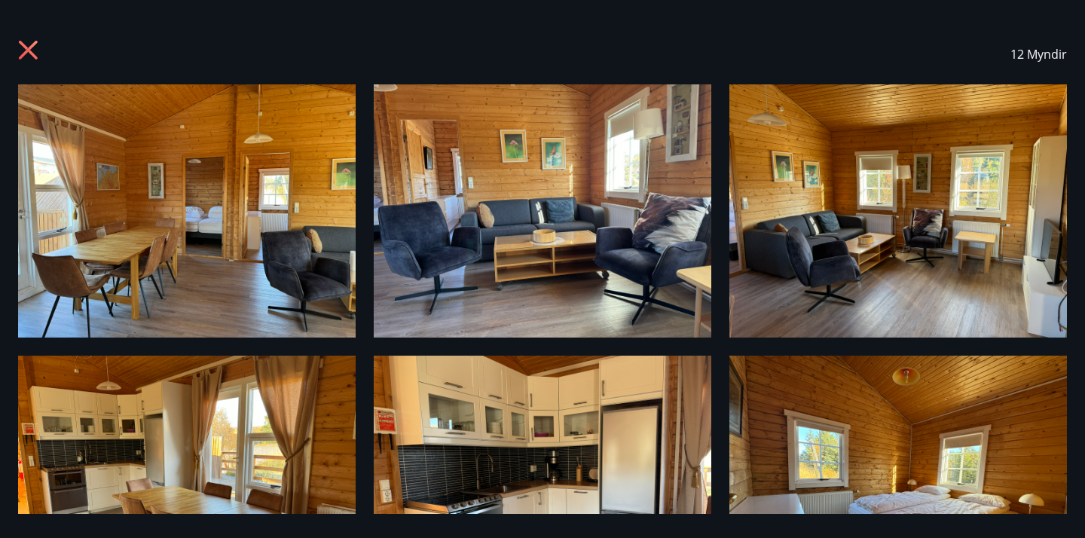
click at [29, 56] on icon at bounding box center [30, 52] width 24 height 24
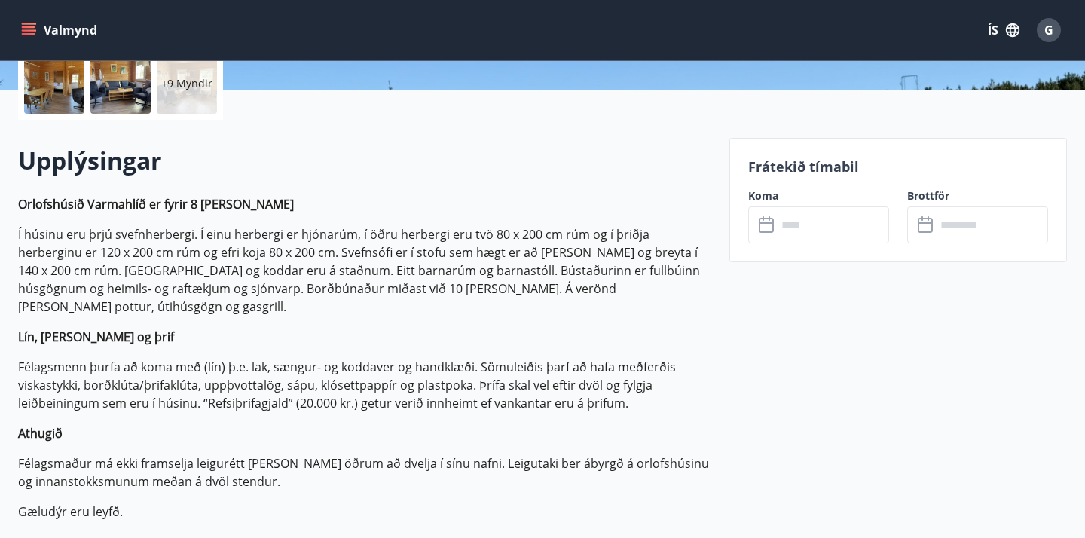
scroll to position [390, 0]
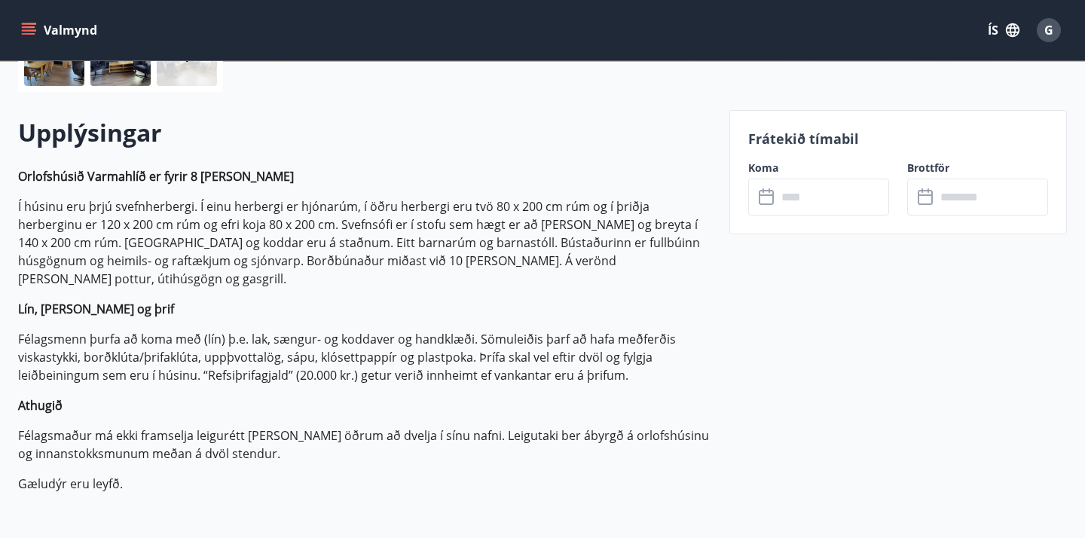
click at [768, 197] on icon at bounding box center [768, 197] width 18 height 18
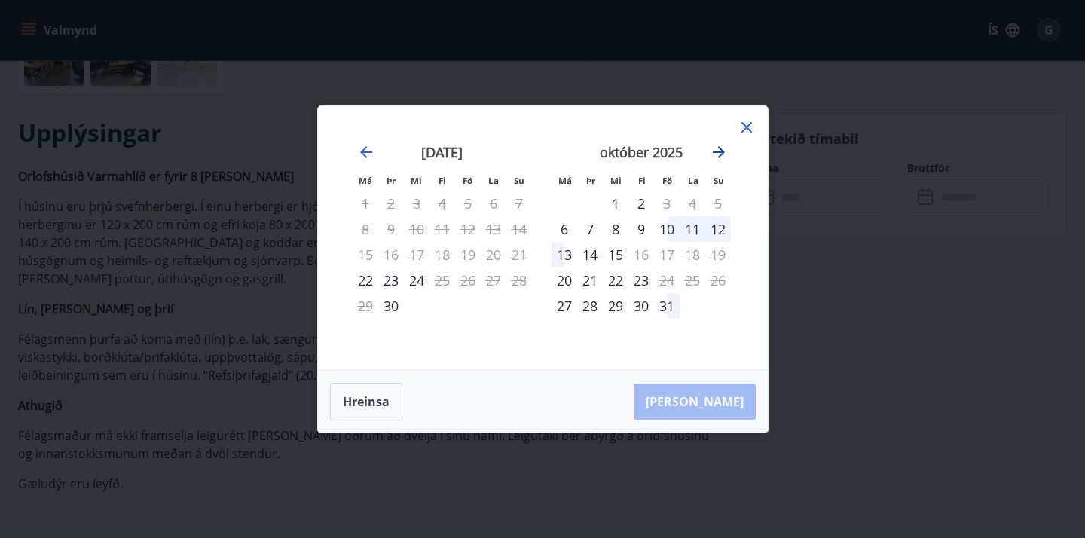
click at [720, 149] on icon "Move forward to switch to the next month." at bounding box center [719, 152] width 12 height 12
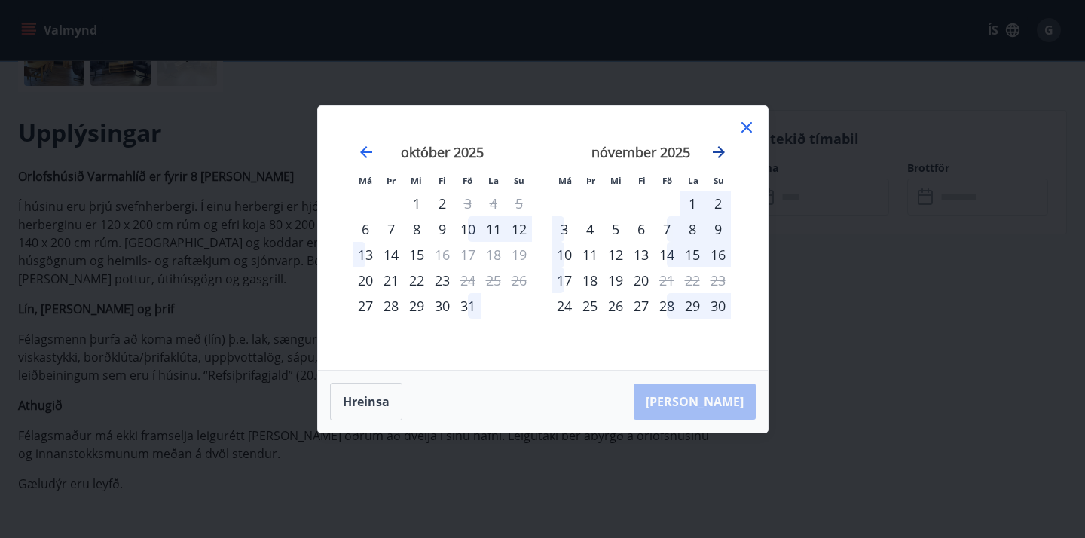
click at [722, 150] on icon "Move forward to switch to the next month." at bounding box center [719, 152] width 12 height 12
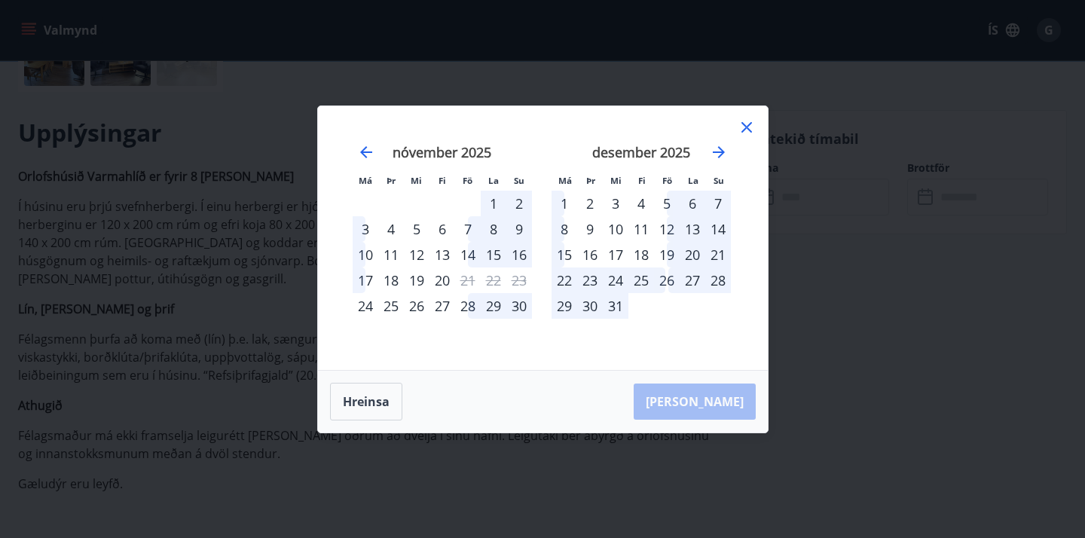
click at [562, 286] on div "22" at bounding box center [564, 280] width 26 height 26
click at [565, 280] on div "22" at bounding box center [564, 280] width 26 height 26
click at [591, 278] on div "23" at bounding box center [590, 280] width 26 height 26
click at [714, 411] on div "Hreinsa Taka Frá" at bounding box center [543, 402] width 450 height 62
click at [714, 412] on div "Hreinsa Taka Frá" at bounding box center [543, 402] width 450 height 62
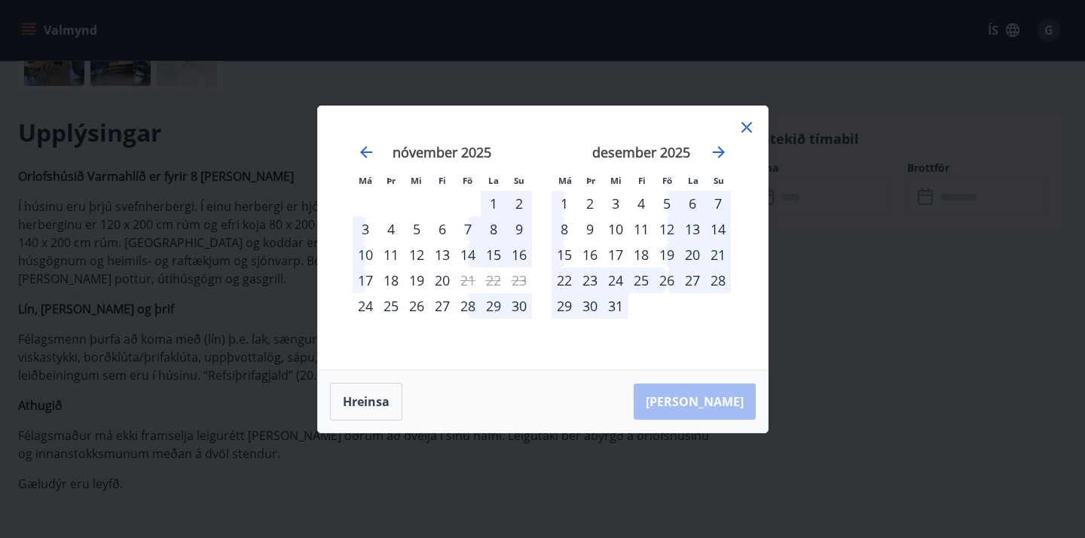
click at [712, 398] on div "Hreinsa Taka Frá" at bounding box center [543, 402] width 450 height 62
click at [379, 400] on button "Hreinsa" at bounding box center [366, 402] width 72 height 38
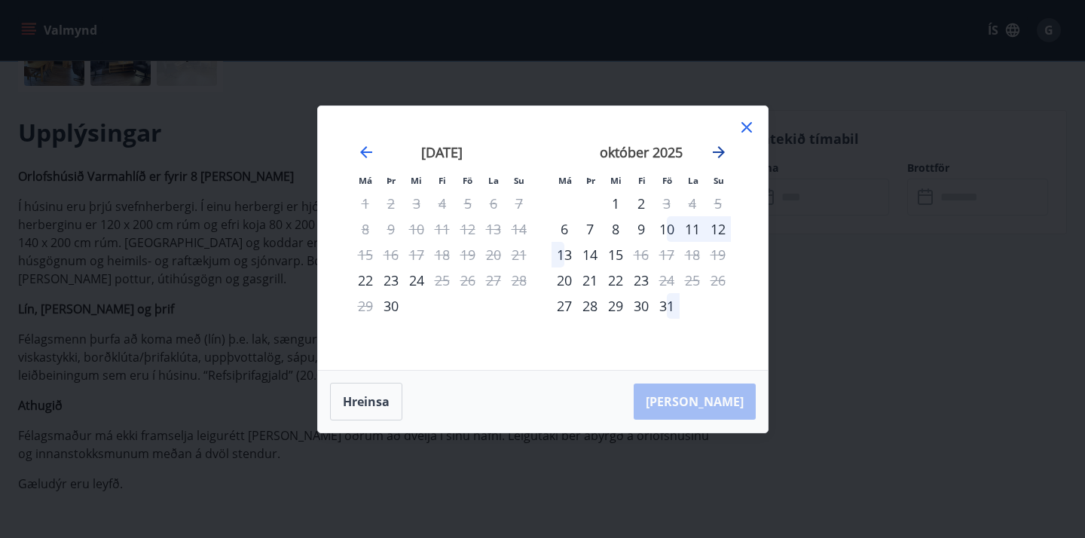
click at [719, 154] on icon "Move forward to switch to the next month." at bounding box center [719, 152] width 12 height 12
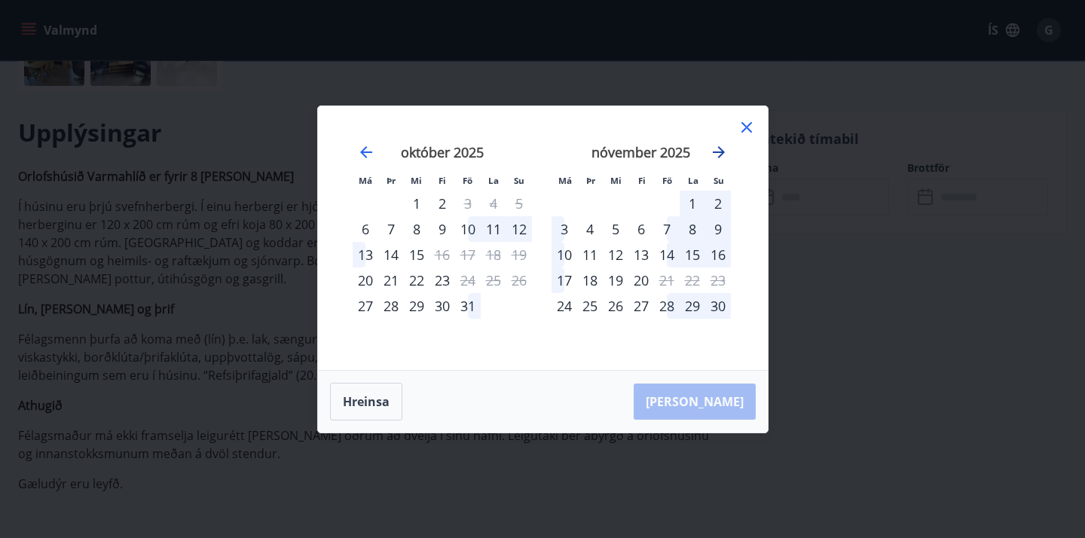
click at [719, 154] on icon "Move forward to switch to the next month." at bounding box center [719, 152] width 12 height 12
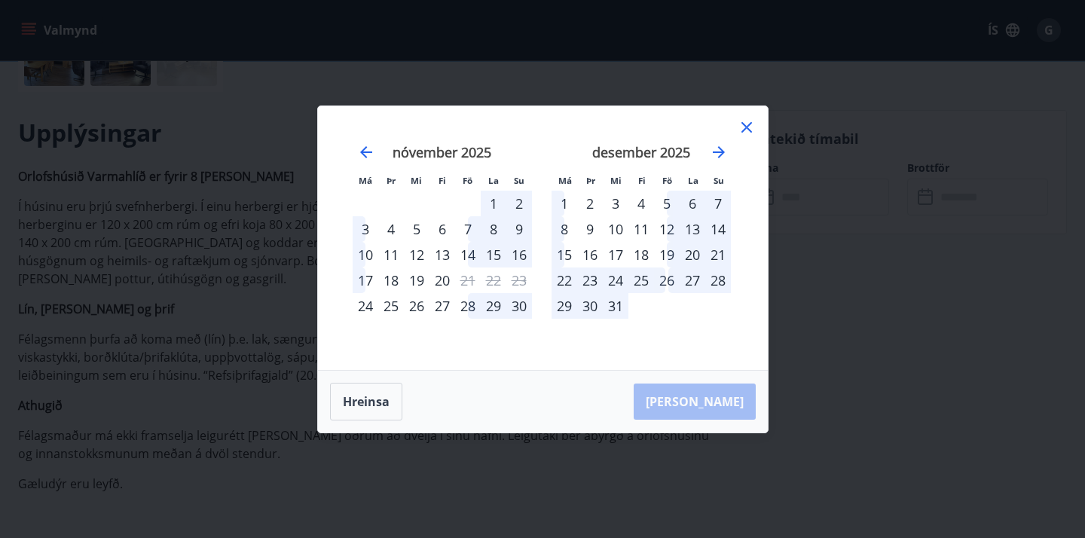
click at [569, 279] on div "22" at bounding box center [564, 280] width 26 height 26
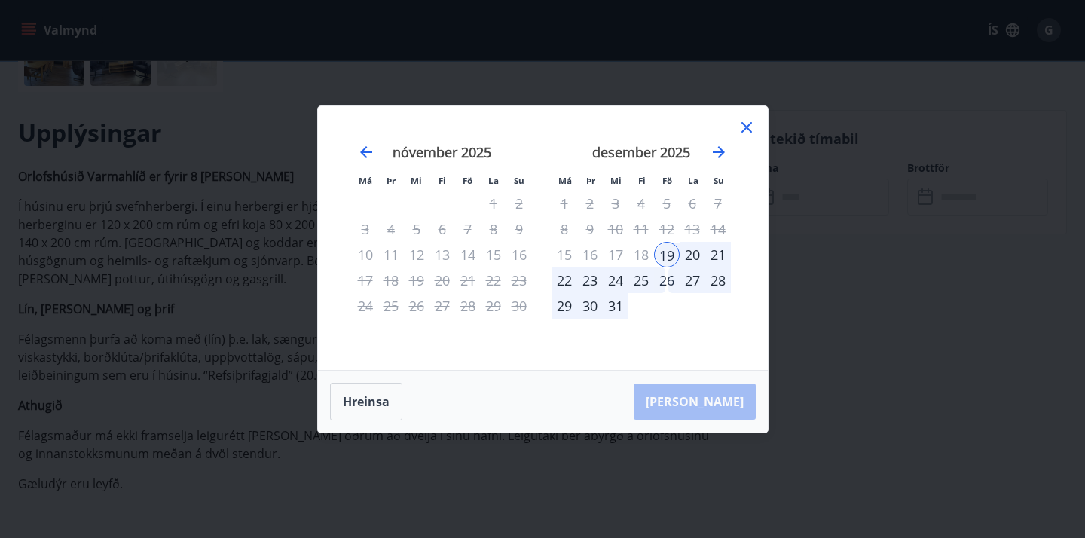
click at [562, 276] on div "22" at bounding box center [564, 280] width 26 height 26
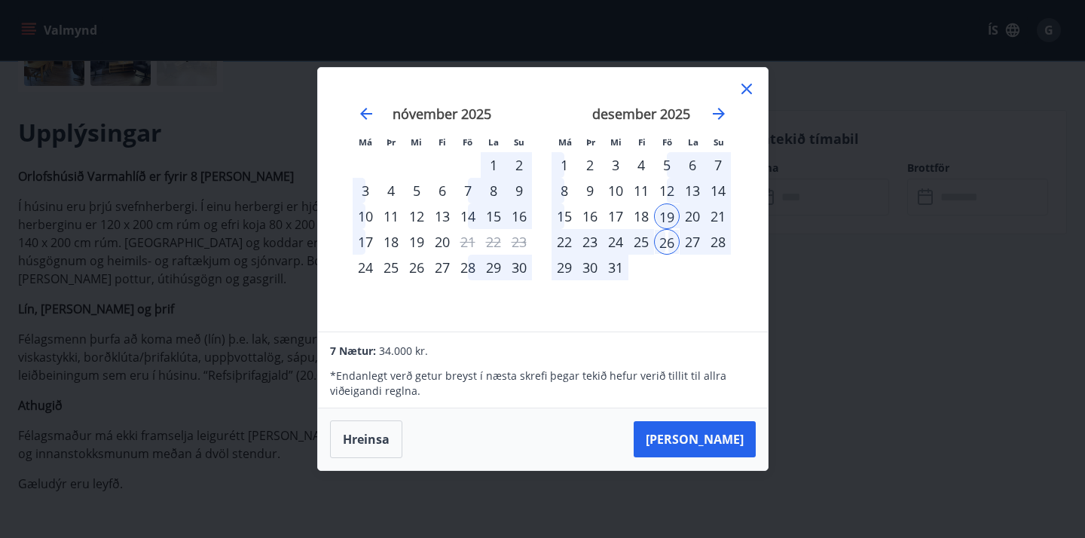
click at [564, 238] on div "22" at bounding box center [564, 242] width 26 height 26
click at [562, 246] on div "22" at bounding box center [564, 242] width 26 height 26
click at [598, 241] on div "23" at bounding box center [590, 242] width 26 height 26
click at [620, 241] on div "24" at bounding box center [616, 242] width 26 height 26
click at [637, 239] on div "25" at bounding box center [641, 242] width 26 height 26
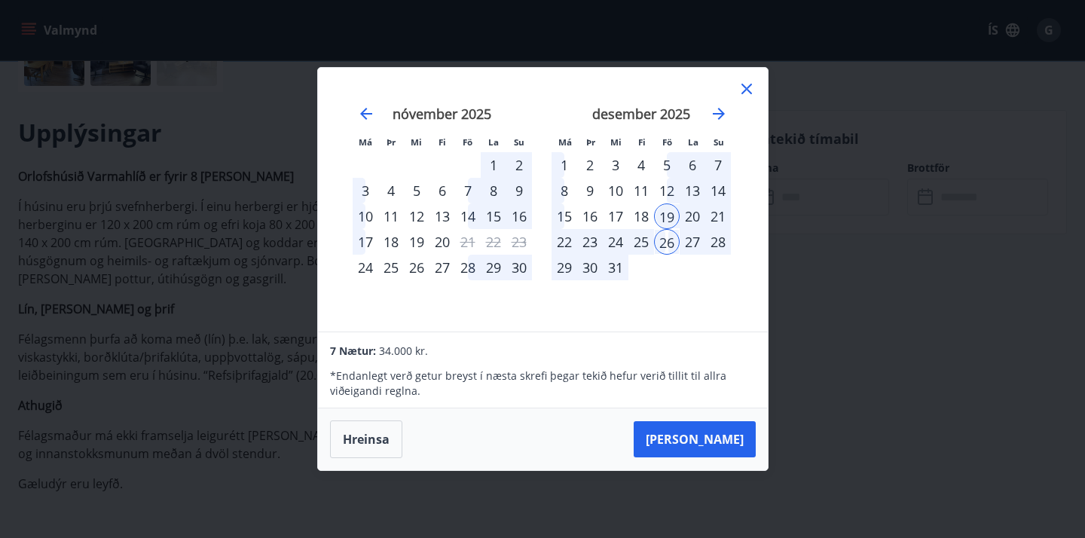
click at [670, 243] on div "26" at bounding box center [667, 242] width 26 height 26
click at [694, 242] on div "27" at bounding box center [692, 242] width 26 height 26
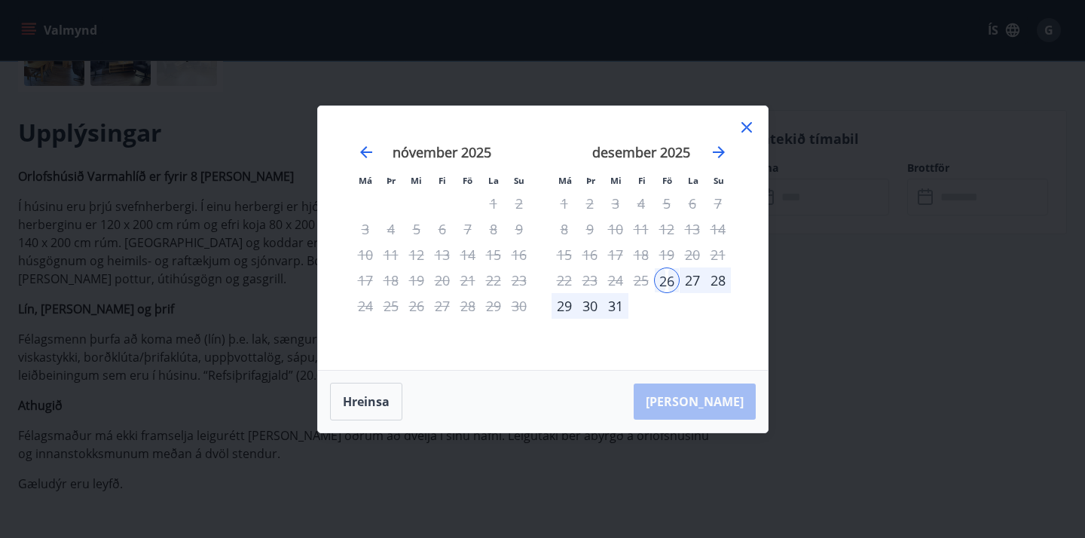
click at [722, 279] on div "28" at bounding box center [718, 280] width 26 height 26
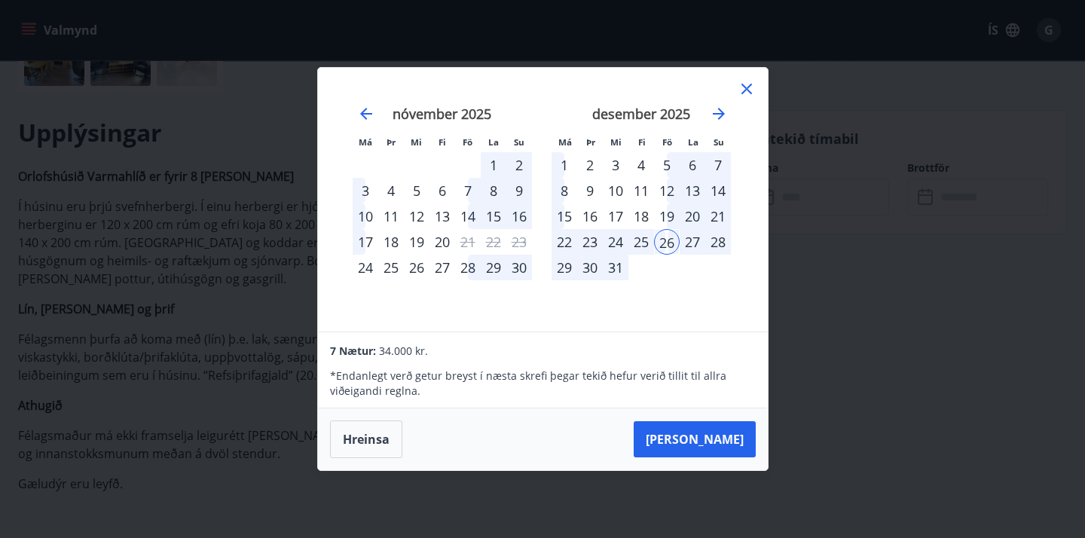
click at [564, 247] on div "22" at bounding box center [564, 242] width 26 height 26
click at [564, 241] on div "22" at bounding box center [564, 242] width 26 height 26
click at [589, 240] on div "23" at bounding box center [590, 242] width 26 height 26
click at [588, 237] on div "23" at bounding box center [590, 242] width 26 height 26
click at [624, 241] on div "24" at bounding box center [616, 242] width 26 height 26
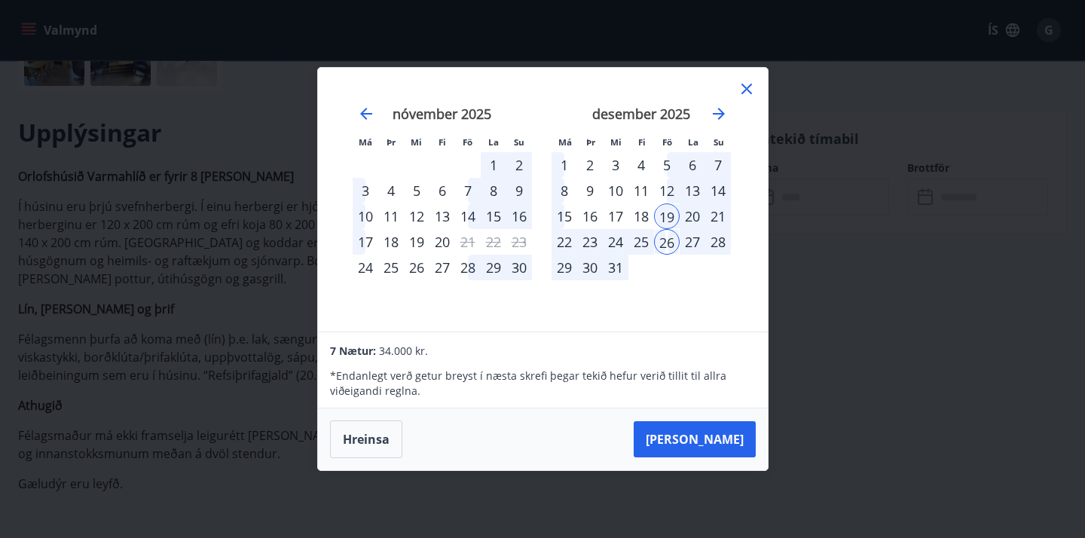
click at [569, 239] on div "22" at bounding box center [564, 242] width 26 height 26
click at [589, 215] on div "16" at bounding box center [590, 216] width 26 height 26
click at [592, 216] on div "16" at bounding box center [590, 216] width 26 height 26
click at [369, 443] on button "Hreinsa" at bounding box center [366, 439] width 72 height 38
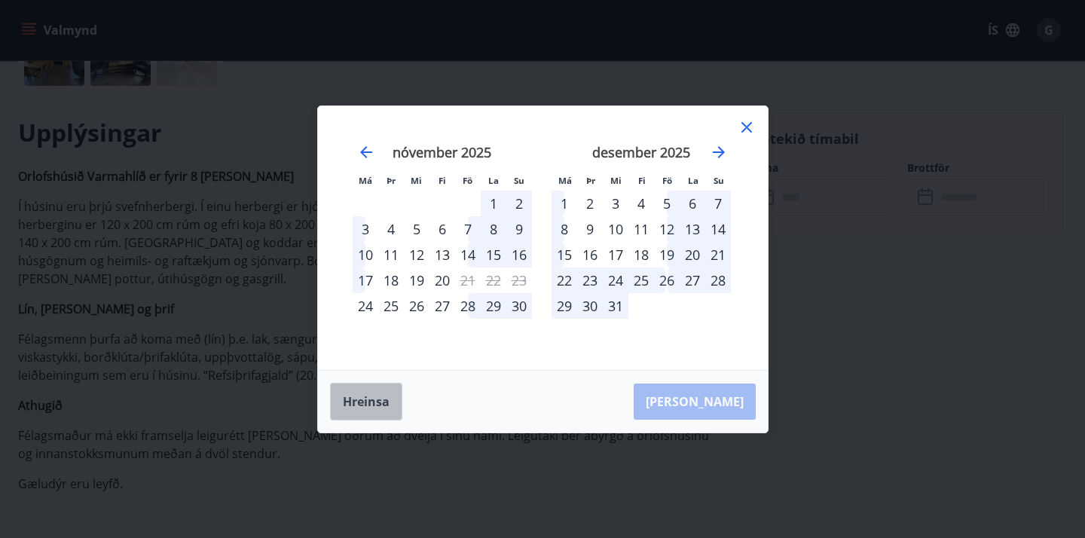
click at [377, 402] on button "Hreinsa" at bounding box center [366, 402] width 72 height 38
click at [568, 281] on div "22" at bounding box center [564, 280] width 26 height 26
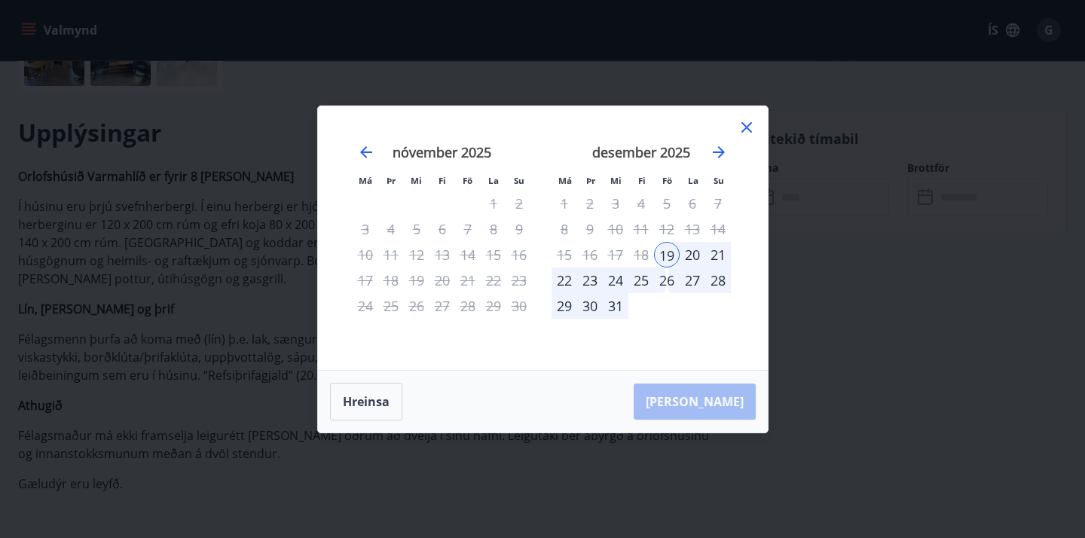
click at [596, 277] on div "23" at bounding box center [590, 280] width 26 height 26
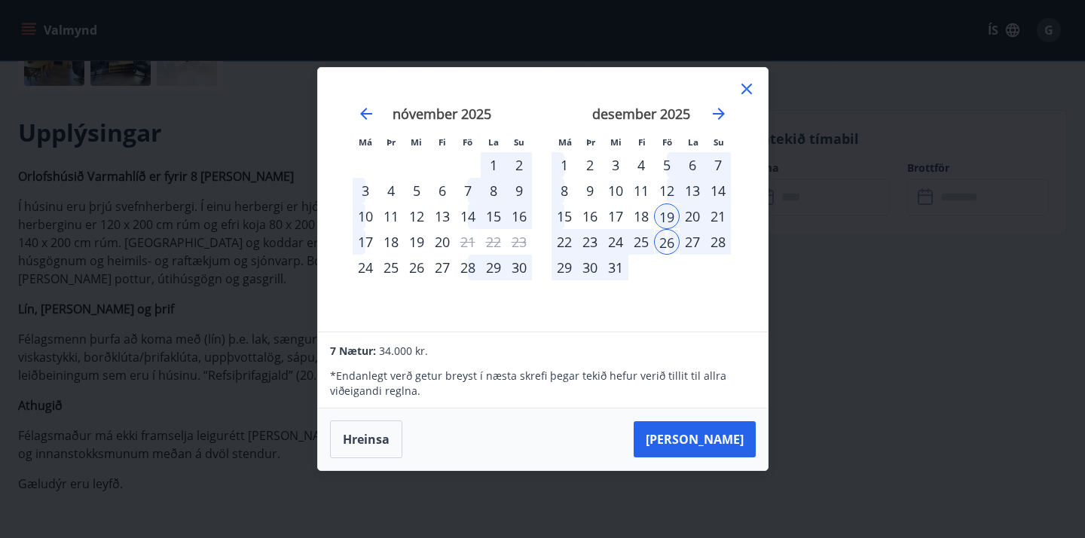
click at [617, 243] on div "24" at bounding box center [616, 242] width 26 height 26
click at [717, 441] on button "Taka Frá" at bounding box center [695, 439] width 122 height 36
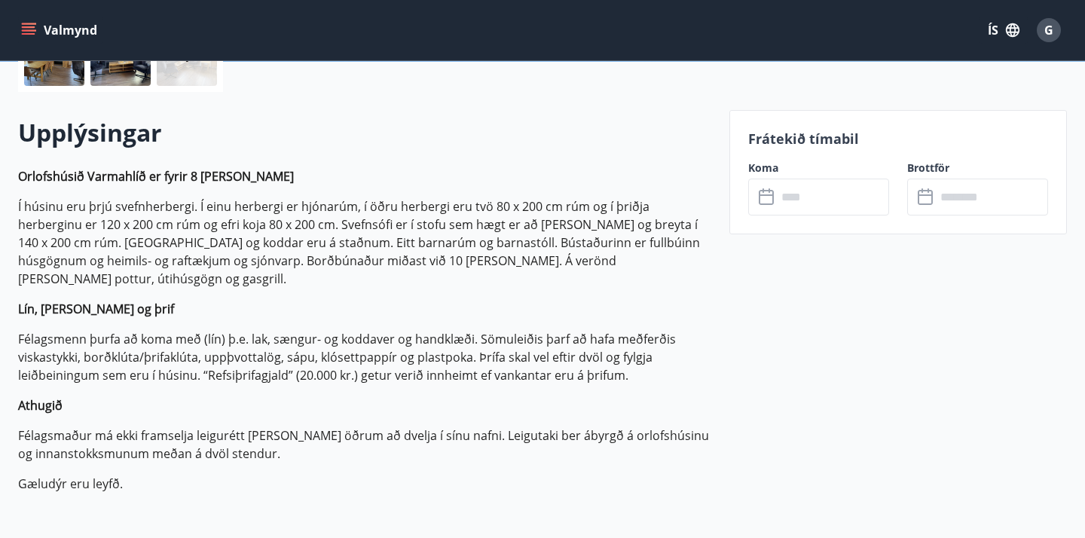
type input "******"
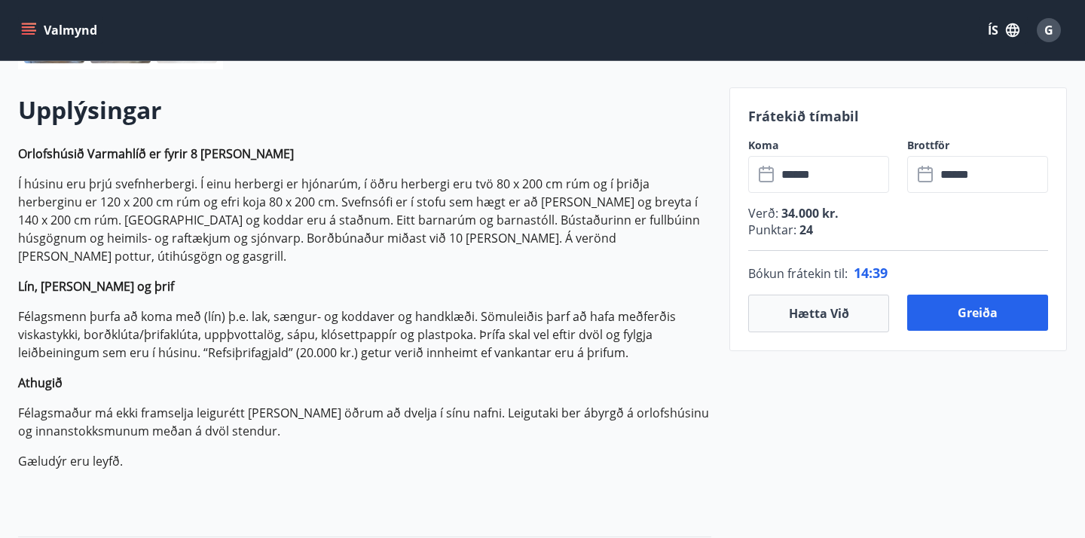
scroll to position [414, 0]
click at [978, 314] on button "Greiða" at bounding box center [977, 312] width 141 height 36
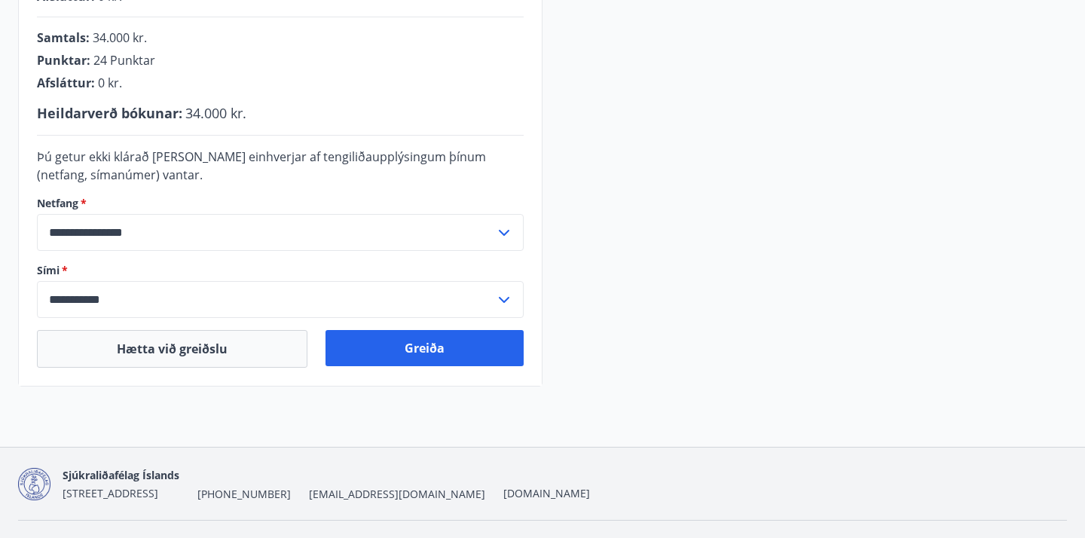
scroll to position [444, 0]
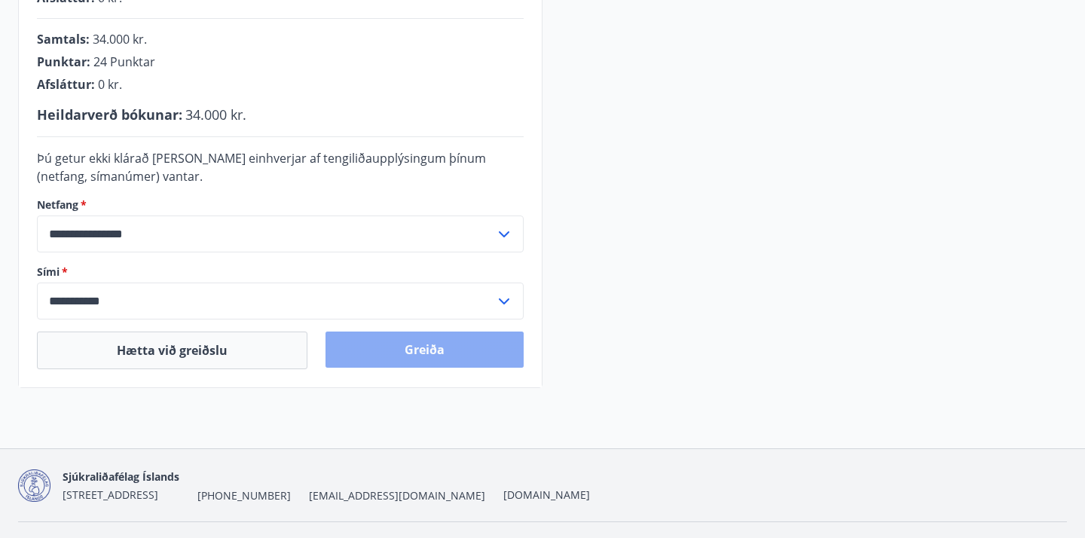
click at [434, 353] on button "Greiða" at bounding box center [424, 349] width 198 height 36
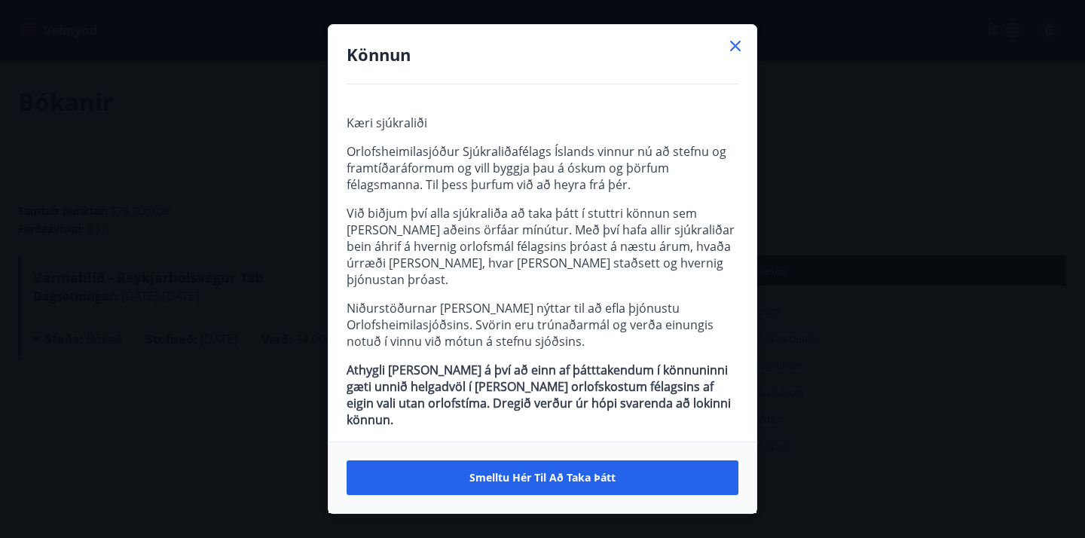
click at [740, 50] on icon at bounding box center [735, 46] width 11 height 11
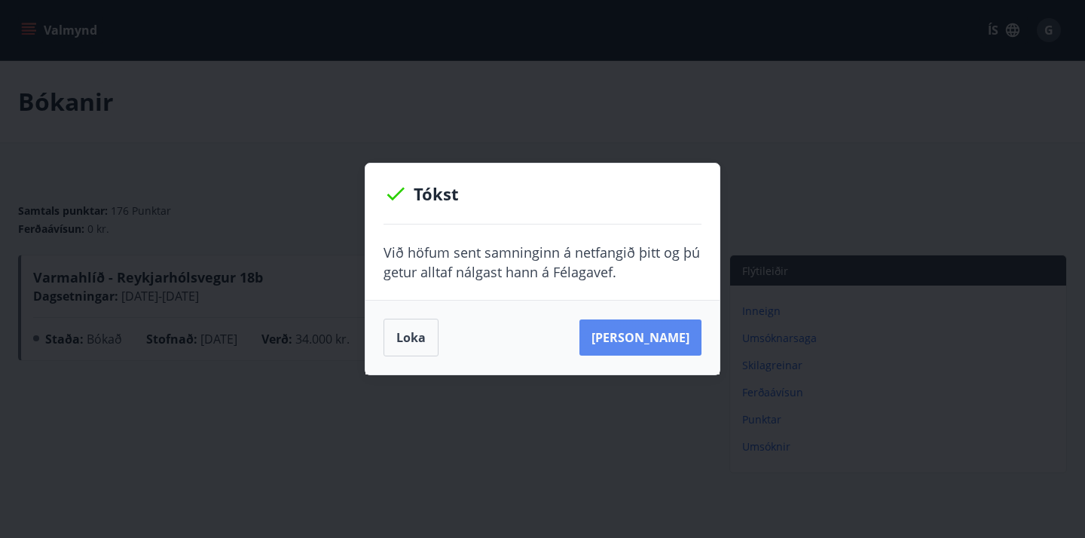
click at [661, 332] on button "[PERSON_NAME]" at bounding box center [640, 337] width 122 height 36
